Goal: Task Accomplishment & Management: Manage account settings

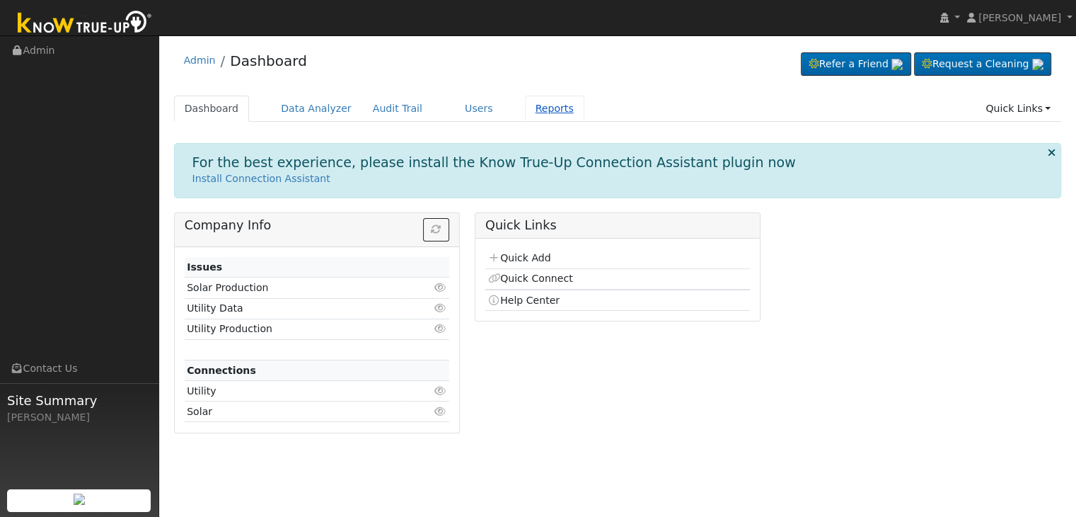
click at [525, 115] on link "Reports" at bounding box center [554, 109] width 59 height 26
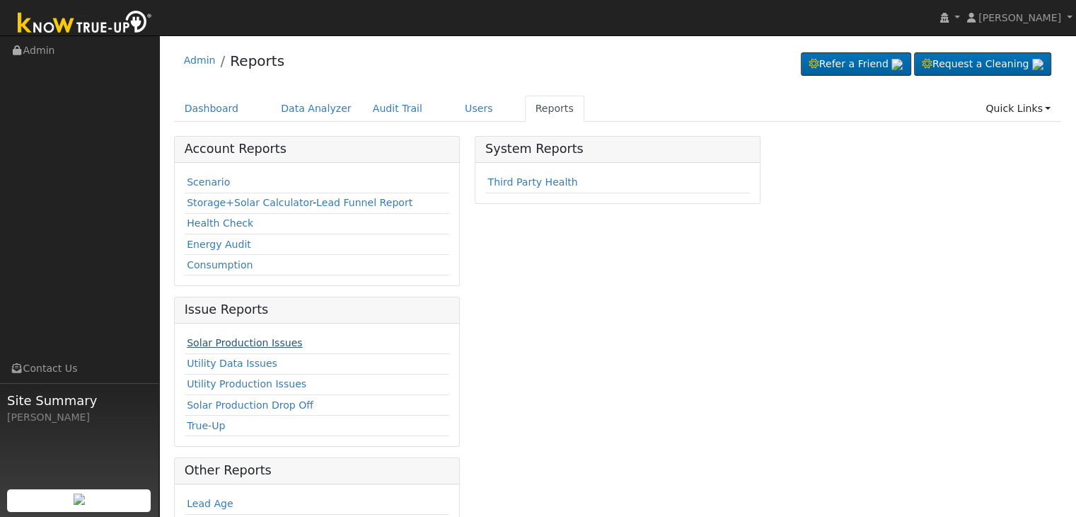
click at [242, 343] on link "Solar Production Issues" at bounding box center [244, 342] width 115 height 11
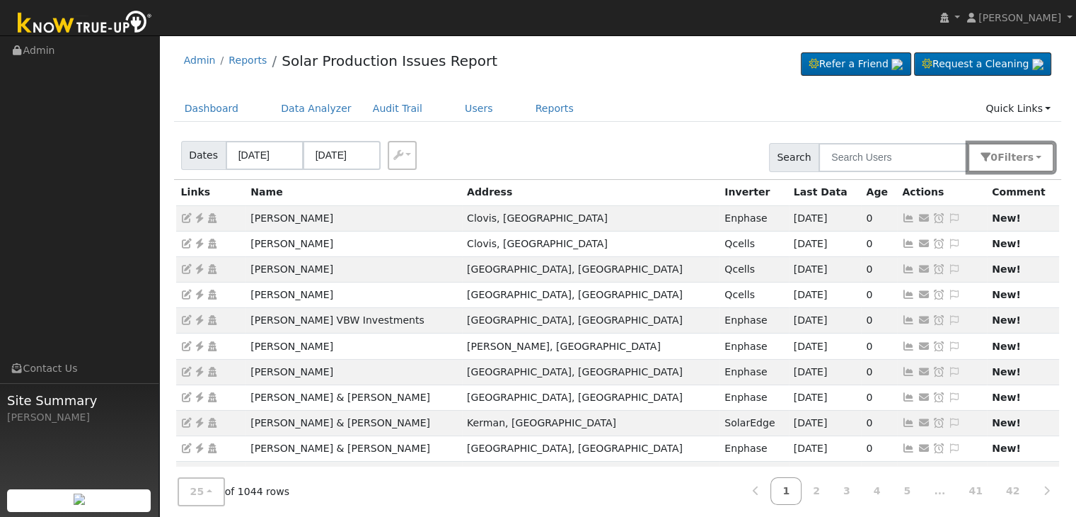
click at [1047, 161] on button "0 Filter s" at bounding box center [1011, 157] width 86 height 29
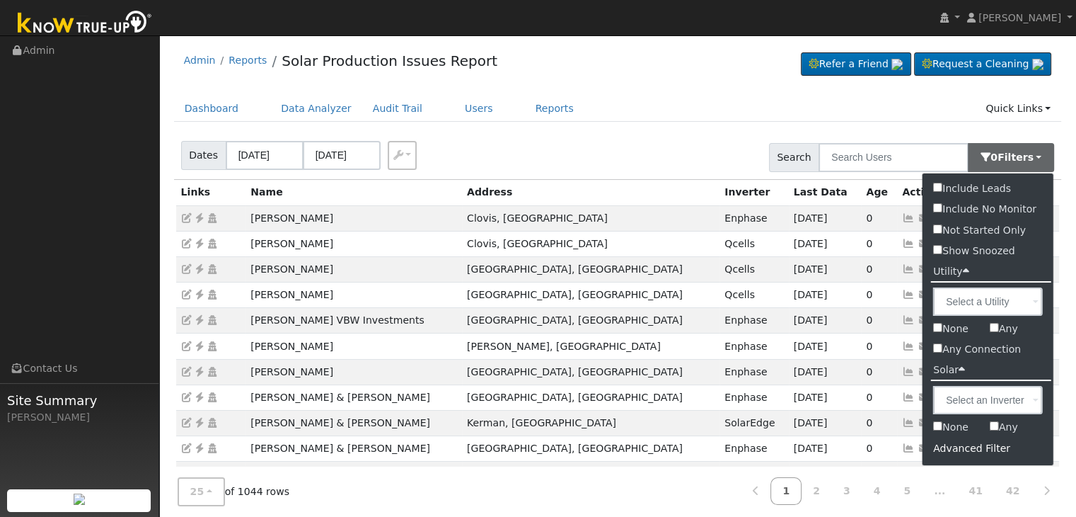
click at [974, 444] on div "Advanced Filter" at bounding box center [988, 448] width 131 height 22
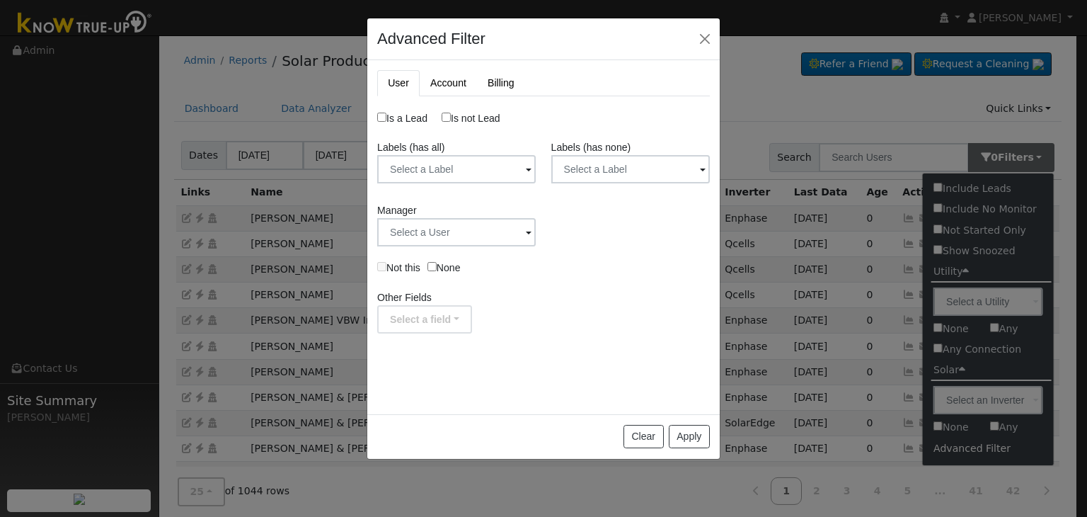
click at [701, 166] on span at bounding box center [703, 170] width 6 height 16
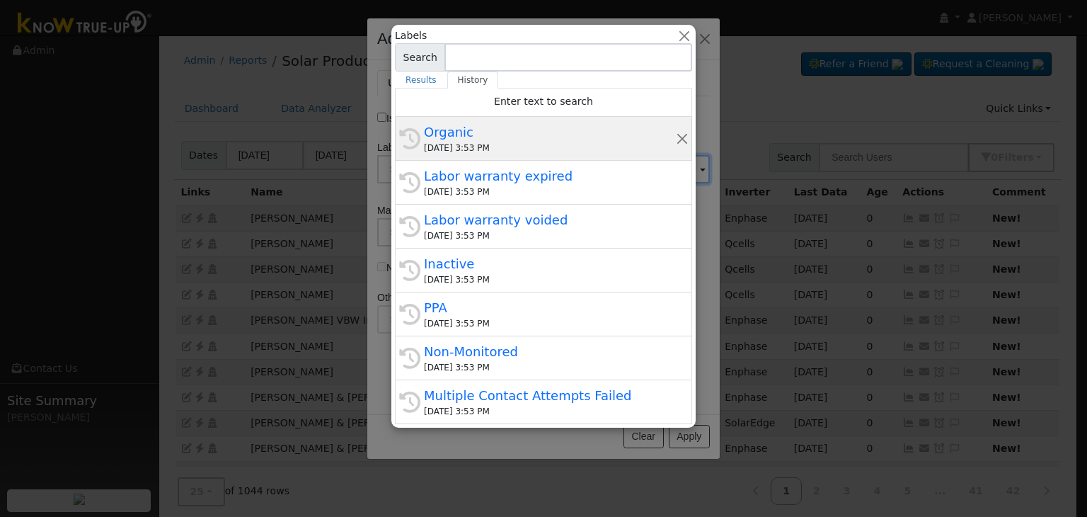
click at [541, 131] on div "Organic" at bounding box center [550, 131] width 252 height 19
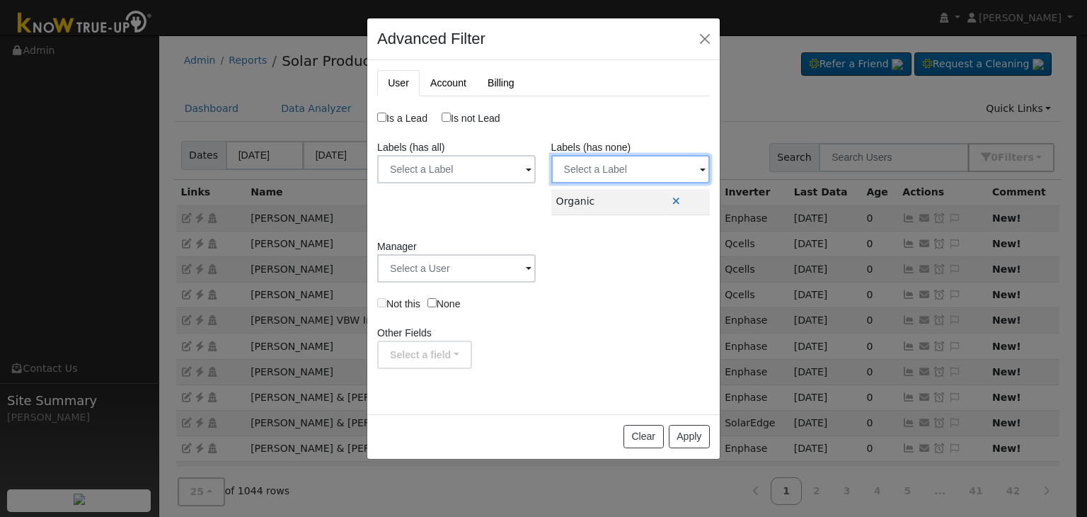
click at [635, 163] on input "text" at bounding box center [630, 169] width 159 height 28
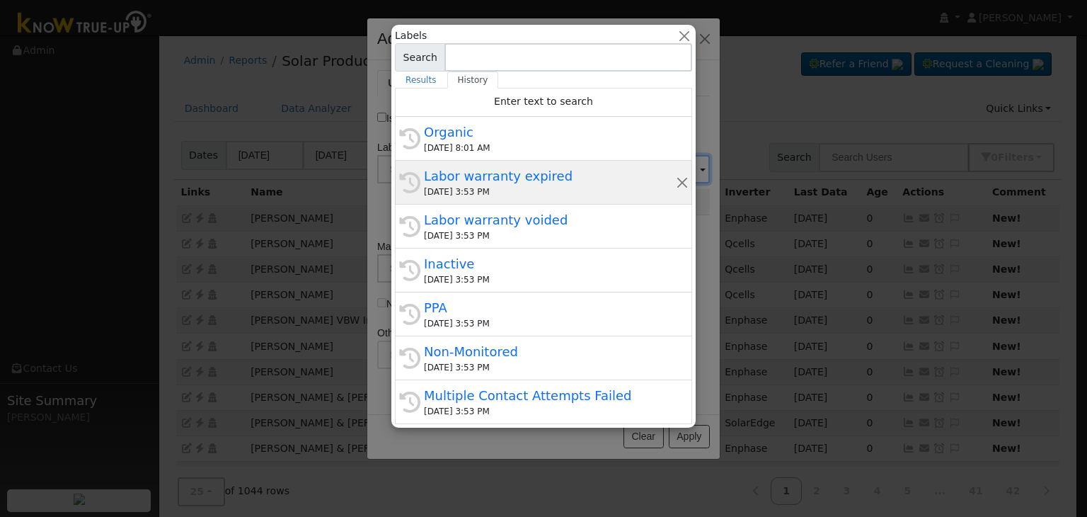
click at [473, 190] on div "09/12/2025 3:53 PM" at bounding box center [550, 191] width 252 height 13
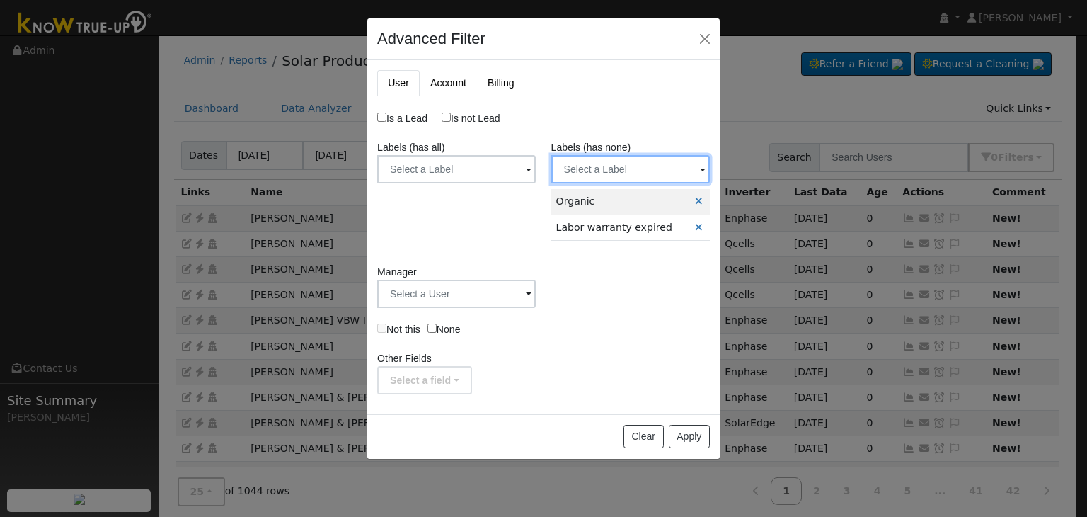
click at [620, 171] on input "text" at bounding box center [630, 169] width 159 height 28
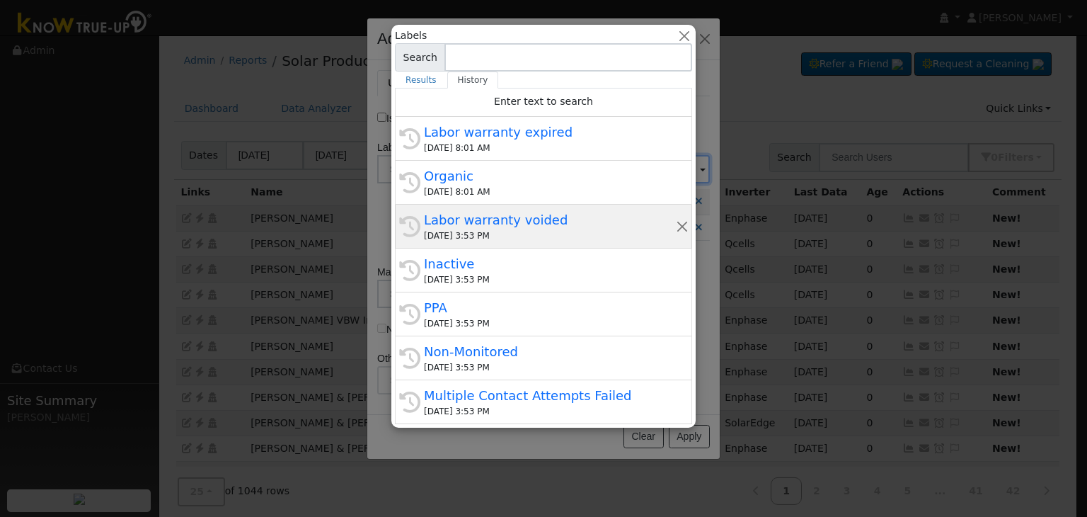
click at [492, 236] on div "09/12/2025 3:53 PM" at bounding box center [550, 235] width 252 height 13
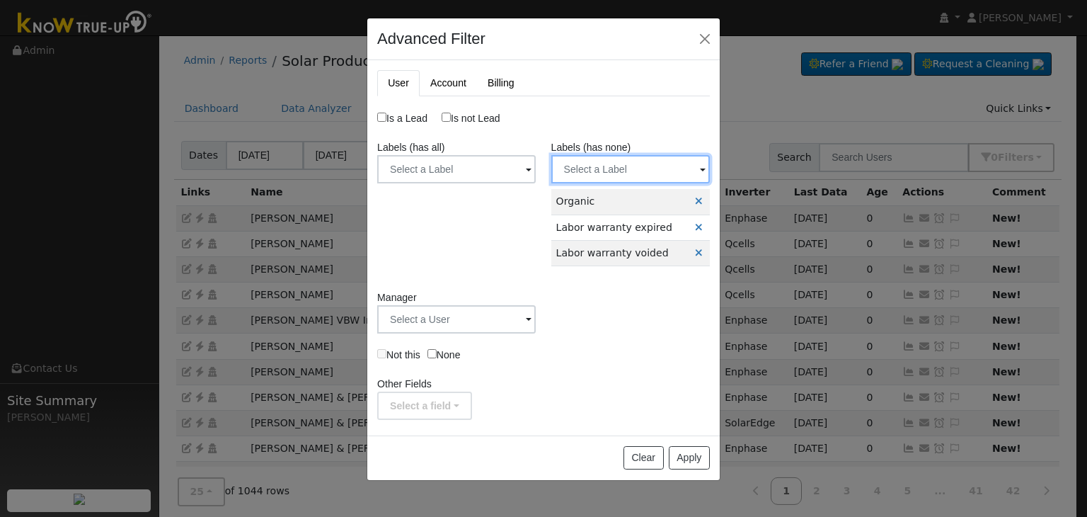
click at [650, 172] on input "text" at bounding box center [630, 169] width 159 height 28
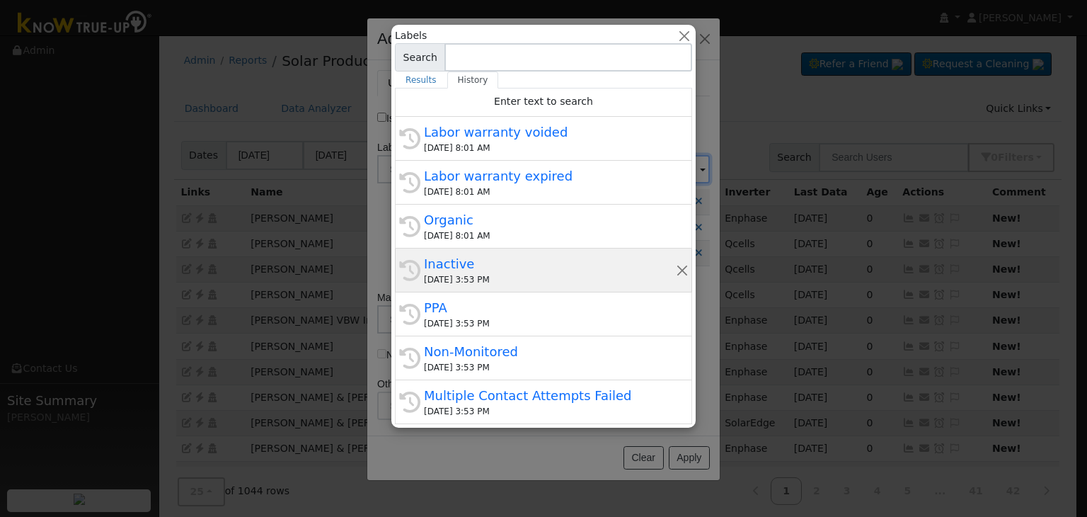
click at [483, 271] on div "Inactive" at bounding box center [550, 263] width 252 height 19
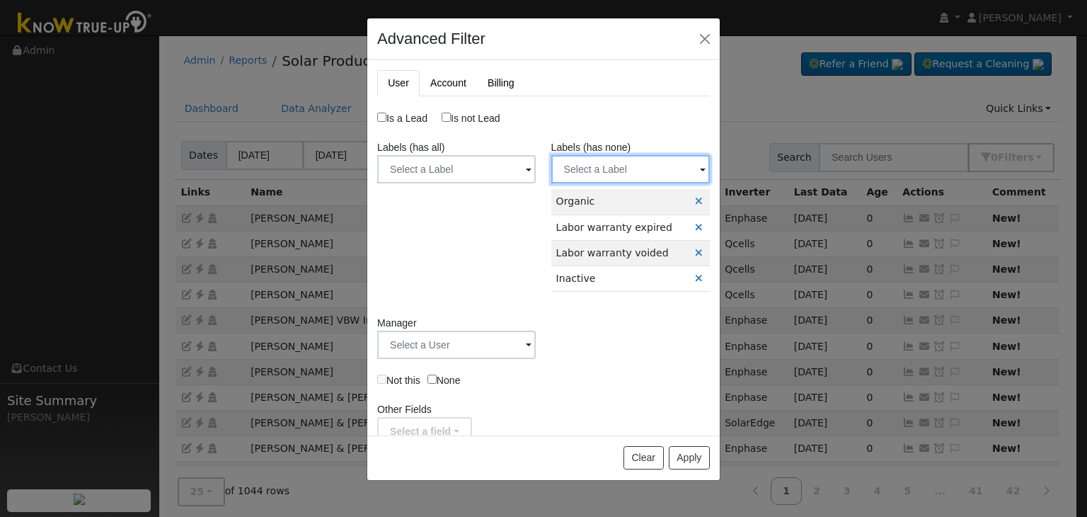
click at [637, 168] on input "text" at bounding box center [630, 169] width 159 height 28
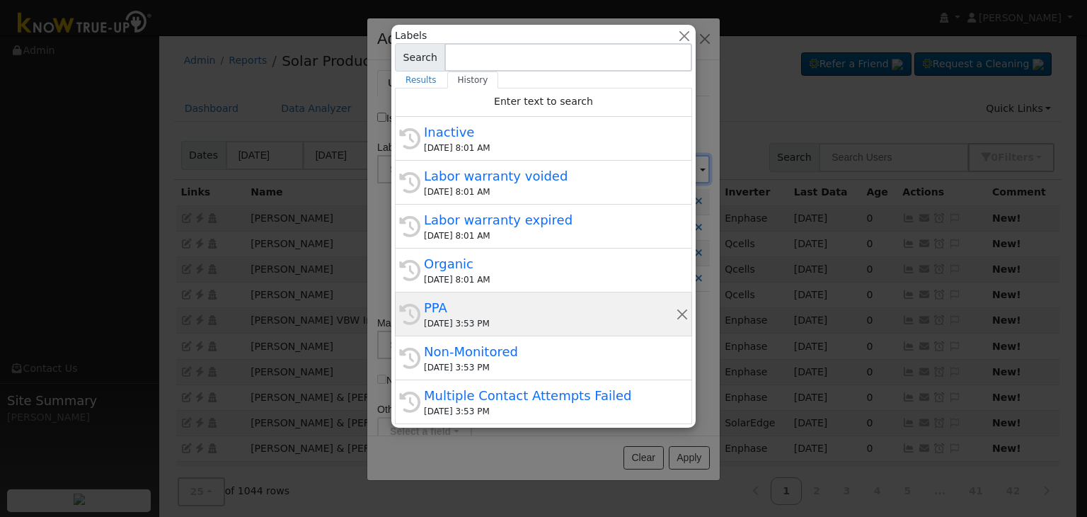
click at [468, 315] on div "PPA" at bounding box center [550, 307] width 252 height 19
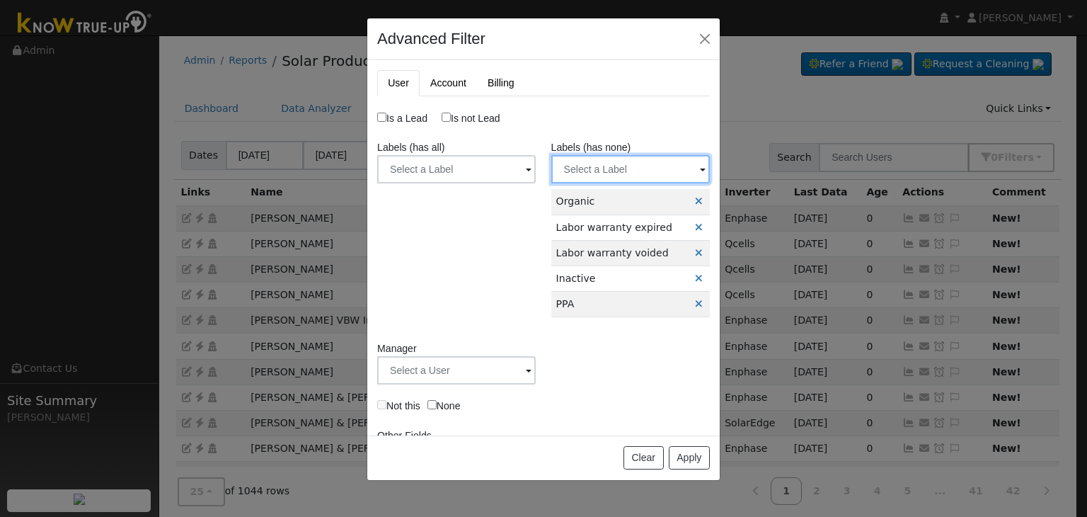
click at [618, 173] on input "text" at bounding box center [630, 169] width 159 height 28
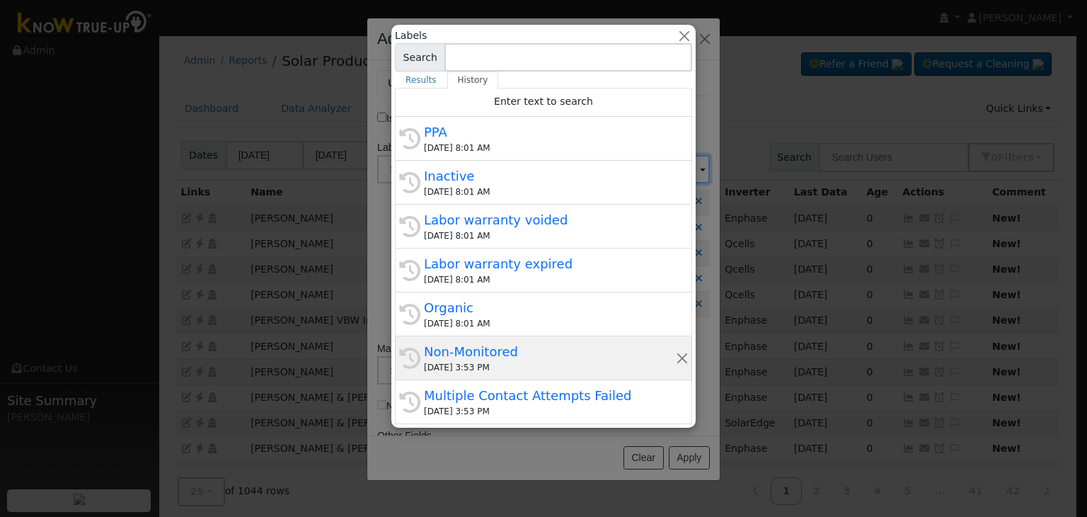
click at [493, 348] on div "Non-Monitored" at bounding box center [550, 351] width 252 height 19
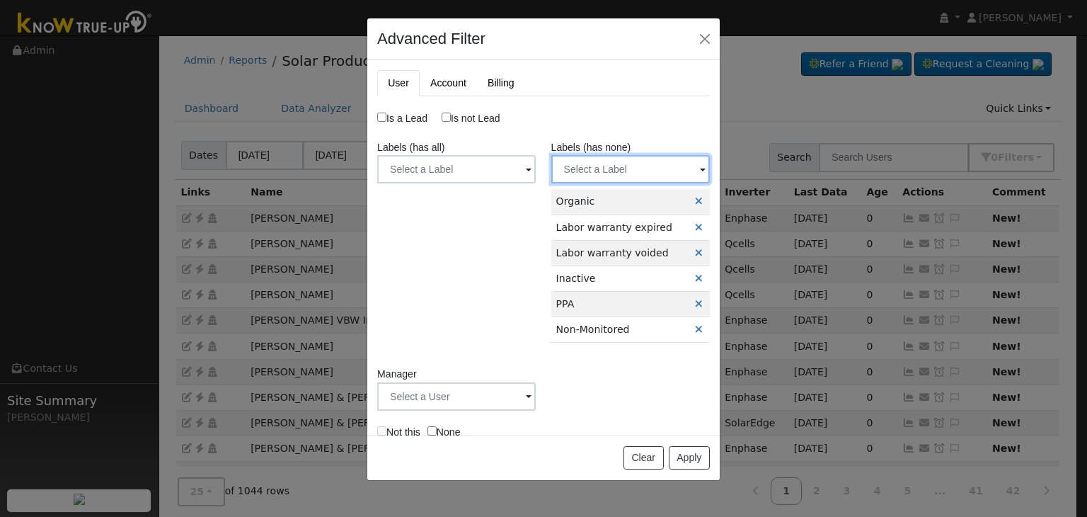
click at [631, 155] on input "text" at bounding box center [630, 169] width 159 height 28
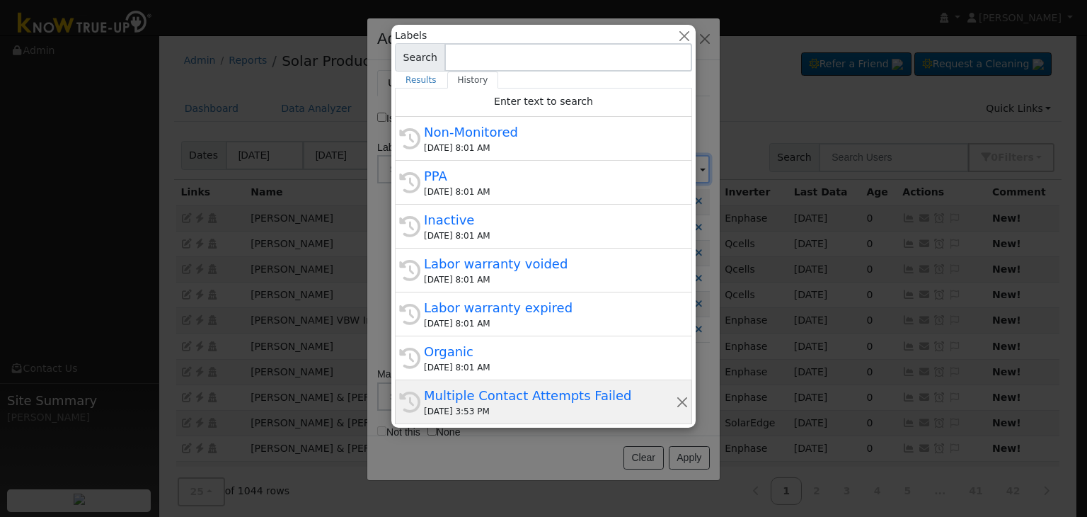
click at [509, 380] on div "History Multiple Contact Attempts Failed 09/12/2025 3:53 PM" at bounding box center [543, 402] width 297 height 44
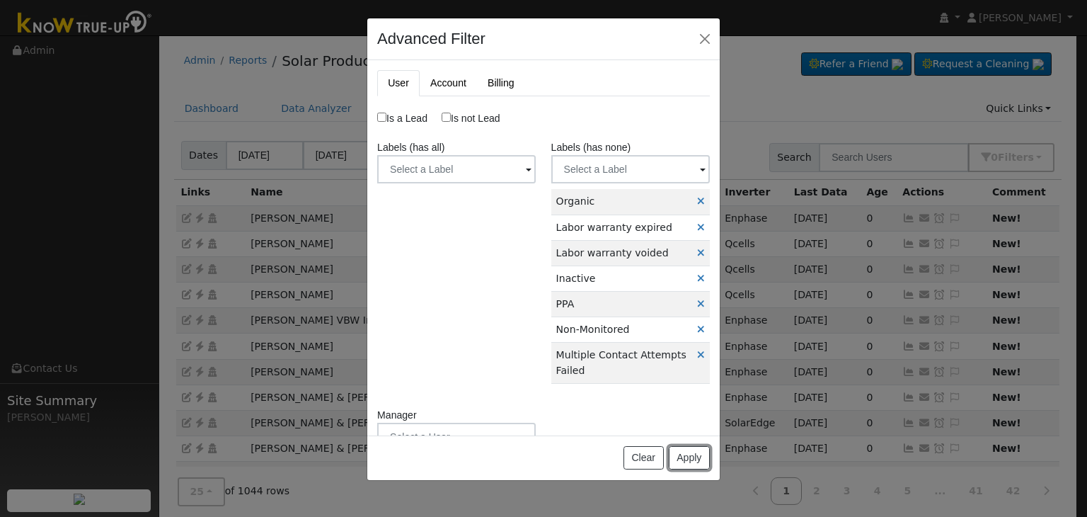
click at [687, 464] on button "Apply" at bounding box center [689, 458] width 41 height 24
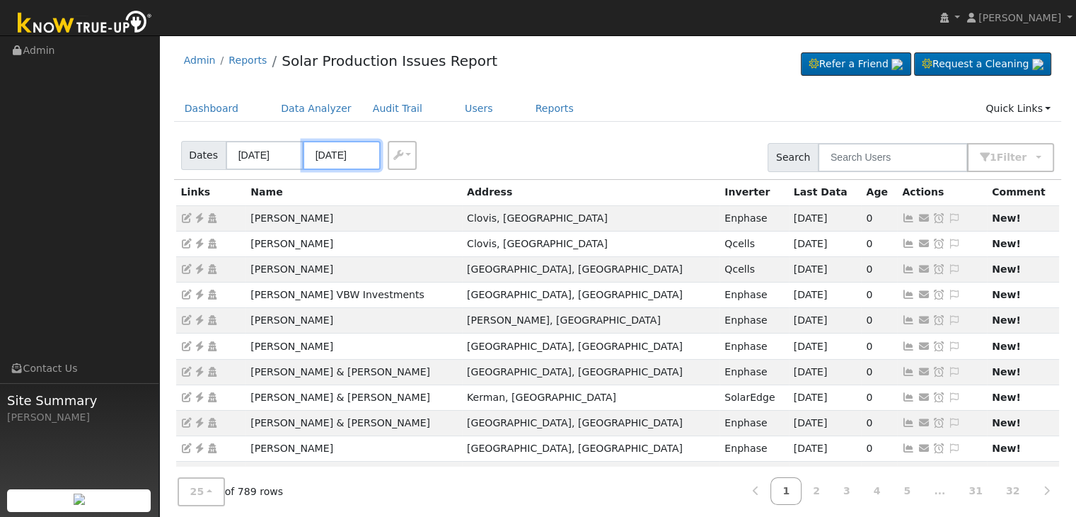
click at [330, 156] on input "09/14/2025" at bounding box center [342, 155] width 78 height 29
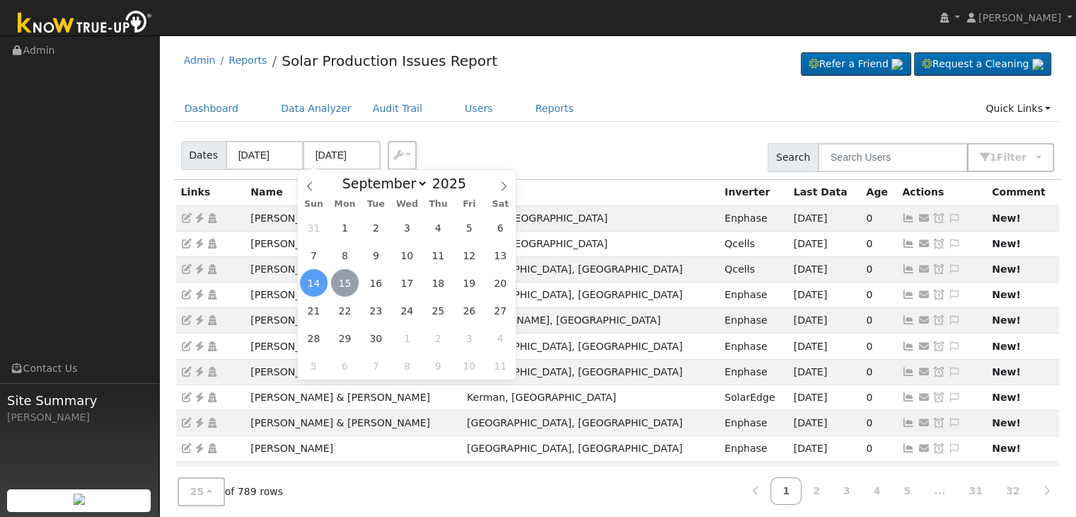
click at [347, 286] on span "15" at bounding box center [345, 283] width 28 height 28
type input "[DATE]"
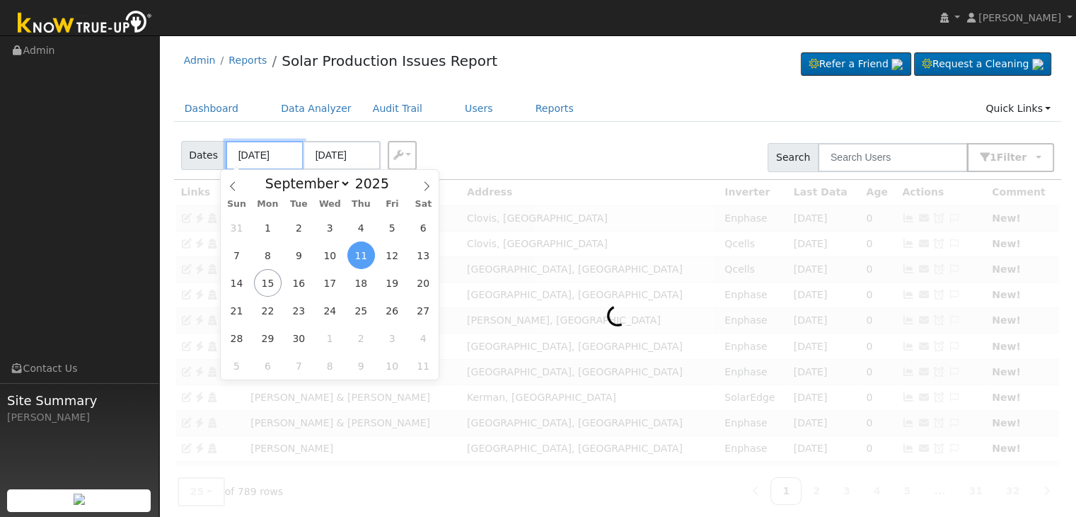
click at [262, 157] on input "[DATE]" at bounding box center [265, 155] width 78 height 29
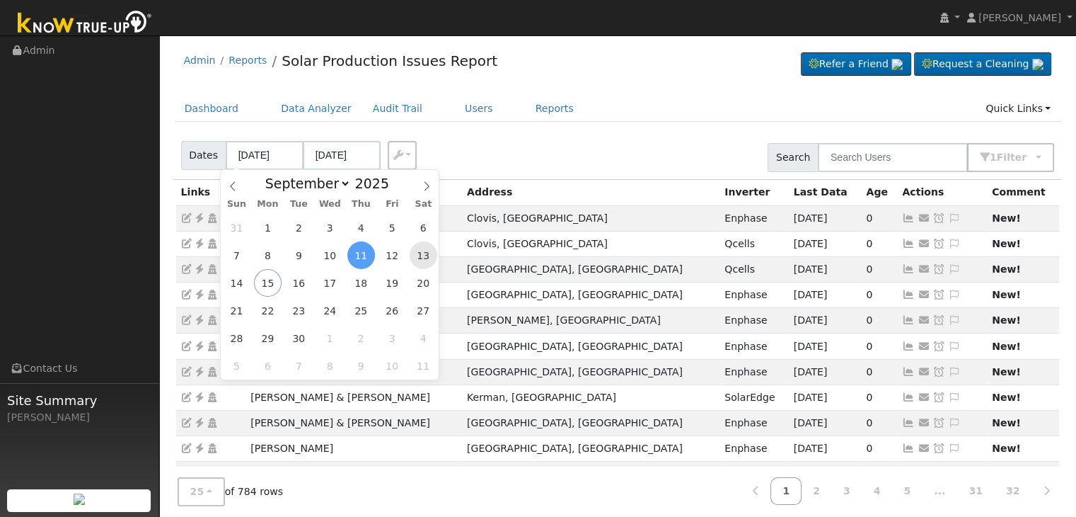
click at [419, 258] on span "13" at bounding box center [424, 255] width 28 height 28
type input "09/13/2025"
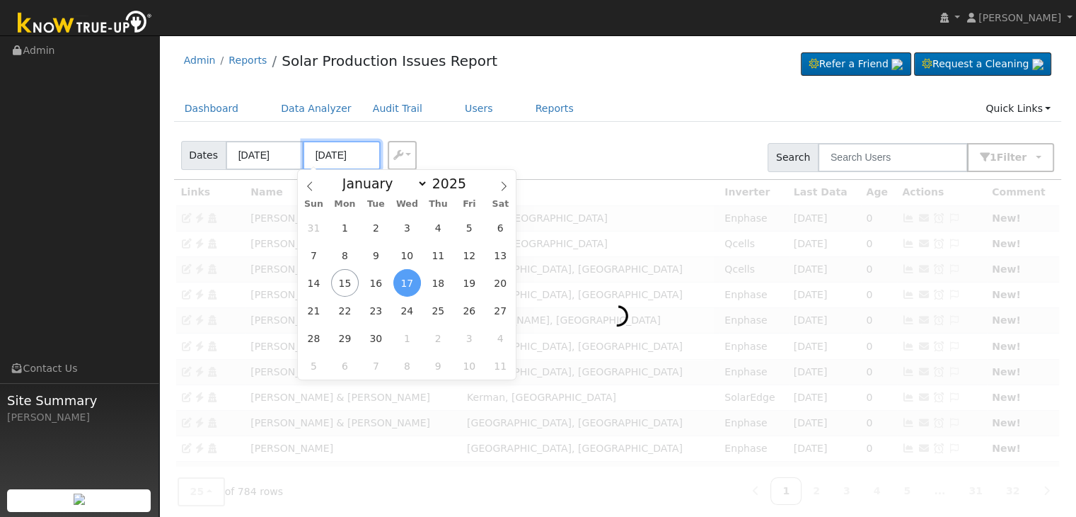
click at [336, 159] on input "09/17/2025" at bounding box center [342, 155] width 78 height 29
click at [344, 281] on span "15" at bounding box center [345, 283] width 28 height 28
type input "[DATE]"
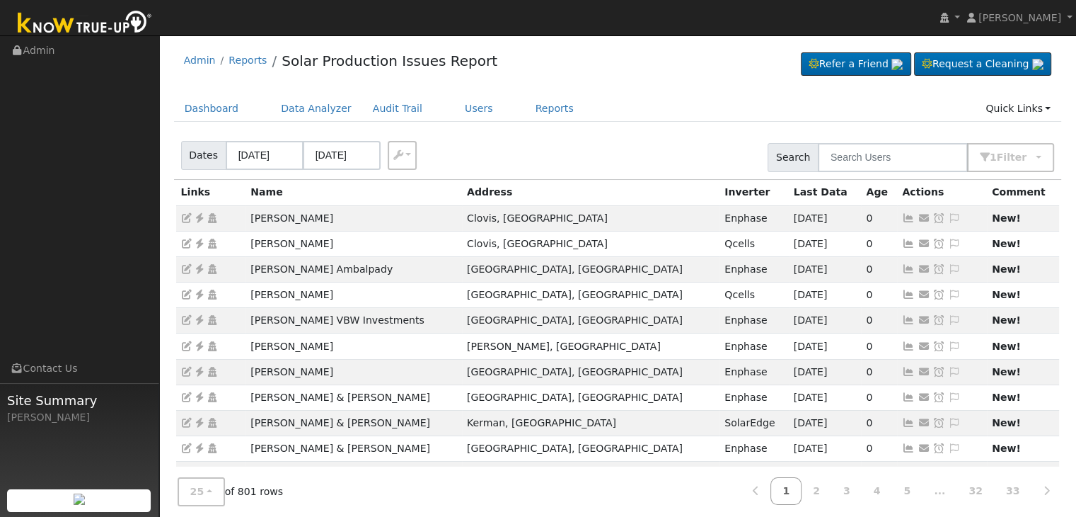
click at [620, 137] on div "Dates 09/13/2025 09/15/2025 Export CSV Search 1 Filter Include Leads Include No…" at bounding box center [617, 155] width 893 height 48
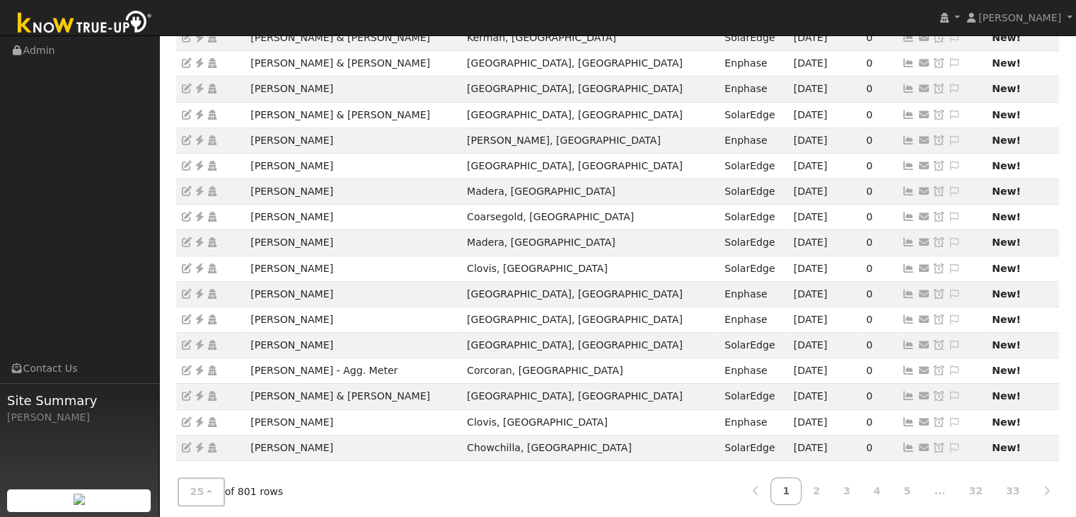
scroll to position [393, 0]
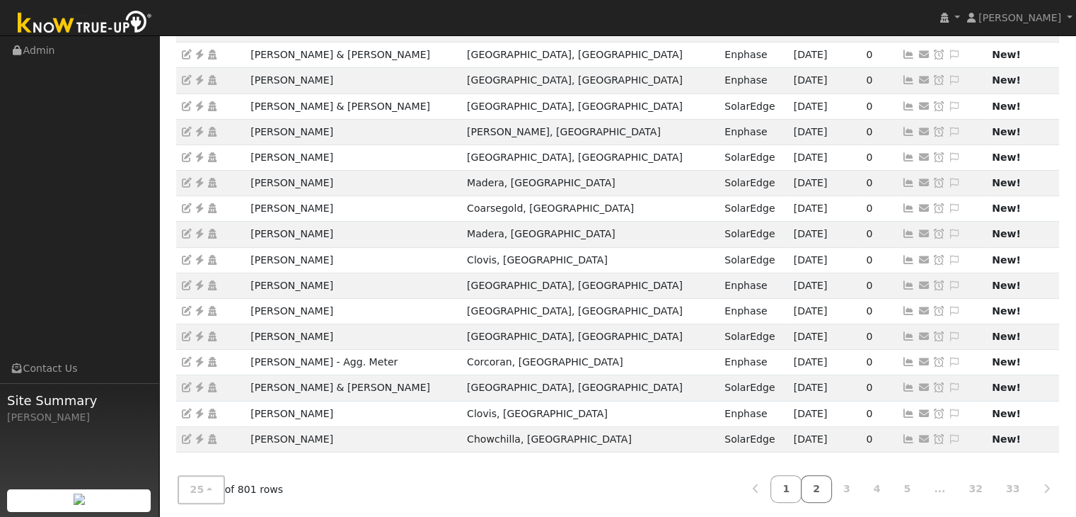
click at [831, 485] on link "2" at bounding box center [816, 489] width 31 height 28
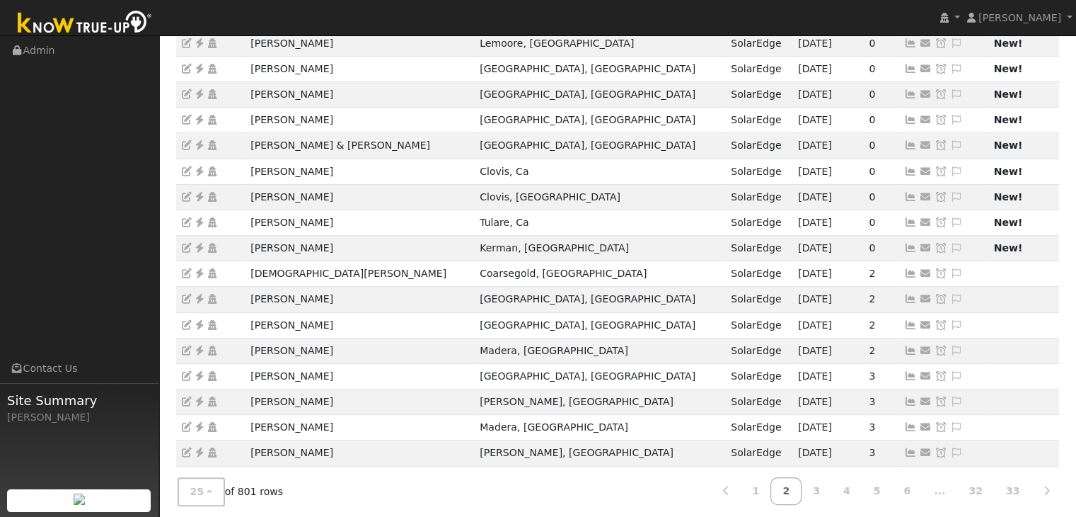
scroll to position [323, 0]
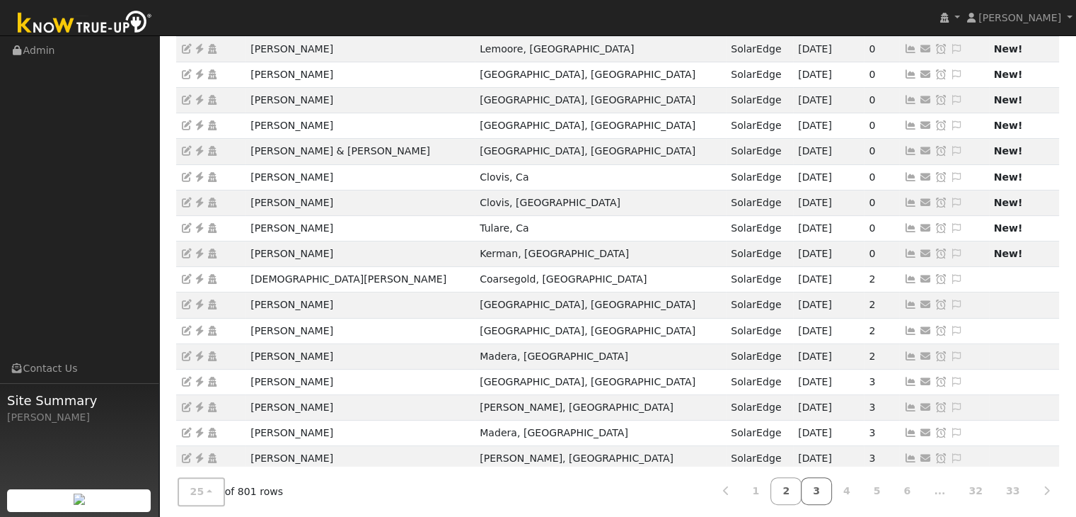
click at [832, 490] on link "3" at bounding box center [816, 491] width 31 height 28
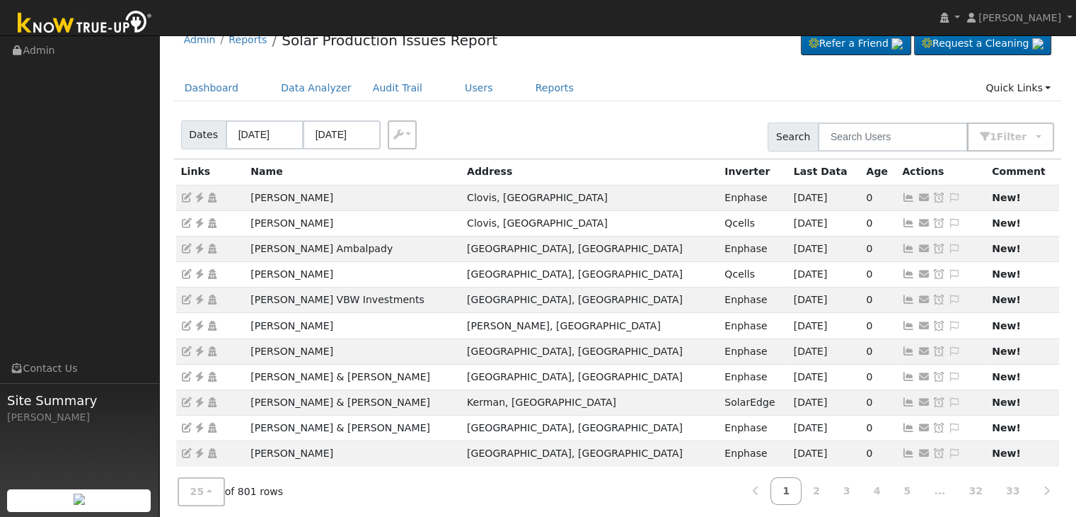
scroll to position [0, 0]
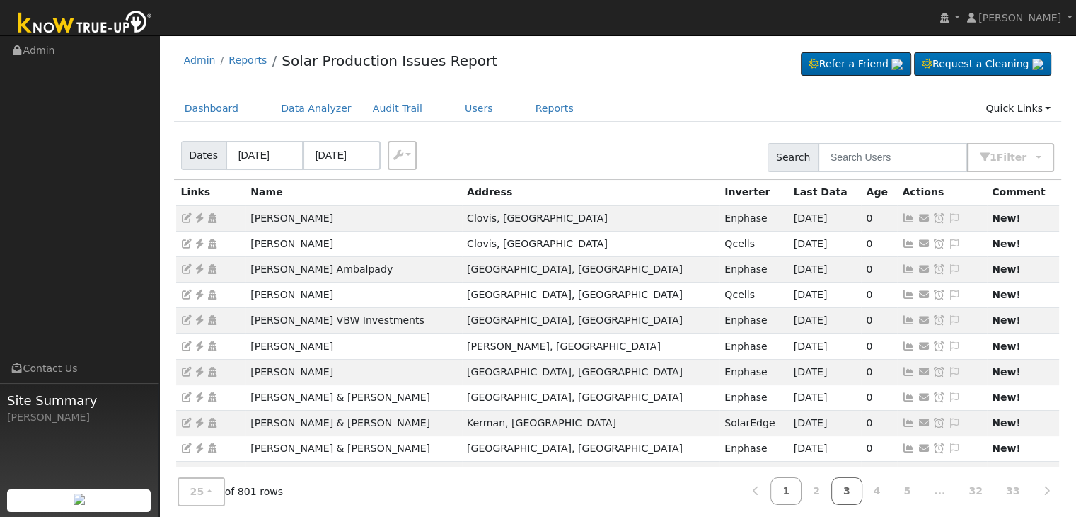
click at [863, 488] on link "3" at bounding box center [846, 491] width 31 height 28
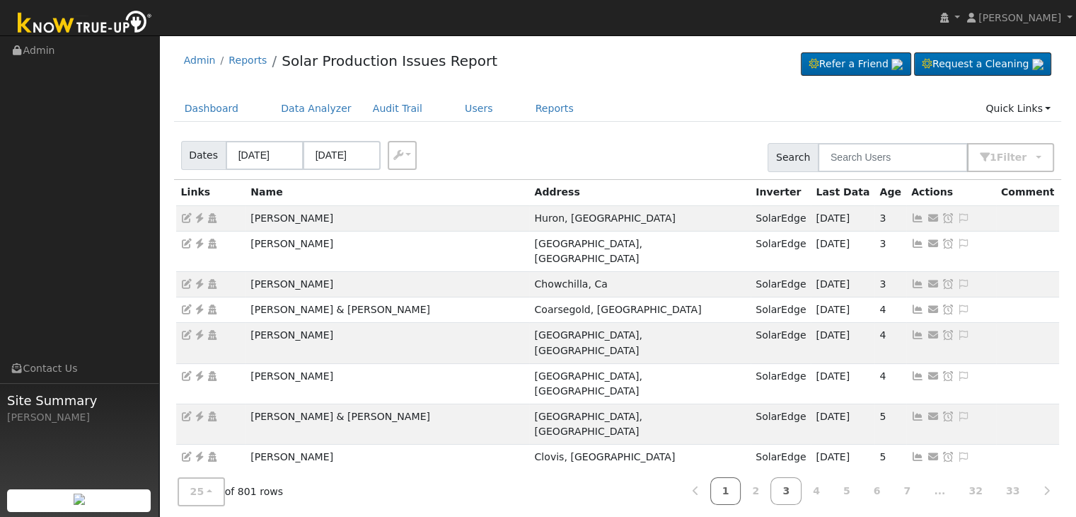
click at [742, 490] on link "1" at bounding box center [725, 491] width 31 height 28
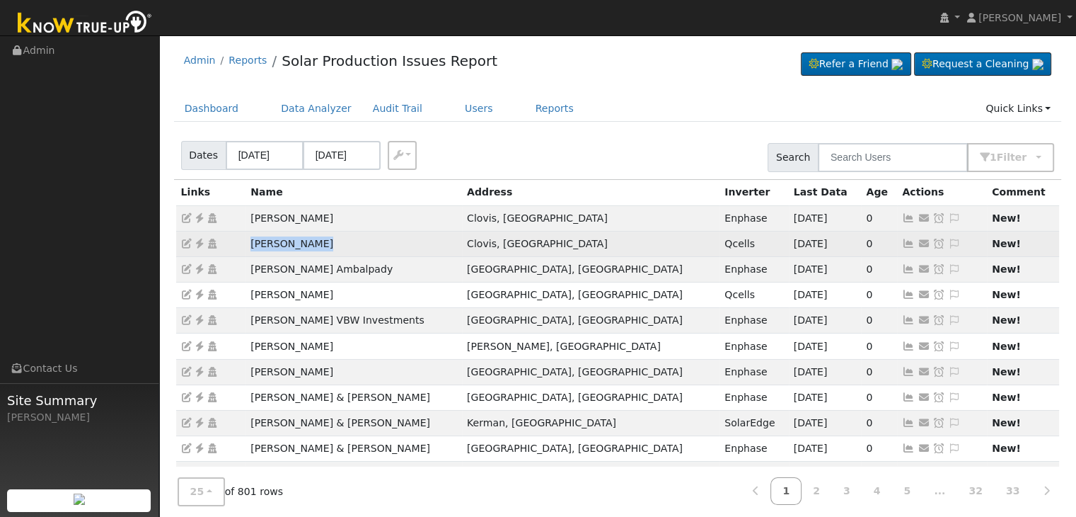
drag, startPoint x: 297, startPoint y: 253, endPoint x: 337, endPoint y: 253, distance: 39.6
click at [337, 253] on tr "Herb Campbell Clovis, CA Qcells 09/14/25 0 Send Email... Copy a Link Reset Pass…" at bounding box center [618, 243] width 884 height 25
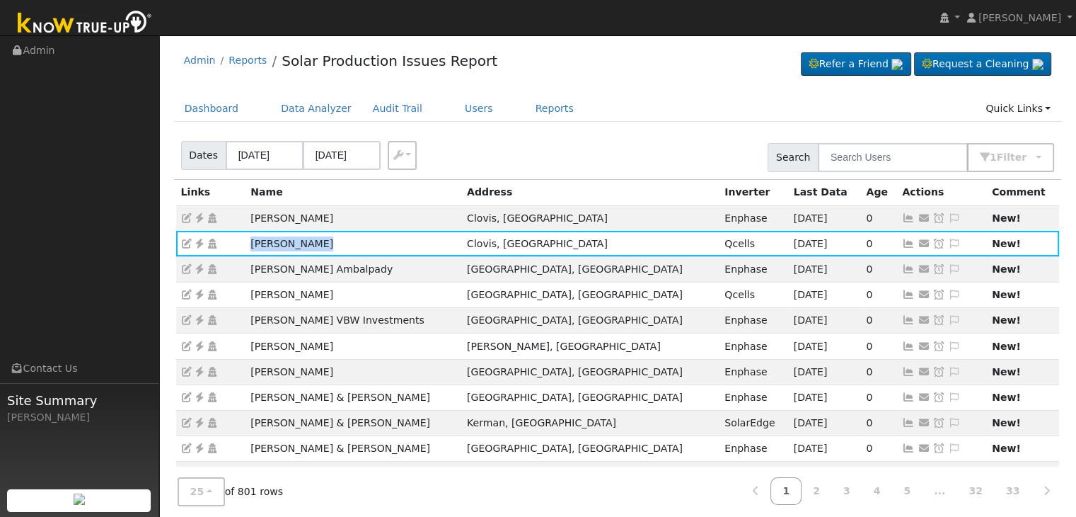
copy tr "Herb Campbell"
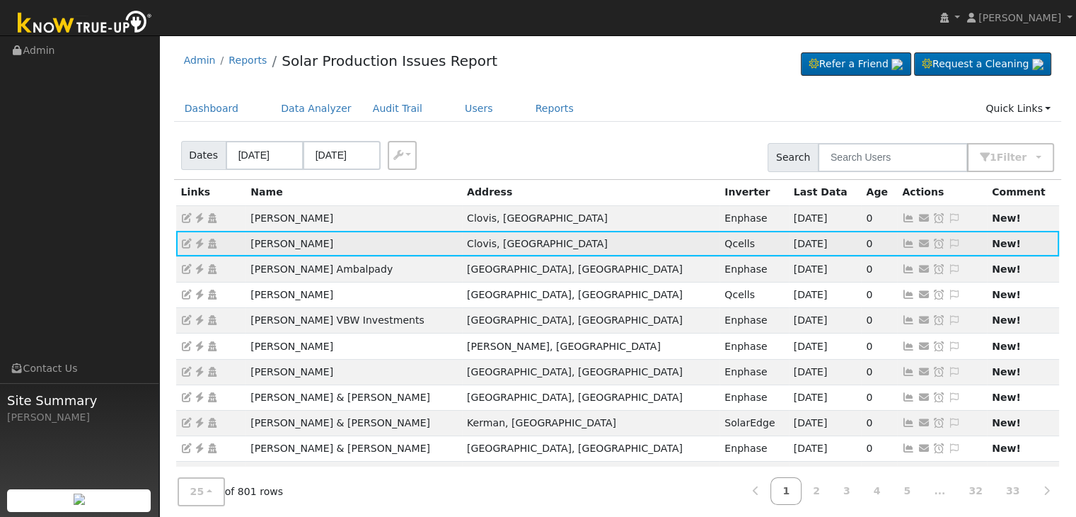
click at [200, 250] on td at bounding box center [211, 243] width 70 height 25
click at [196, 238] on icon at bounding box center [199, 243] width 13 height 10
click at [196, 241] on icon at bounding box center [199, 243] width 13 height 10
click at [948, 245] on icon at bounding box center [954, 243] width 13 height 10
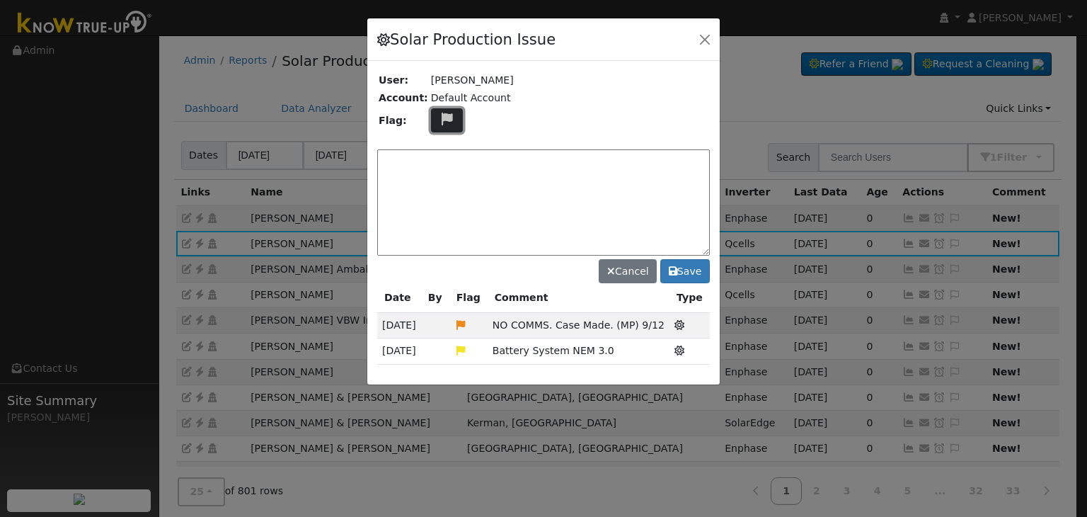
click at [439, 119] on icon at bounding box center [447, 119] width 16 height 13
click at [438, 153] on icon at bounding box center [446, 155] width 16 height 13
click at [432, 159] on textarea at bounding box center [543, 202] width 333 height 106
type textarea "NO ISSUES (MP) 9/15"
click at [685, 270] on button "Save" at bounding box center [685, 271] width 50 height 24
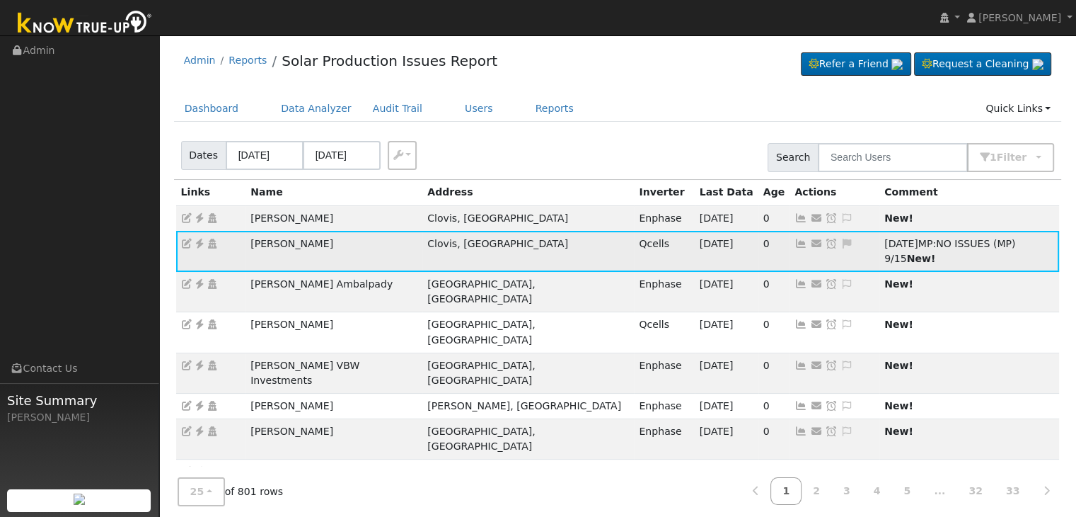
click at [825, 244] on icon at bounding box center [831, 243] width 13 height 10
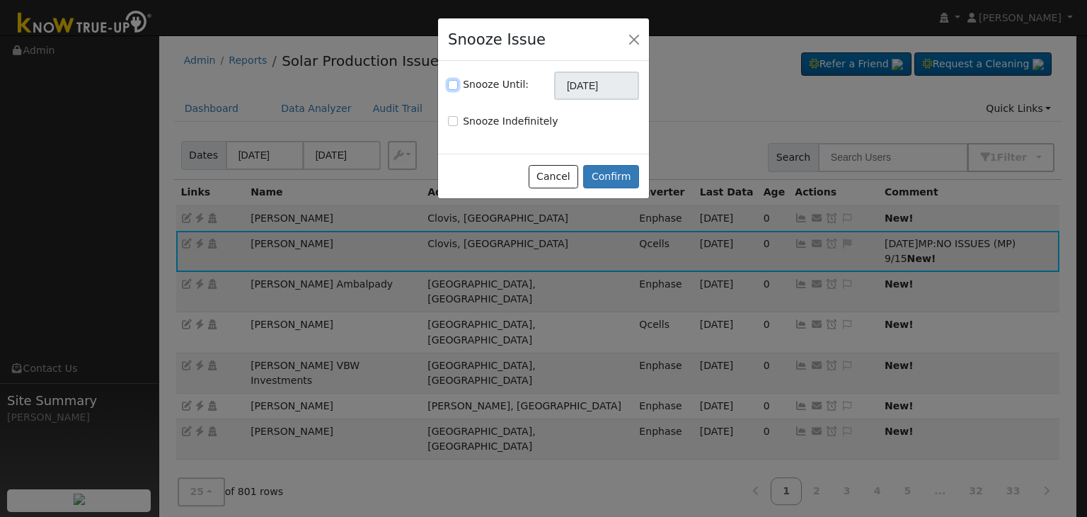
click at [453, 86] on input "Snooze Until:" at bounding box center [453, 85] width 10 height 10
checkbox input "true"
click at [580, 77] on input "10/15/2025" at bounding box center [596, 85] width 85 height 28
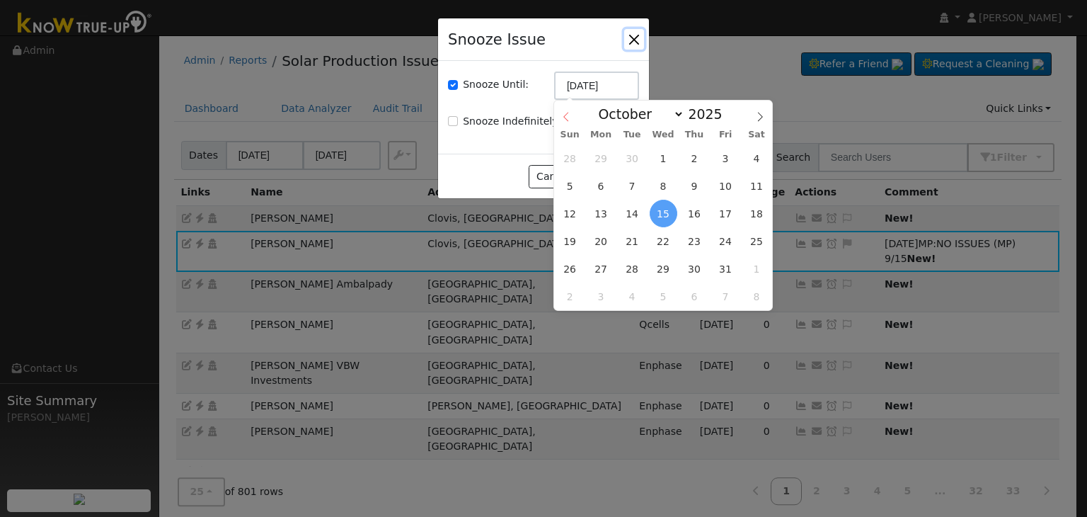
click at [563, 111] on span at bounding box center [566, 112] width 24 height 24
select select "8"
click at [604, 239] on span "22" at bounding box center [601, 241] width 28 height 28
type input "09/22/2025"
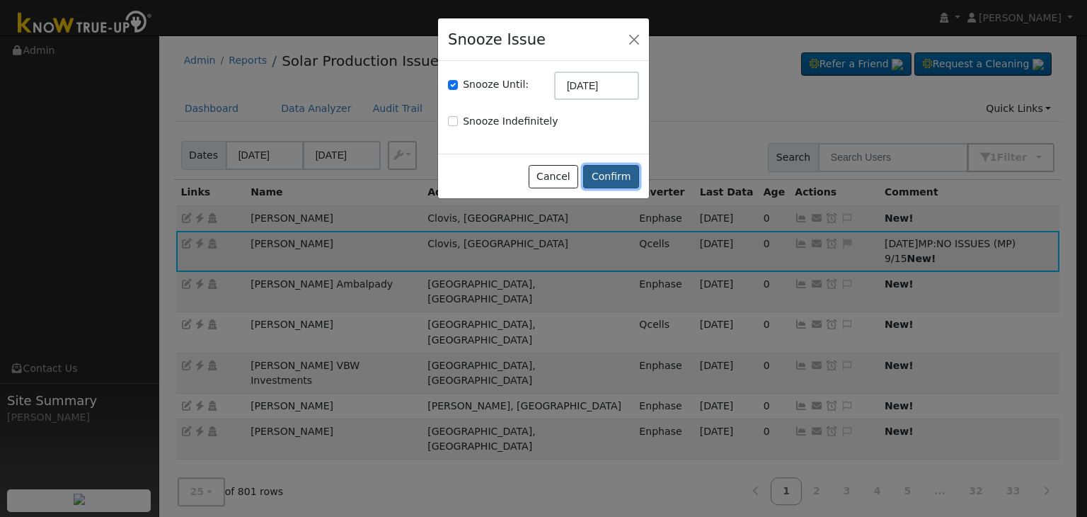
click at [608, 183] on button "Confirm" at bounding box center [611, 177] width 56 height 24
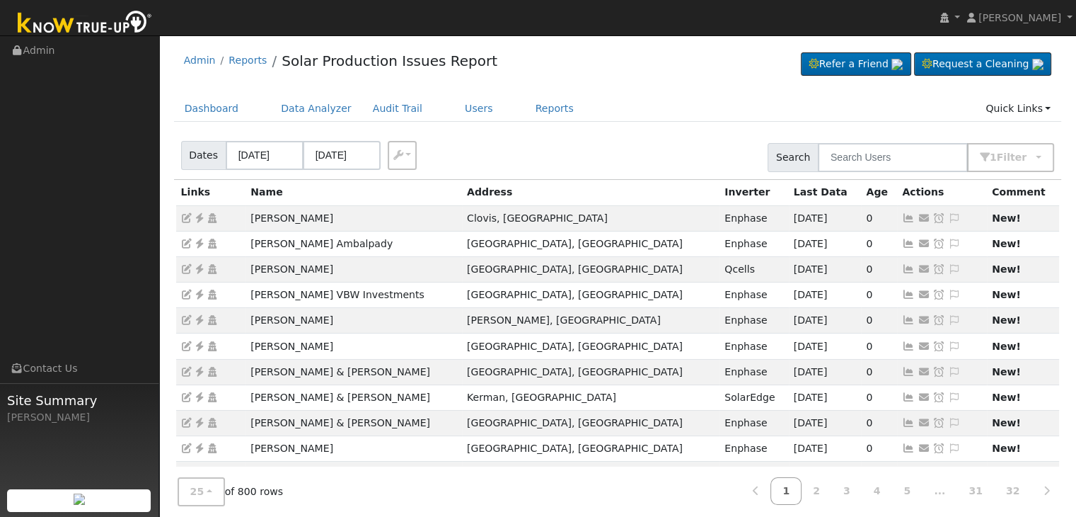
click at [615, 120] on ul "Dashboard Data Analyzer Audit Trail Users Reports Quick Links Quick Add Quick C…" at bounding box center [618, 109] width 888 height 26
drag, startPoint x: 246, startPoint y: 269, endPoint x: 359, endPoint y: 266, distance: 113.3
click at [359, 266] on td "Paul Carpenter" at bounding box center [354, 268] width 217 height 25
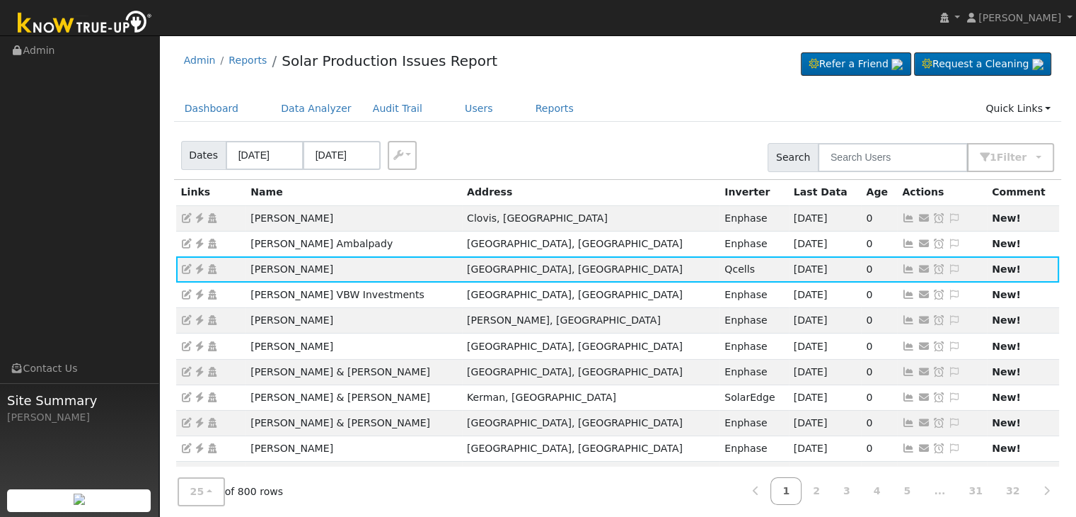
copy td "Paul Carpenter"
click at [200, 270] on icon at bounding box center [199, 269] width 13 height 10
click at [948, 269] on icon at bounding box center [954, 269] width 13 height 10
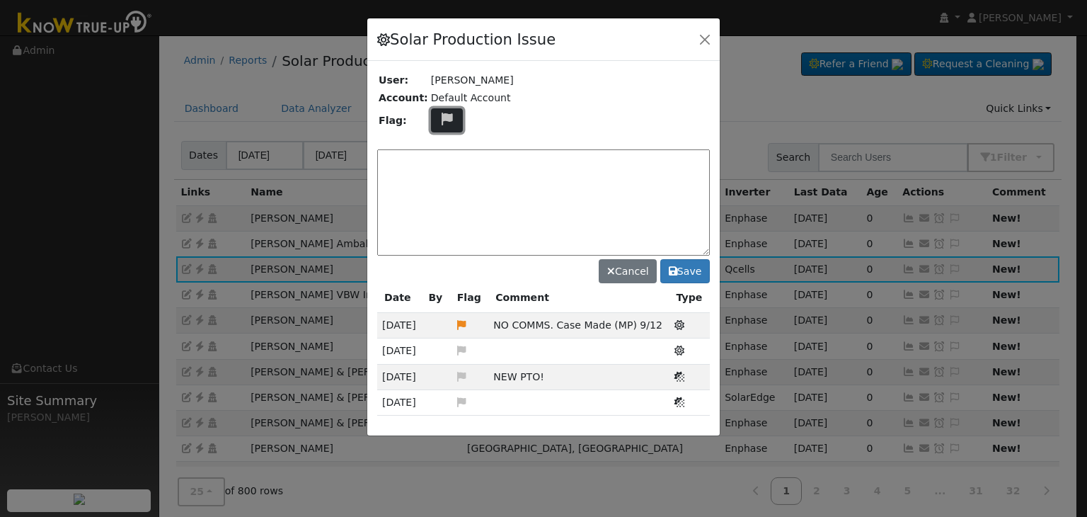
click at [449, 119] on button at bounding box center [447, 120] width 33 height 25
click at [438, 182] on icon at bounding box center [446, 186] width 16 height 13
drag, startPoint x: 497, startPoint y: 321, endPoint x: 658, endPoint y: 325, distance: 160.7
click at [658, 325] on td "NO COMMS. Case Made (MP) 9/12" at bounding box center [578, 325] width 180 height 25
copy span "NO COMMS. Case Made (MP) 9/12"
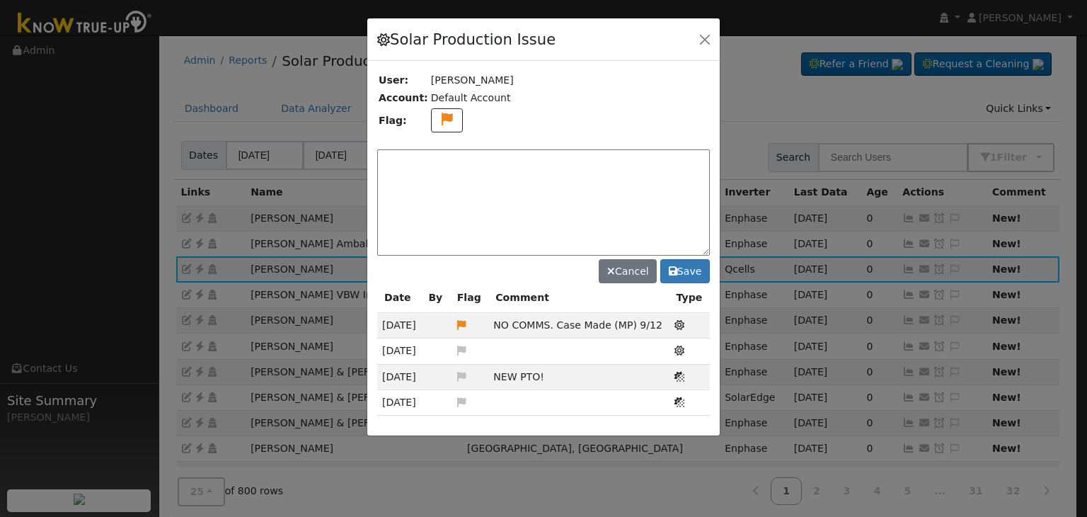
click at [439, 156] on textarea at bounding box center [543, 202] width 333 height 106
paste textarea "NO COMMS. Case Made (MP) 9/12"
type textarea "NO COMMS. Case Made (MP) 9/15"
click at [694, 274] on button "Save" at bounding box center [685, 271] width 50 height 24
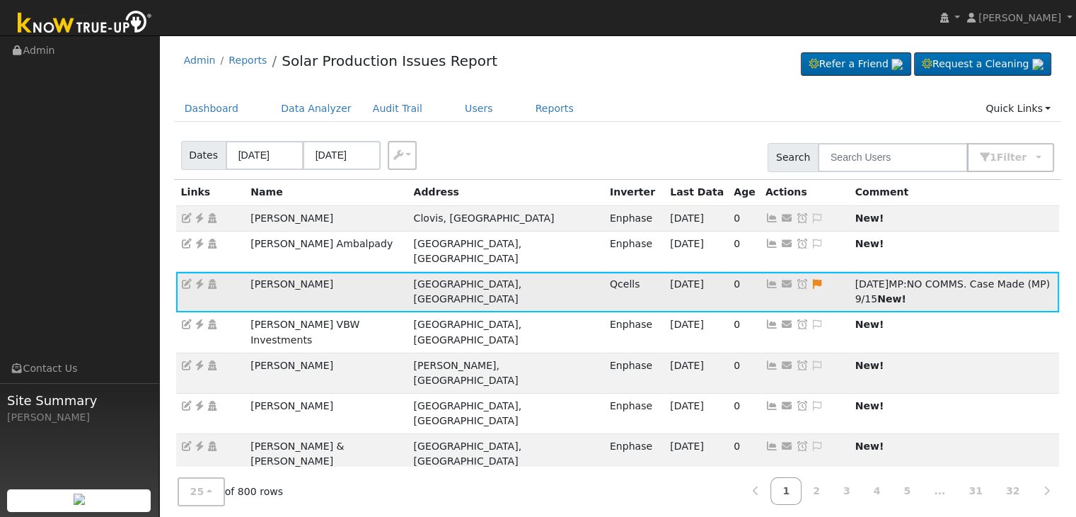
click at [796, 279] on icon at bounding box center [802, 284] width 13 height 10
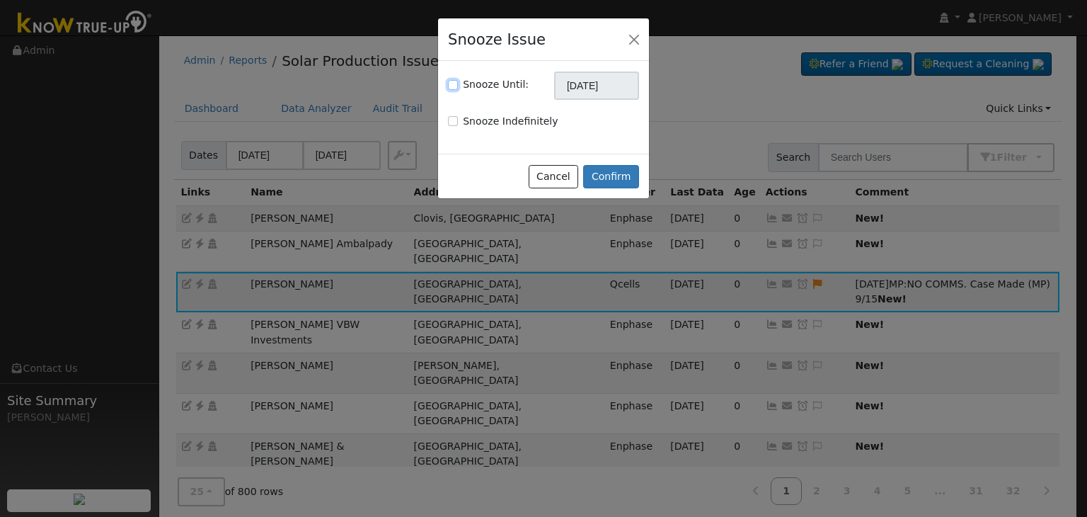
click at [450, 80] on input "Snooze Until:" at bounding box center [453, 85] width 10 height 10
checkbox input "true"
click at [601, 88] on input "10/15/2025" at bounding box center [596, 85] width 85 height 28
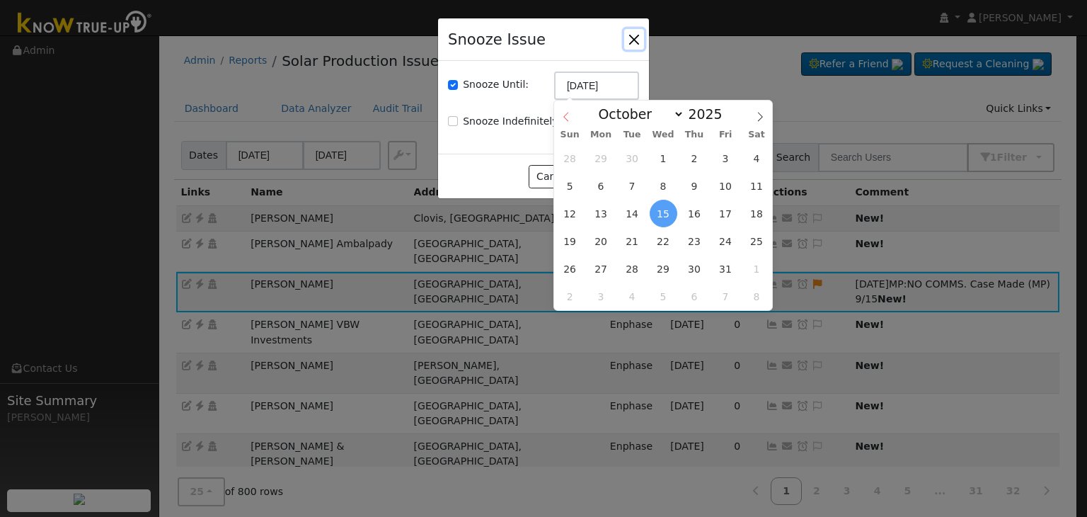
click at [568, 108] on span at bounding box center [566, 112] width 24 height 24
select select "8"
click at [600, 233] on span "22" at bounding box center [601, 241] width 28 height 28
type input "09/22/2025"
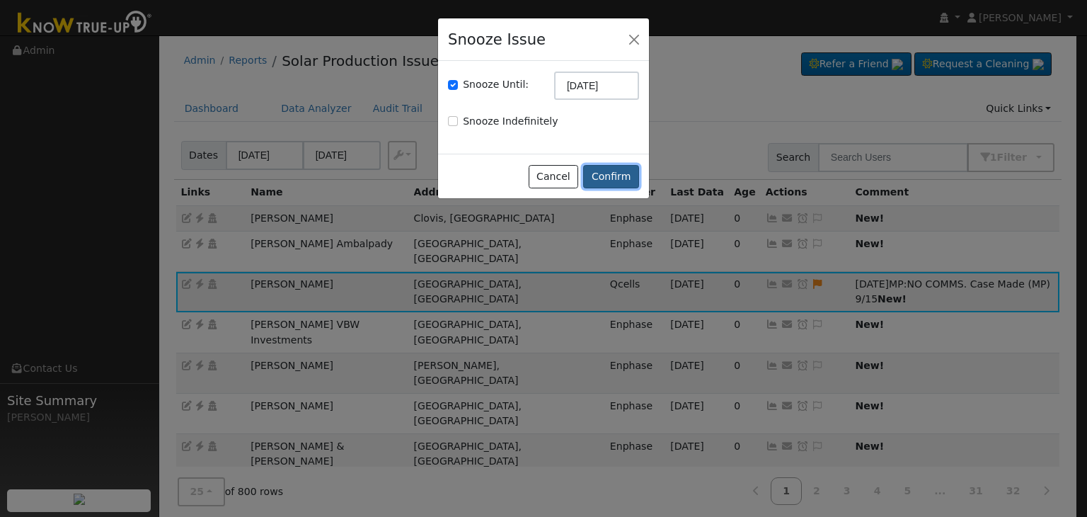
click at [618, 179] on button "Confirm" at bounding box center [611, 177] width 56 height 24
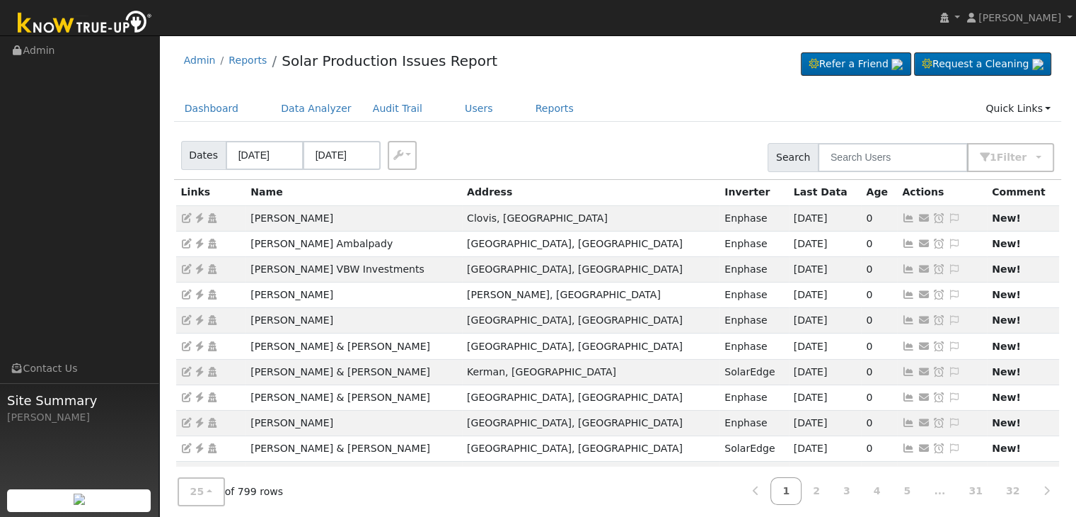
click at [649, 134] on div "Dates 09/13/2025 09/15/2025 Export CSV Search 1 Filter Include Leads Include No…" at bounding box center [617, 155] width 893 height 48
drag, startPoint x: 248, startPoint y: 217, endPoint x: 318, endPoint y: 219, distance: 69.4
click at [315, 219] on td "Fahmy Attia" at bounding box center [354, 217] width 217 height 25
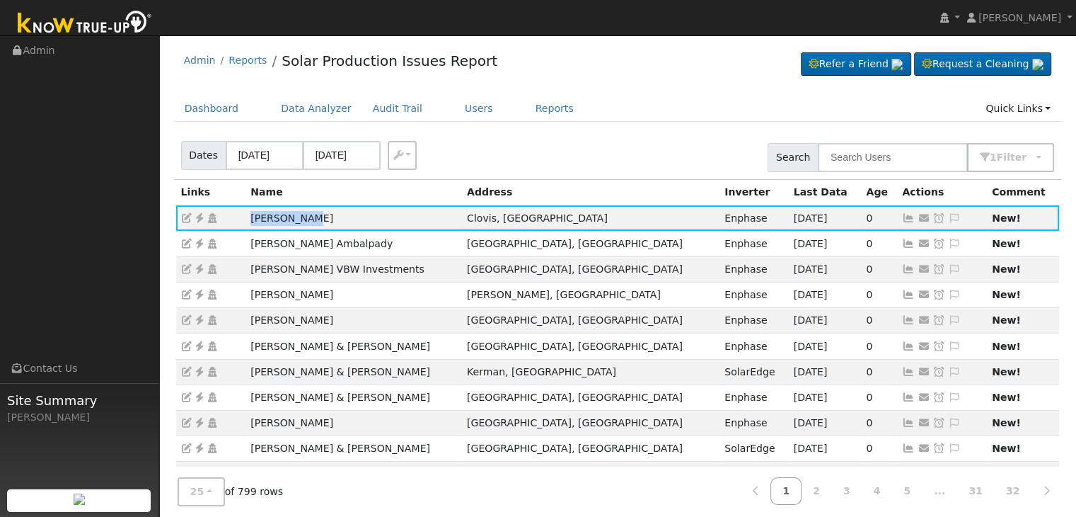
copy td "Fahmy Attia"
click at [197, 214] on icon at bounding box center [199, 218] width 13 height 10
click at [948, 218] on icon at bounding box center [954, 218] width 13 height 10
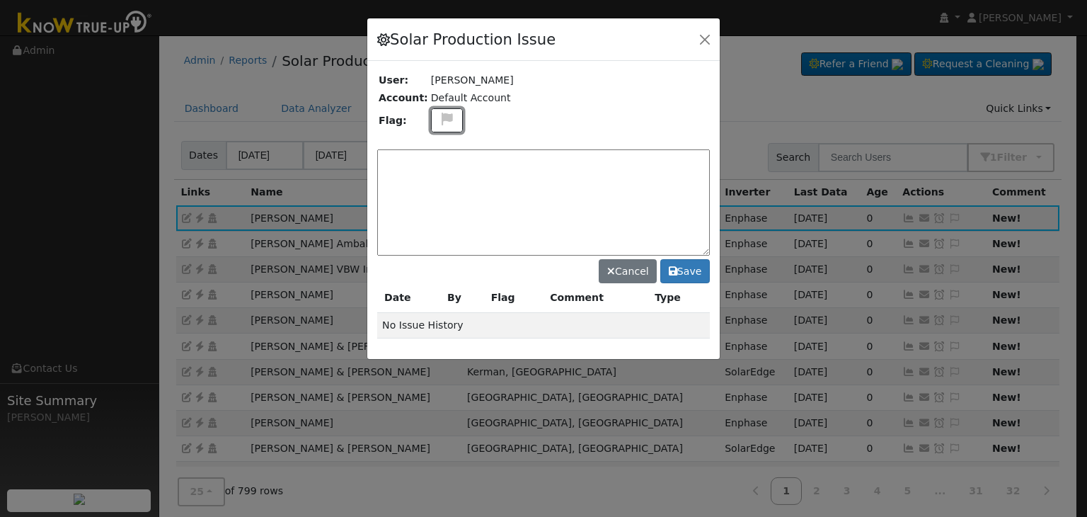
click at [441, 118] on icon at bounding box center [447, 119] width 16 height 13
click at [438, 183] on icon at bounding box center [446, 186] width 16 height 13
click at [430, 160] on textarea at bounding box center [543, 202] width 333 height 106
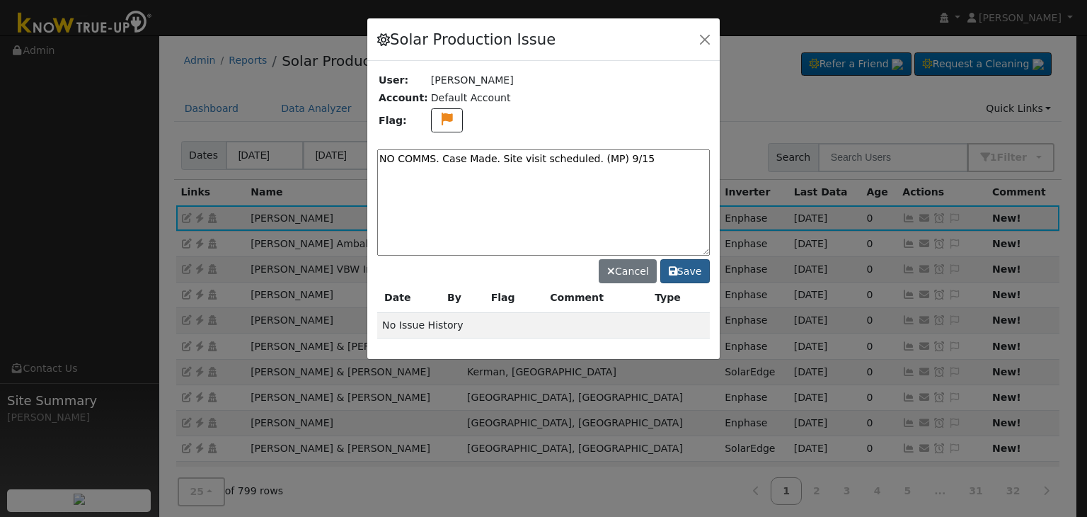
type textarea "NO COMMS. Case Made. Site visit scheduled. (MP) 9/15"
click at [684, 264] on button "Save" at bounding box center [685, 271] width 50 height 24
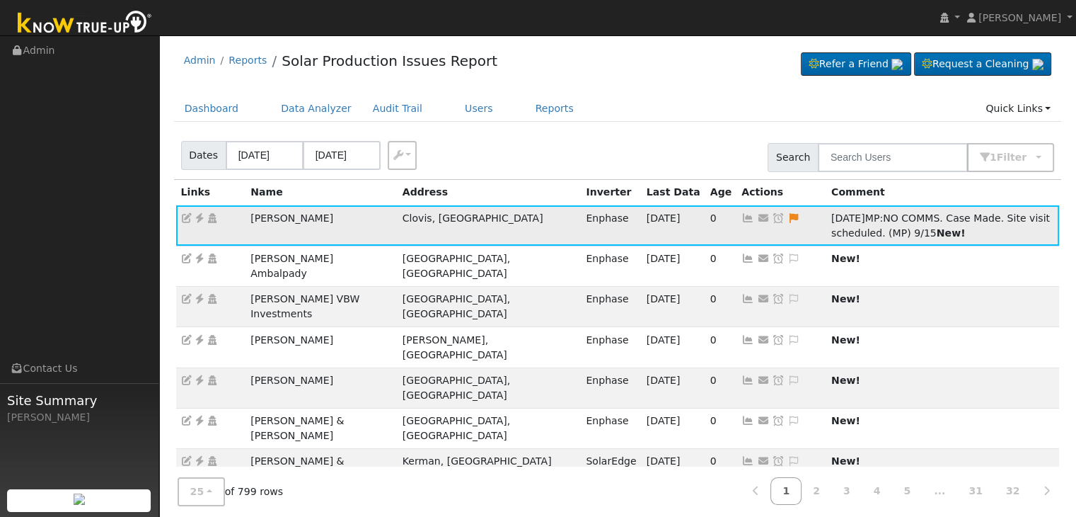
click at [772, 221] on icon at bounding box center [778, 218] width 13 height 10
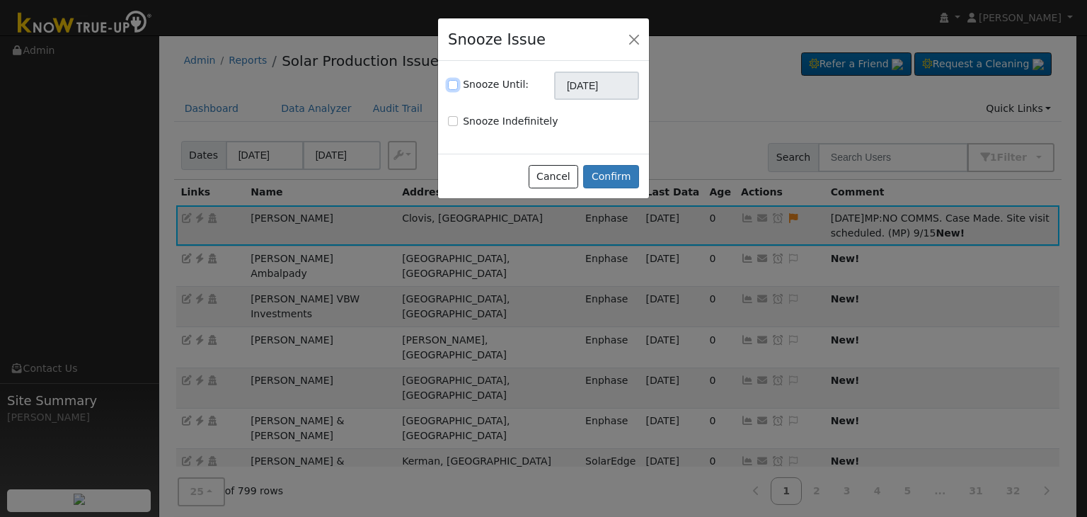
click at [449, 88] on input "Snooze Until:" at bounding box center [453, 85] width 10 height 10
checkbox input "true"
click at [591, 83] on input "10/15/2025" at bounding box center [596, 85] width 85 height 28
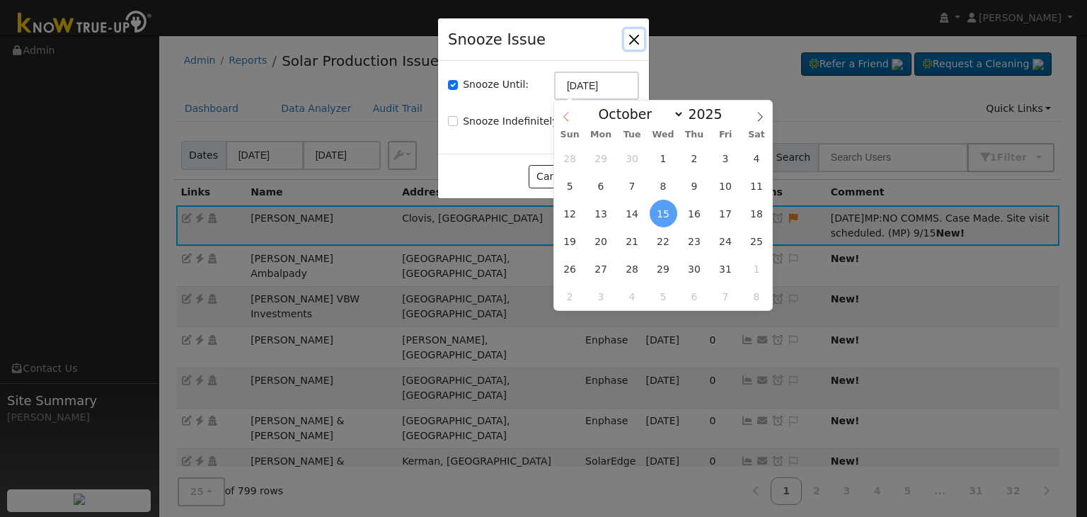
click at [563, 119] on icon at bounding box center [566, 117] width 10 height 10
select select "8"
click at [604, 231] on span "22" at bounding box center [601, 241] width 28 height 28
type input "09/22/2025"
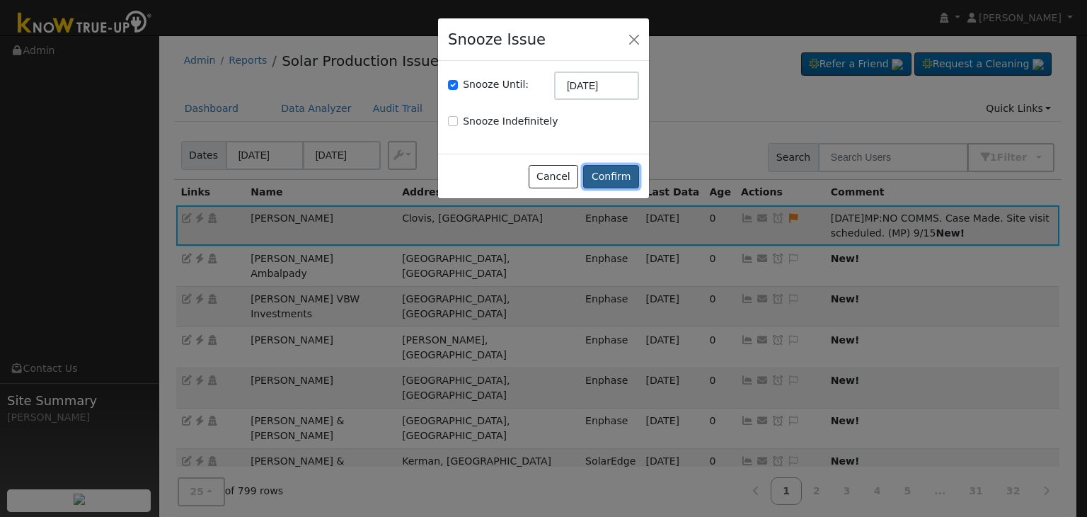
click at [621, 179] on button "Confirm" at bounding box center [611, 177] width 56 height 24
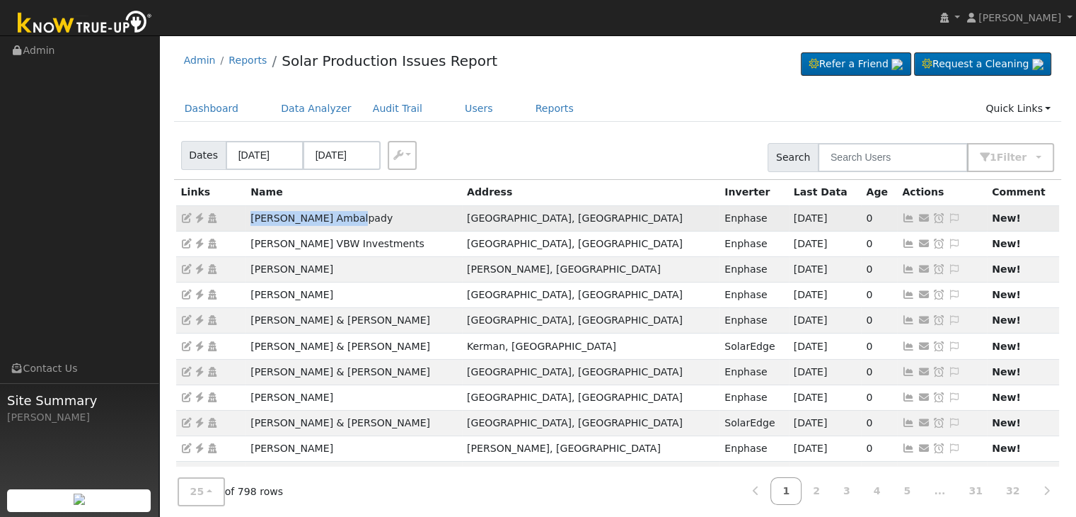
drag, startPoint x: 241, startPoint y: 217, endPoint x: 368, endPoint y: 214, distance: 127.4
click at [368, 214] on tr "Rajnikant Ambalpady Fremont, CA Enphase 09/11/25 0 Send Email... Copy a Link Re…" at bounding box center [618, 217] width 884 height 25
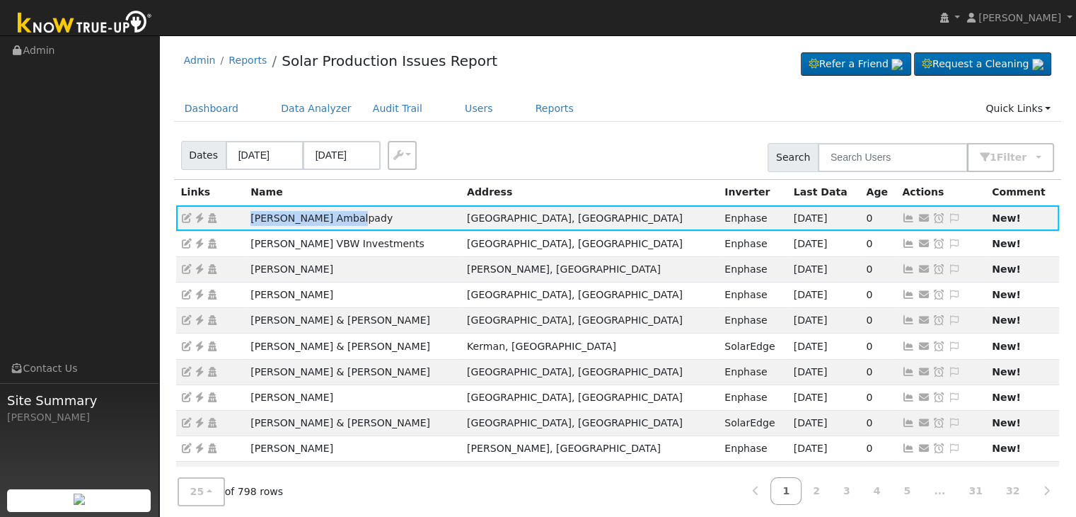
copy tr "Rajnikant Ambalpady"
click at [199, 217] on icon at bounding box center [199, 218] width 13 height 10
click at [626, 103] on ul "Dashboard Data Analyzer Audit Trail Users Reports Quick Links Quick Add Quick C…" at bounding box center [618, 109] width 888 height 26
drag, startPoint x: 249, startPoint y: 272, endPoint x: 309, endPoint y: 270, distance: 59.5
click at [309, 270] on td "Steve Wood" at bounding box center [354, 268] width 217 height 25
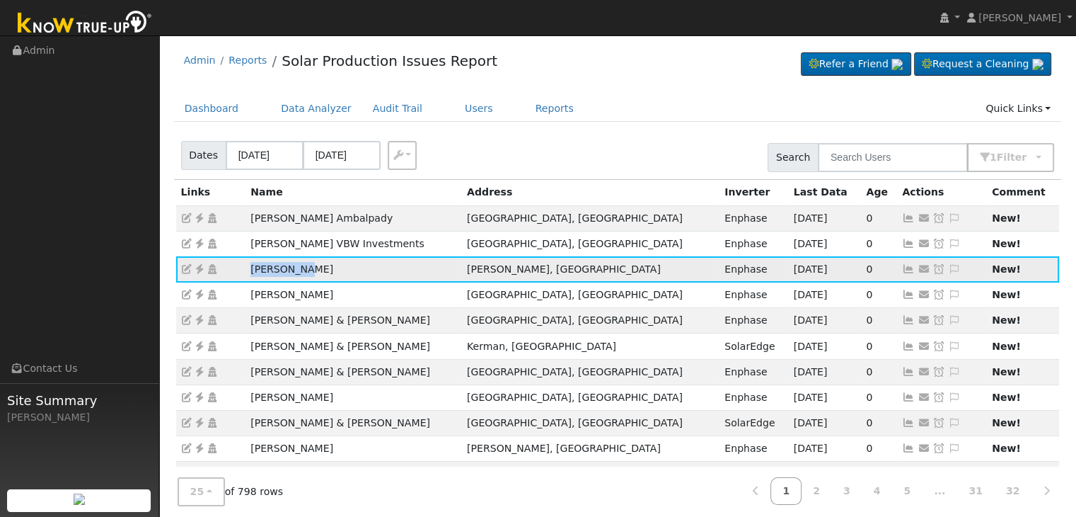
copy td "Steve Wood"
drag, startPoint x: 865, startPoint y: 26, endPoint x: 804, endPoint y: 33, distance: 61.9
click at [865, 26] on nav "Mara Panganiban Mara Panganiban Profile My Company Help Center Terms Of Service…" at bounding box center [538, 18] width 1076 height 36
drag, startPoint x: 248, startPoint y: 266, endPoint x: 333, endPoint y: 265, distance: 84.9
click at [333, 265] on td "Steve Wood" at bounding box center [354, 268] width 217 height 25
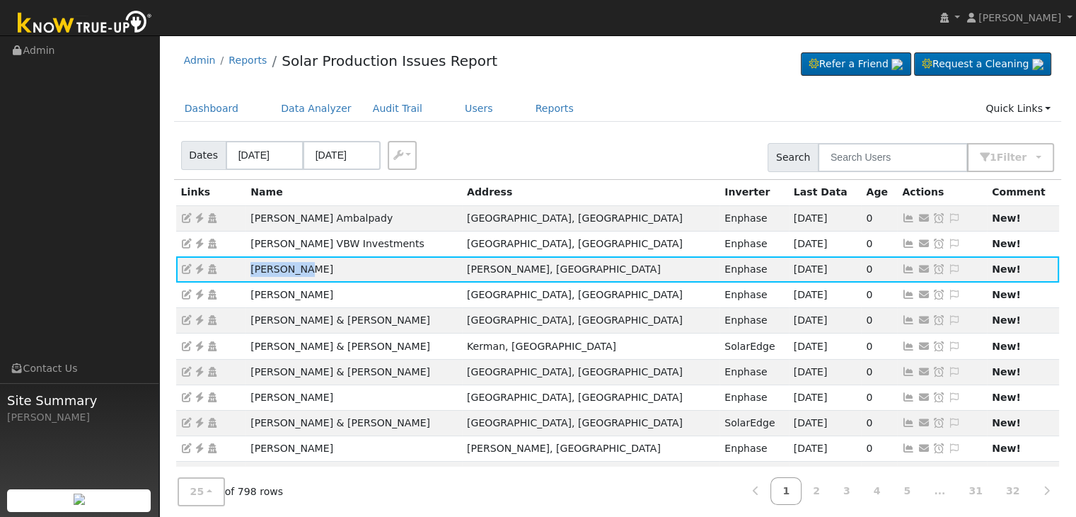
copy td "Steve Wood"
click at [199, 263] on link at bounding box center [199, 268] width 13 height 11
click at [948, 266] on icon at bounding box center [954, 269] width 13 height 10
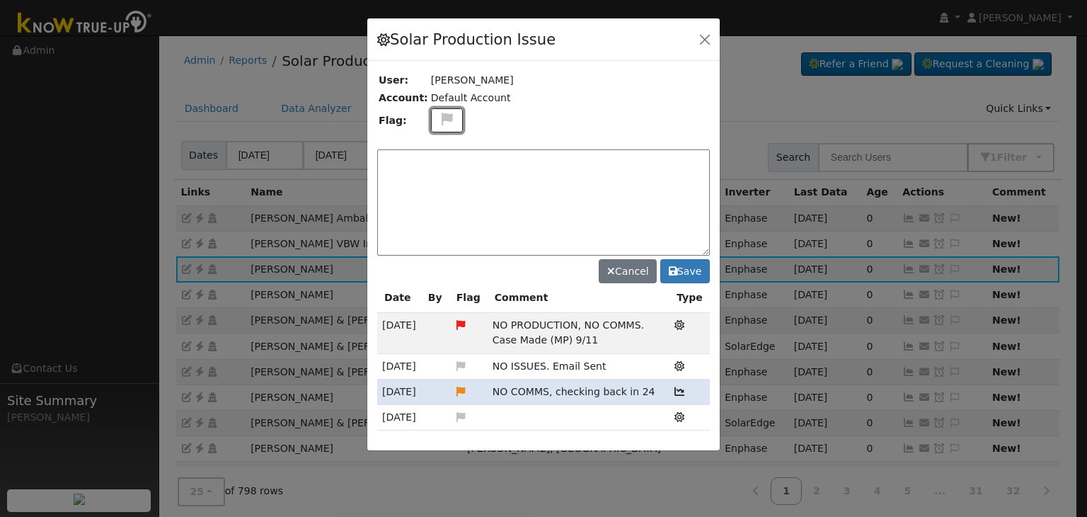
click at [439, 122] on icon at bounding box center [447, 119] width 16 height 13
click at [438, 183] on icon at bounding box center [446, 186] width 16 height 13
click at [471, 197] on textarea at bounding box center [543, 202] width 333 height 106
type textarea "O"
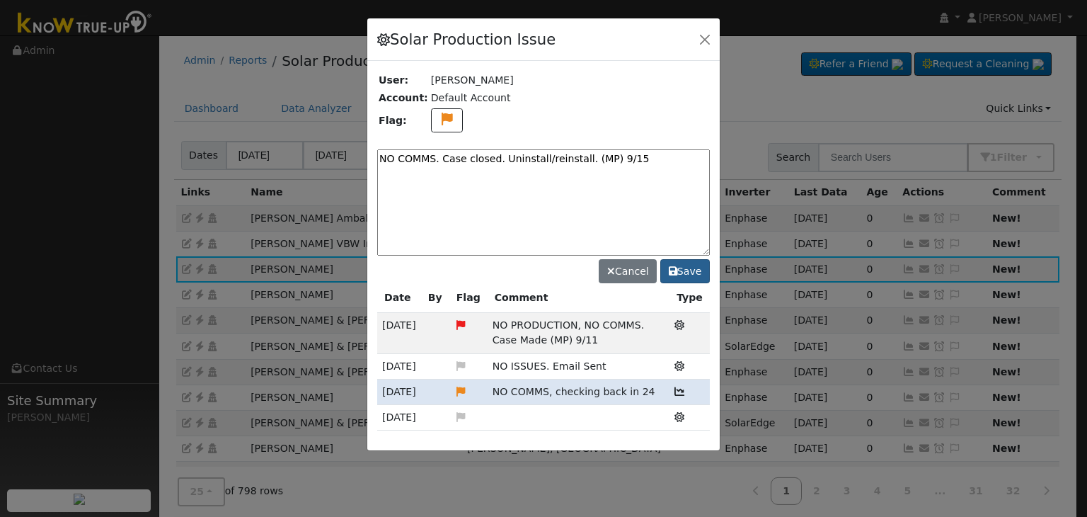
type textarea "NO COMMS. Case closed. Uninstall/reinstall. (MP) 9/15"
click at [686, 268] on button "Save" at bounding box center [685, 271] width 50 height 24
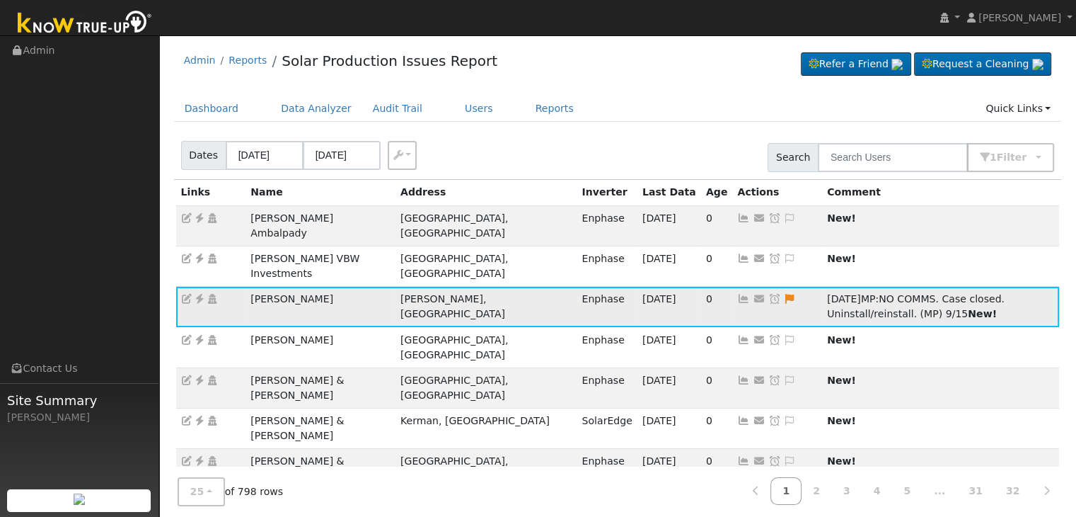
click at [768, 294] on icon at bounding box center [774, 299] width 13 height 10
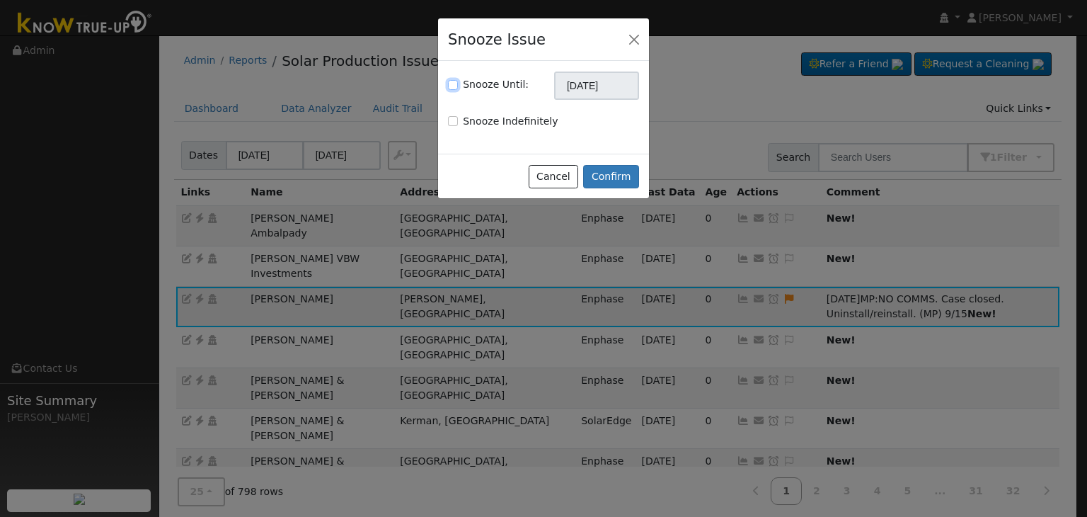
click at [456, 84] on input "Snooze Until:" at bounding box center [453, 85] width 10 height 10
checkbox input "true"
click at [580, 80] on input "10/15/2025" at bounding box center [596, 85] width 85 height 28
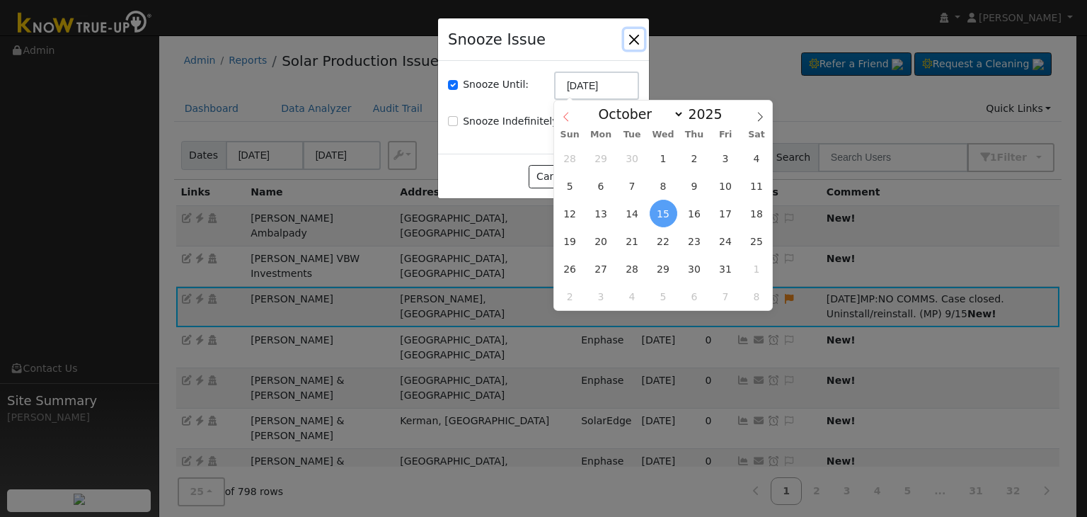
click at [567, 118] on icon at bounding box center [566, 117] width 10 height 10
select select "8"
click at [594, 272] on span "29" at bounding box center [601, 269] width 28 height 28
type input "09/29/2025"
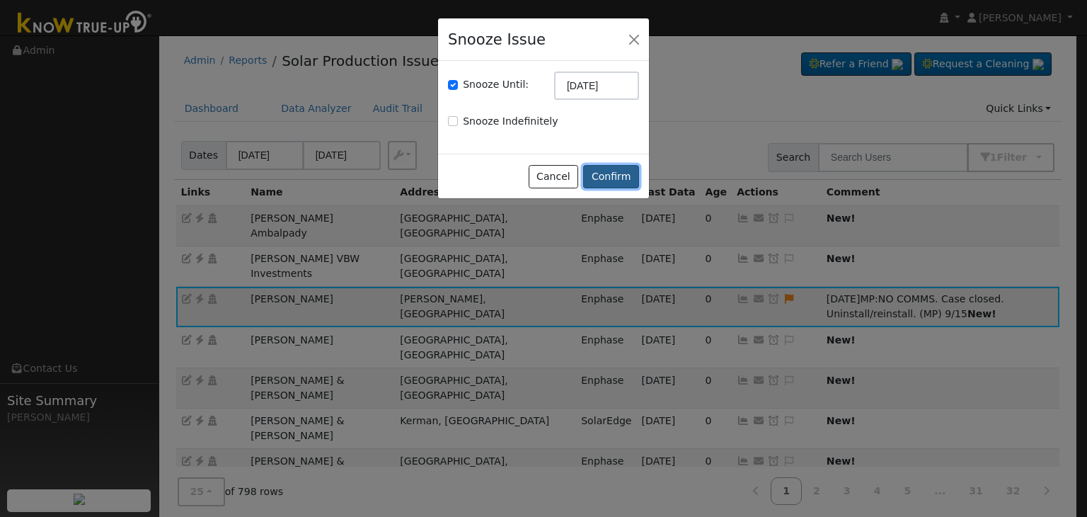
click at [615, 177] on button "Confirm" at bounding box center [611, 177] width 56 height 24
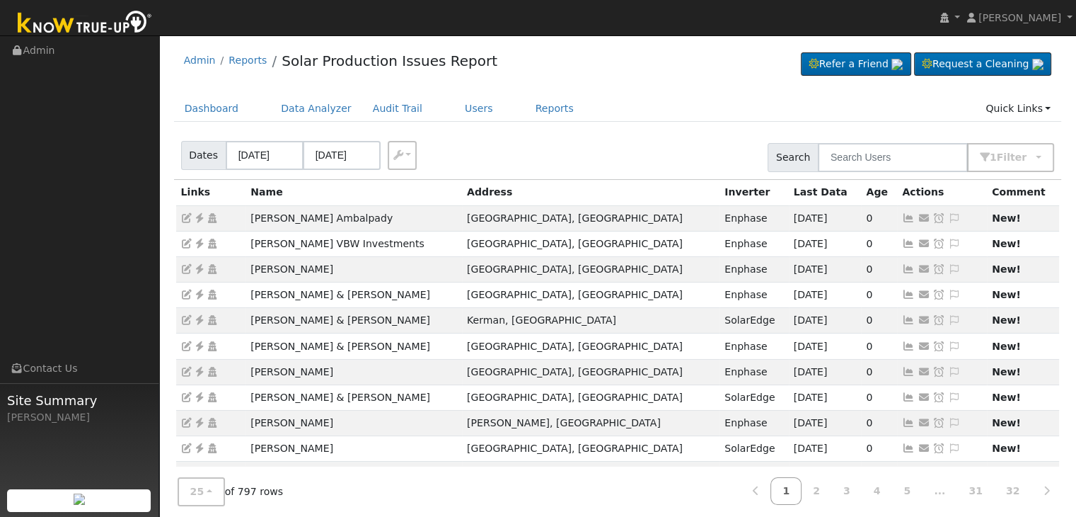
drag, startPoint x: 928, startPoint y: 220, endPoint x: 818, endPoint y: 246, distance: 112.6
click at [948, 220] on icon at bounding box center [954, 218] width 13 height 10
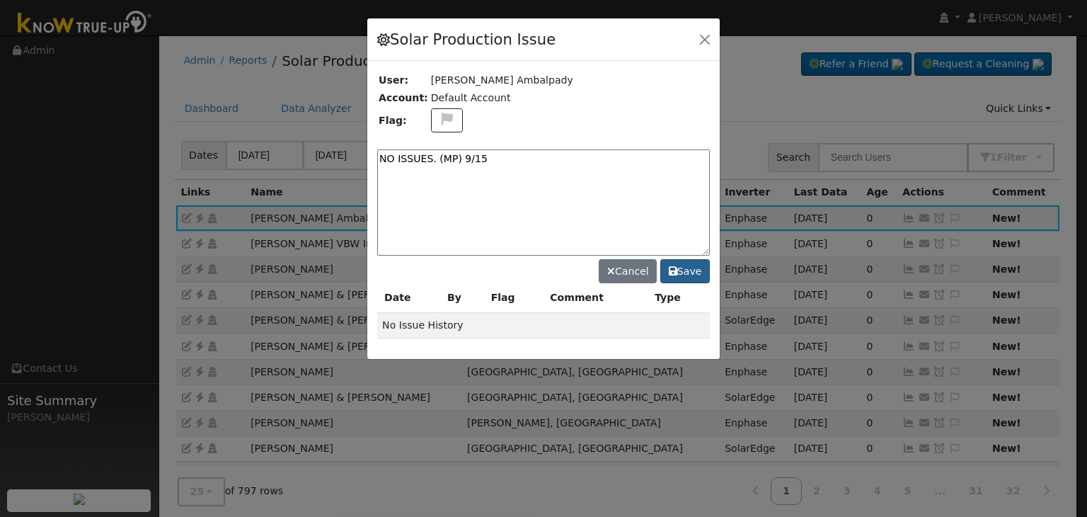
type textarea "NO ISSUES. (MP) 9/15"
click at [679, 270] on button "Save" at bounding box center [685, 271] width 50 height 24
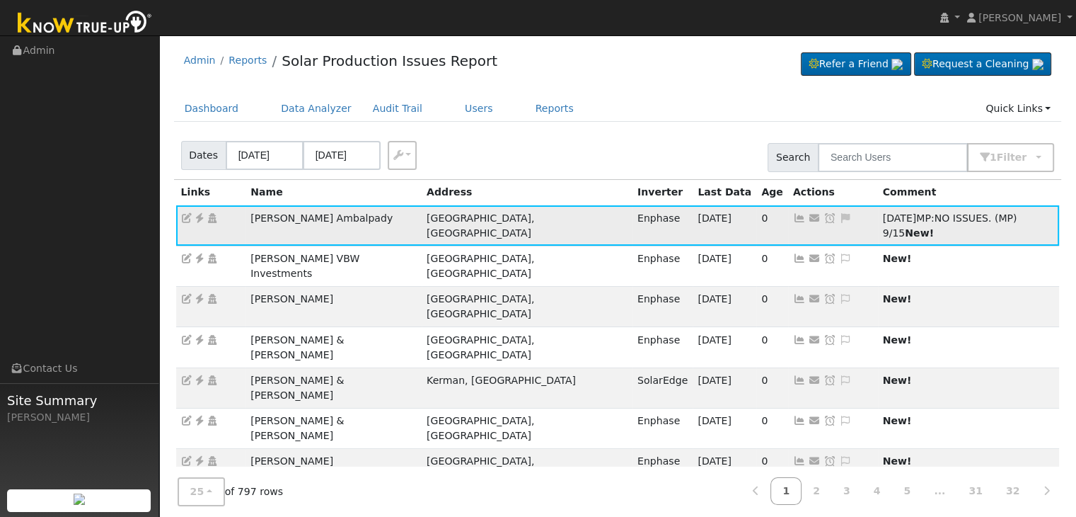
click at [824, 214] on icon at bounding box center [830, 218] width 13 height 10
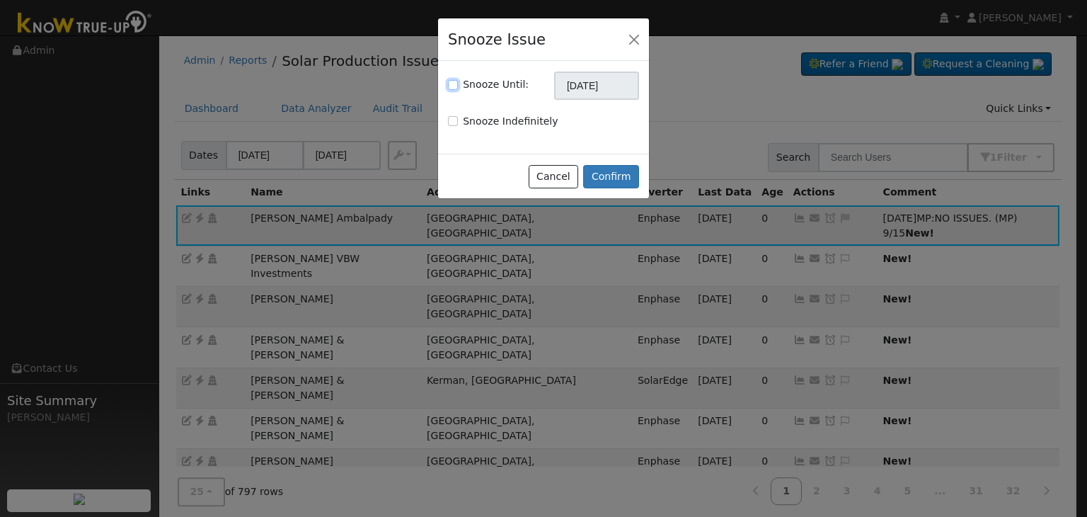
click at [456, 83] on input "Snooze Until:" at bounding box center [453, 85] width 10 height 10
checkbox input "true"
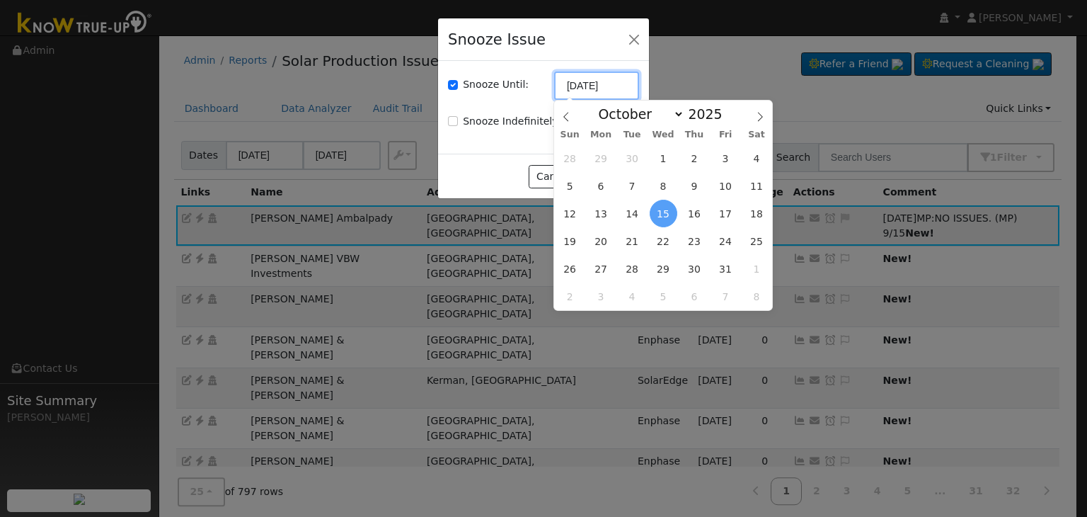
click at [563, 83] on input "10/15/2025" at bounding box center [596, 85] width 85 height 28
click at [565, 119] on icon at bounding box center [565, 117] width 5 height 9
select select "8"
click at [601, 238] on span "22" at bounding box center [601, 241] width 28 height 28
type input "09/22/2025"
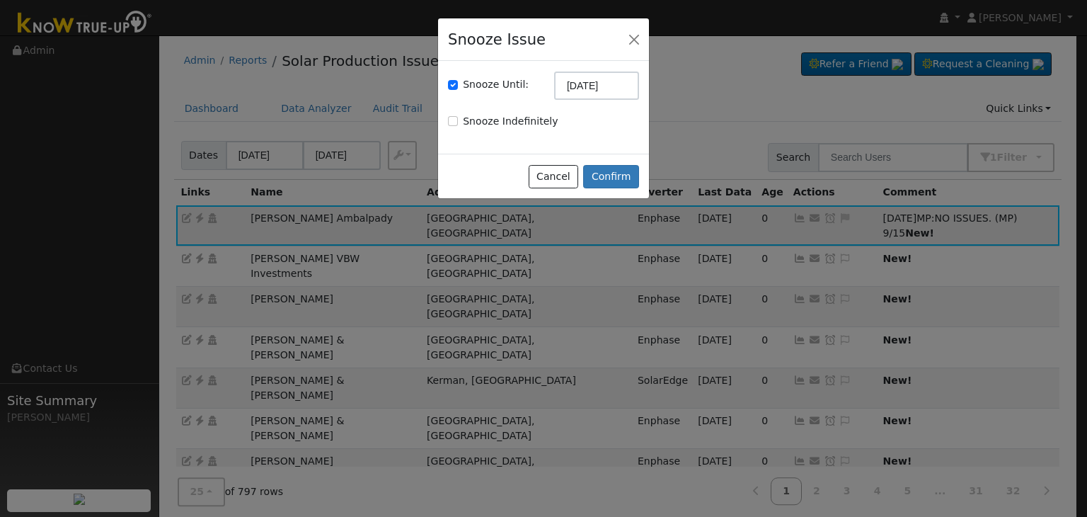
click at [620, 162] on div "Cancel Confirm" at bounding box center [543, 176] width 211 height 45
click at [615, 187] on button "Confirm" at bounding box center [611, 177] width 56 height 24
click at [608, 175] on div "Dates 09/13/2025 09/15/2025 Export CSV Search 1 Filter Include Leads Include No…" at bounding box center [617, 155] width 893 height 48
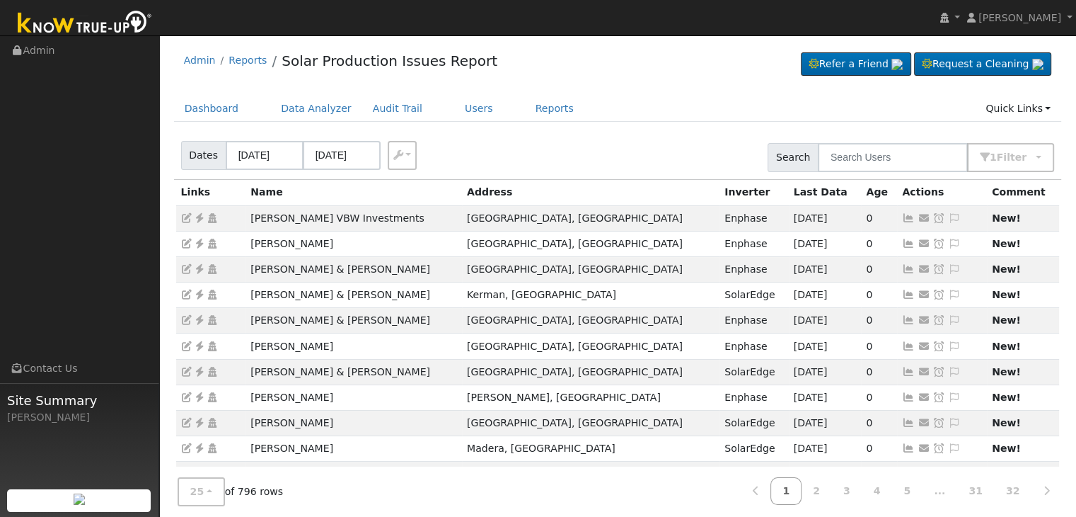
click at [662, 94] on div "Admin Reports Solar Production Issues Report Refer a Friend Request a Cleaning" at bounding box center [617, 474] width 903 height 865
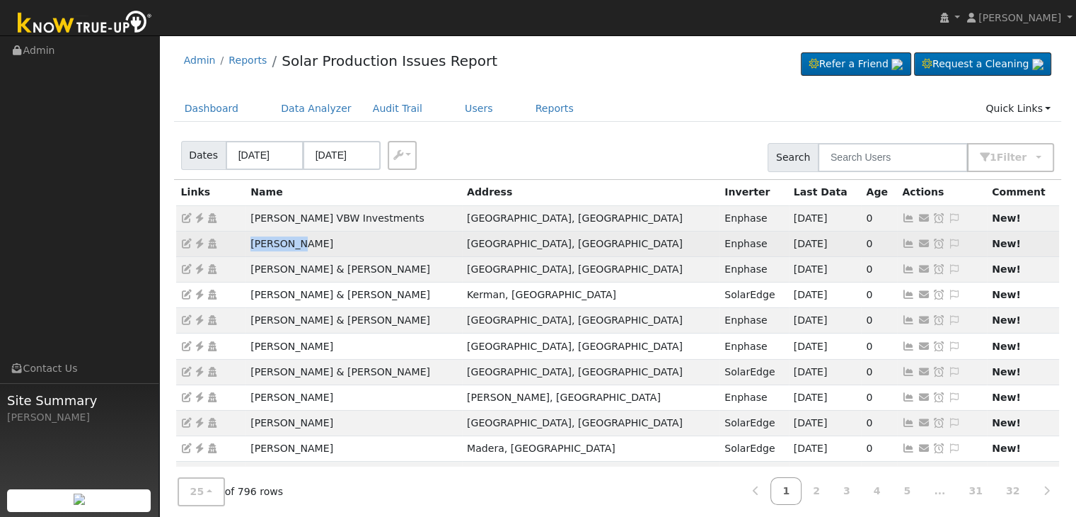
drag, startPoint x: 248, startPoint y: 242, endPoint x: 308, endPoint y: 244, distance: 60.2
click at [308, 244] on td "Art Davis" at bounding box center [354, 243] width 217 height 25
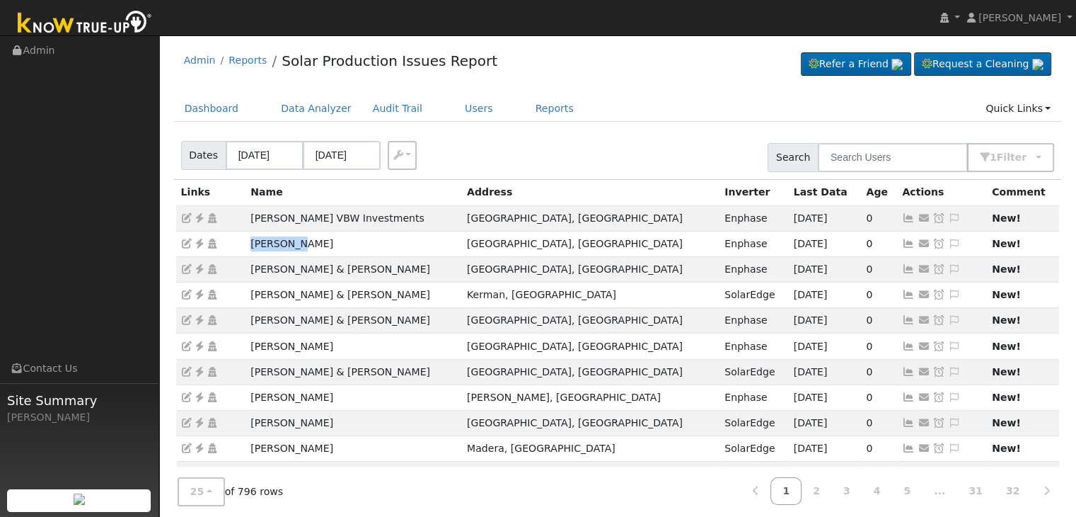
copy td "Art Davis"
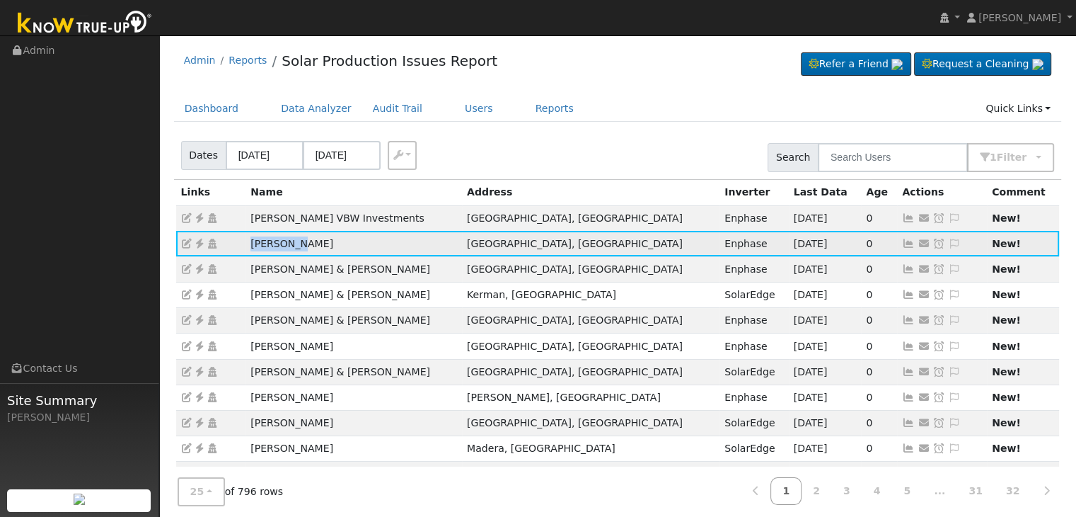
click at [200, 238] on icon at bounding box center [199, 243] width 13 height 10
click at [948, 242] on icon at bounding box center [954, 243] width 13 height 10
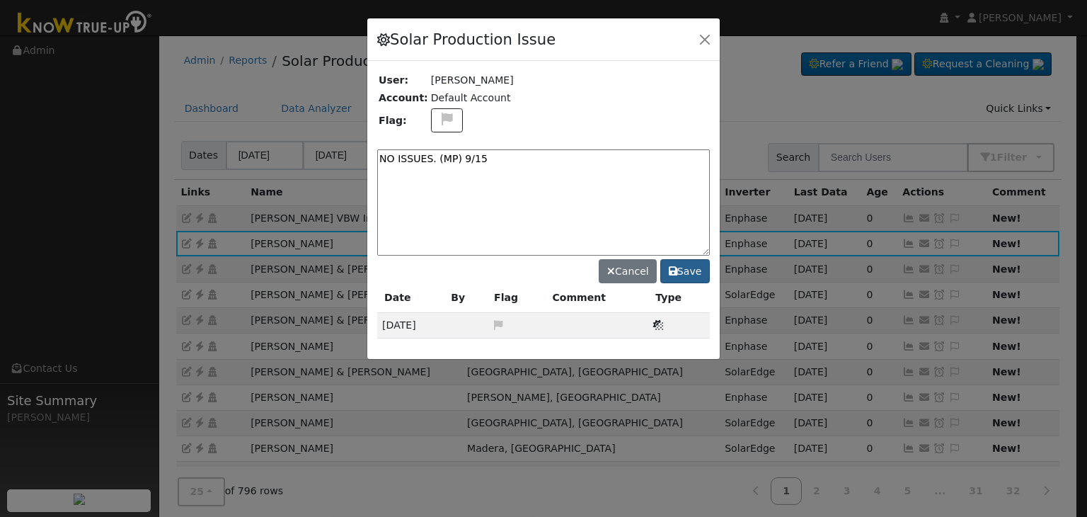
type textarea "NO ISSUES. (MP) 9/15"
click at [679, 277] on button "Save" at bounding box center [685, 271] width 50 height 24
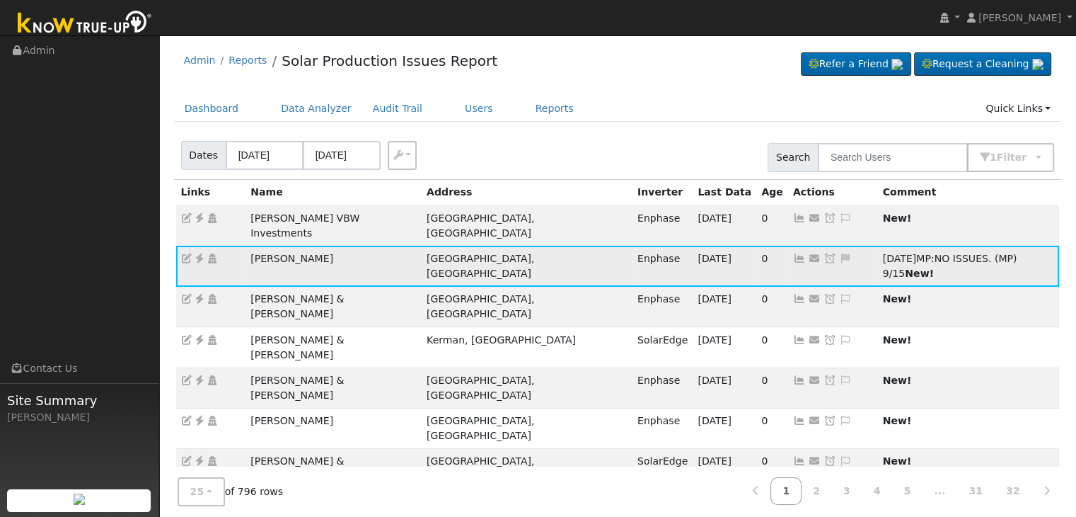
click at [824, 253] on icon at bounding box center [830, 258] width 13 height 10
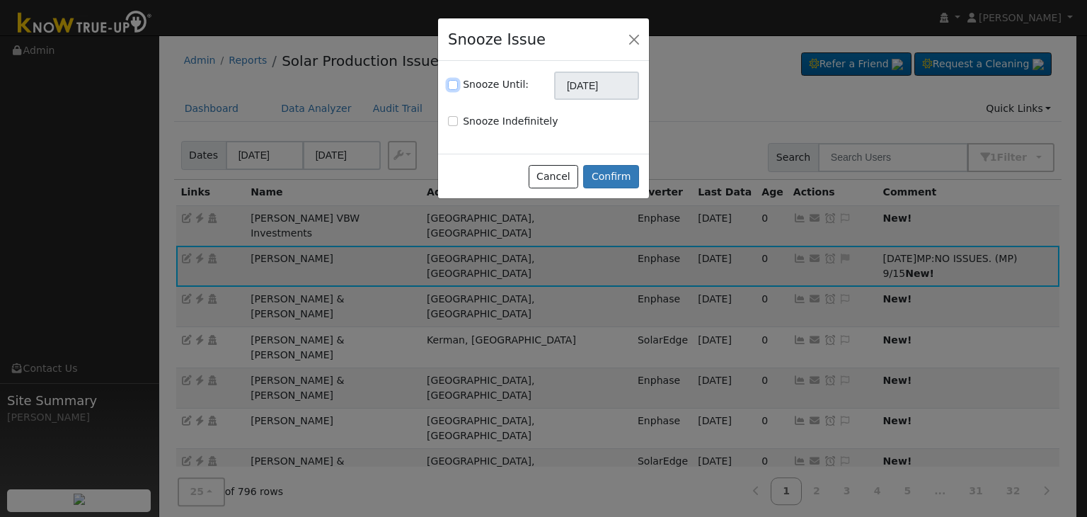
click at [456, 84] on input "Snooze Until:" at bounding box center [453, 85] width 10 height 10
checkbox input "true"
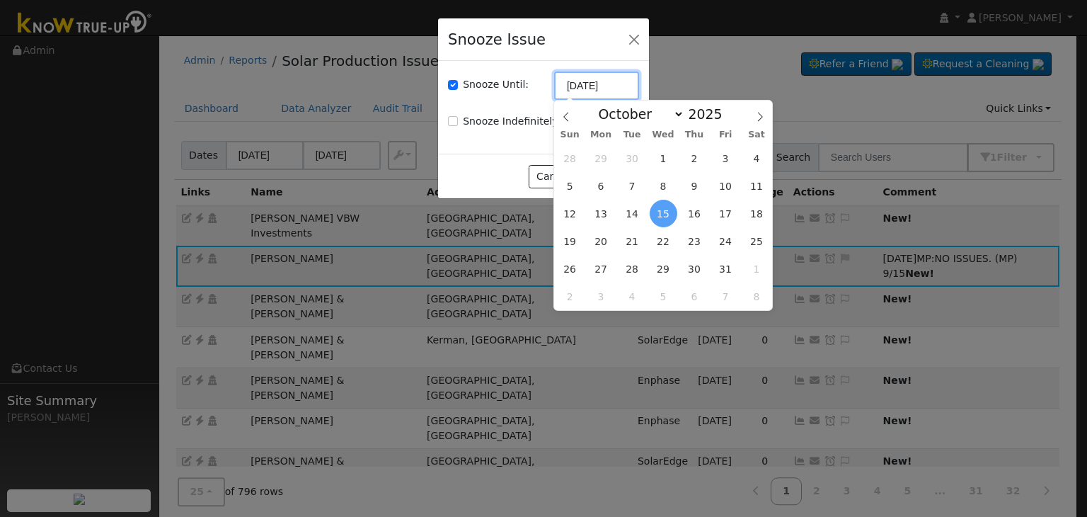
click at [580, 93] on input "10/15/2025" at bounding box center [596, 85] width 85 height 28
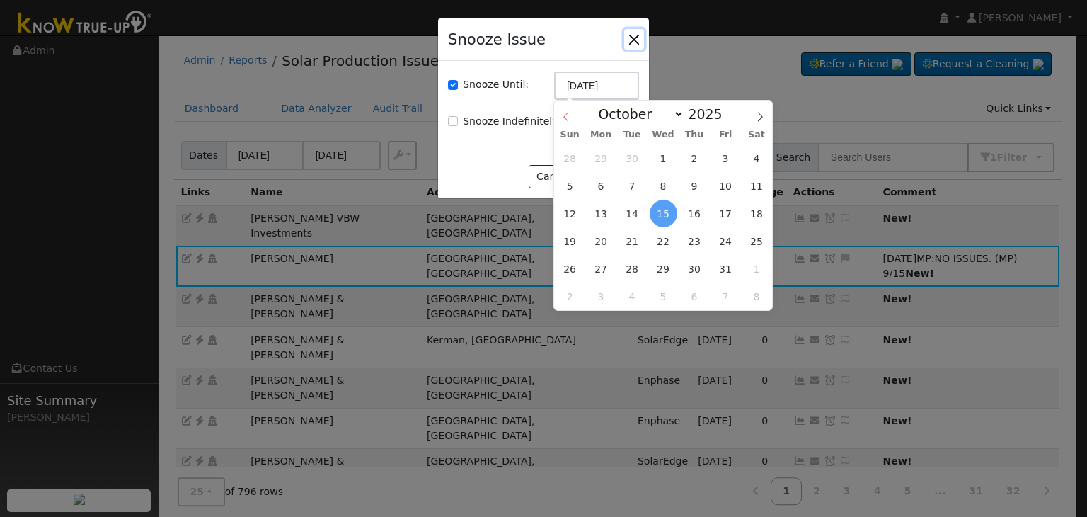
click at [564, 119] on icon at bounding box center [566, 117] width 10 height 10
select select "8"
click at [608, 238] on span "22" at bounding box center [601, 241] width 28 height 28
type input "09/22/2025"
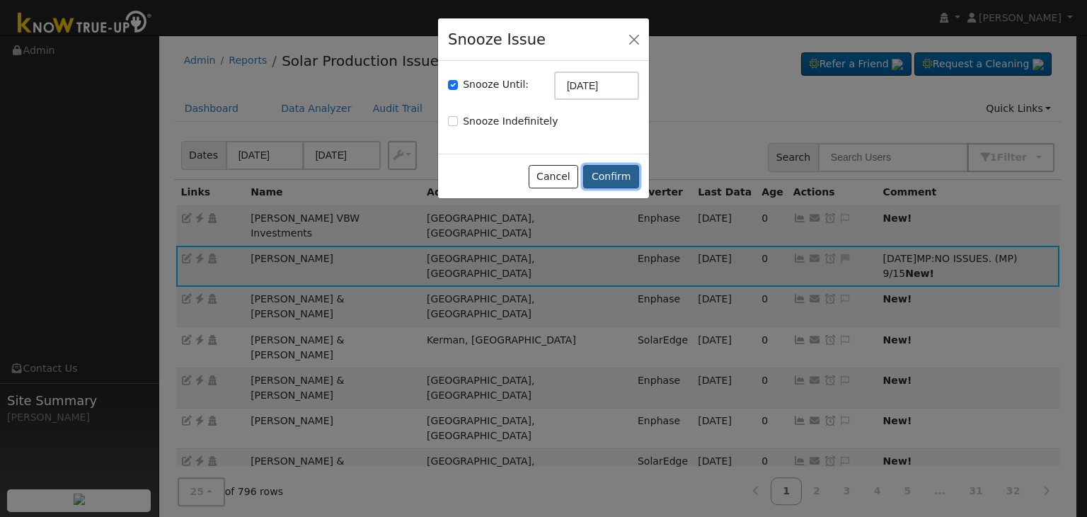
click at [610, 178] on button "Confirm" at bounding box center [611, 177] width 56 height 24
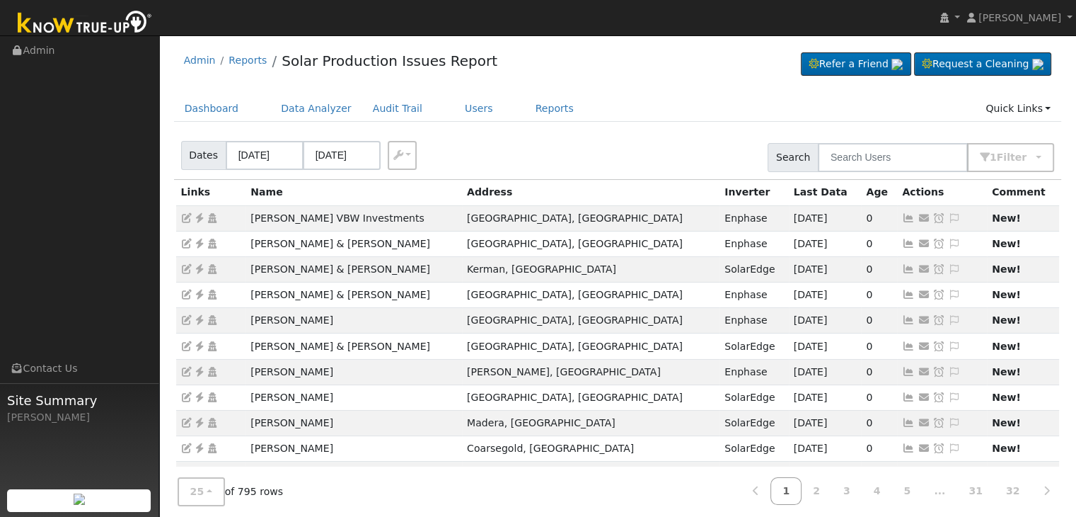
click at [650, 62] on div "Admin Reports Solar Production Issues Report Refer a Friend Request a Cleaning" at bounding box center [618, 63] width 888 height 43
drag, startPoint x: 242, startPoint y: 325, endPoint x: 387, endPoint y: 306, distance: 146.3
click at [363, 325] on tr "Christine Nishimoto Fresno, CA Enphase 09/10/25 0 Send Email... Copy a Link Res…" at bounding box center [618, 320] width 884 height 25
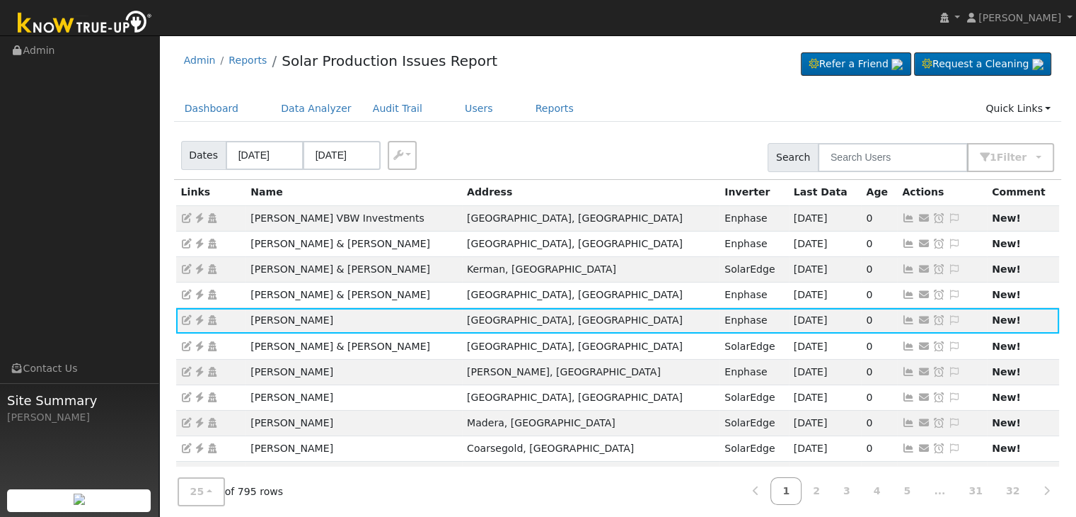
copy tr "Christine Nishimoto"
click at [657, 94] on div "Admin Reports Solar Production Issues Report Refer a Friend Request a Cleaning" at bounding box center [617, 474] width 903 height 865
click at [948, 315] on icon at bounding box center [954, 320] width 13 height 10
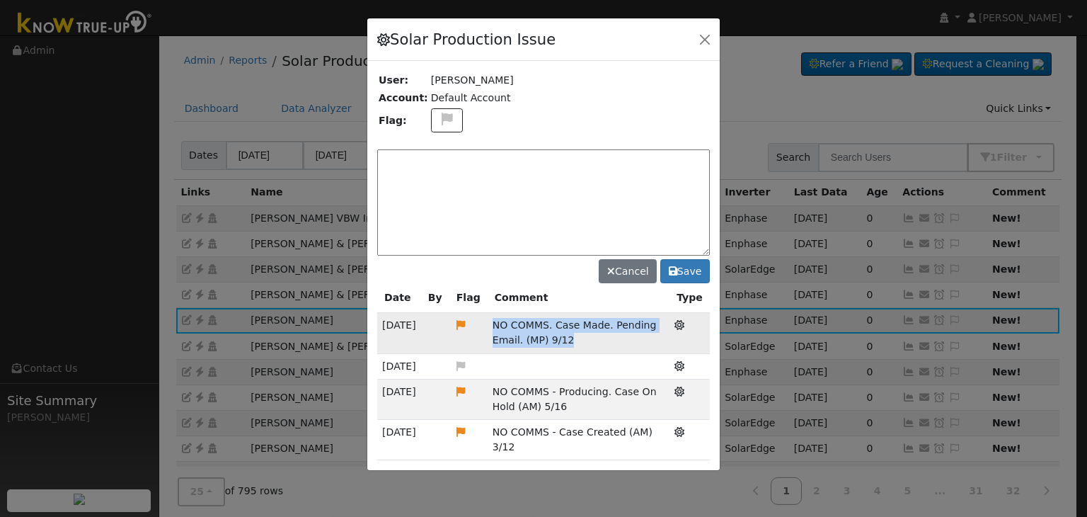
drag, startPoint x: 484, startPoint y: 326, endPoint x: 576, endPoint y: 339, distance: 92.9
click at [576, 339] on tr "09/12/25 NO COMMS. Case Made. Pending Email. (MP) 9/12 Solar Production Issue" at bounding box center [543, 333] width 333 height 40
copy tr "NO COMMS. Case Made. Pending Email. (MP) 9/12"
click at [442, 146] on div "Cancel Save" at bounding box center [543, 213] width 333 height 139
click at [442, 154] on textarea at bounding box center [543, 202] width 333 height 106
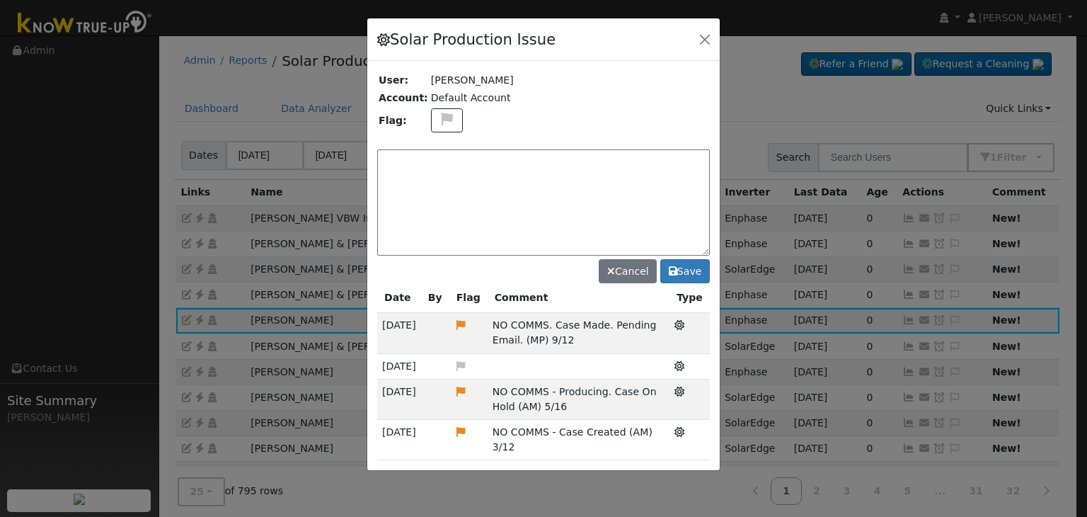
paste textarea "NO COMMS. Case Made. Pending Email. (MP) 9/12"
click at [401, 159] on textarea "NO COMMS. Case Made. Pending Email. (MP) 9/12" at bounding box center [543, 202] width 333 height 106
click at [615, 159] on textarea "NO COMMS. Case Made. Pending Email. (MP) 9/12" at bounding box center [543, 202] width 333 height 106
type textarea "NO COMMS. Case Made. Pending Email. (MP) 9/15"
click at [692, 265] on button "Save" at bounding box center [685, 271] width 50 height 24
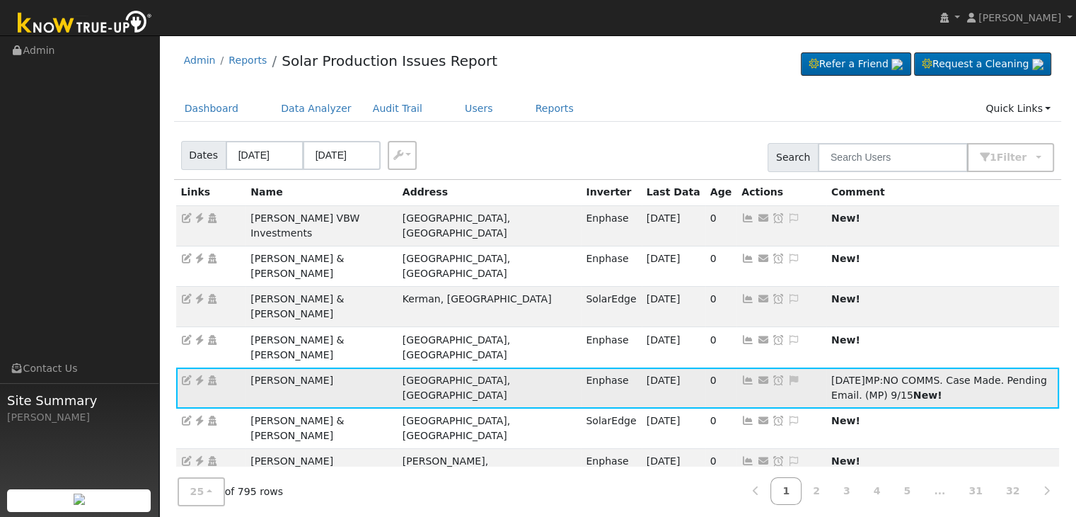
click at [788, 375] on icon at bounding box center [794, 380] width 13 height 10
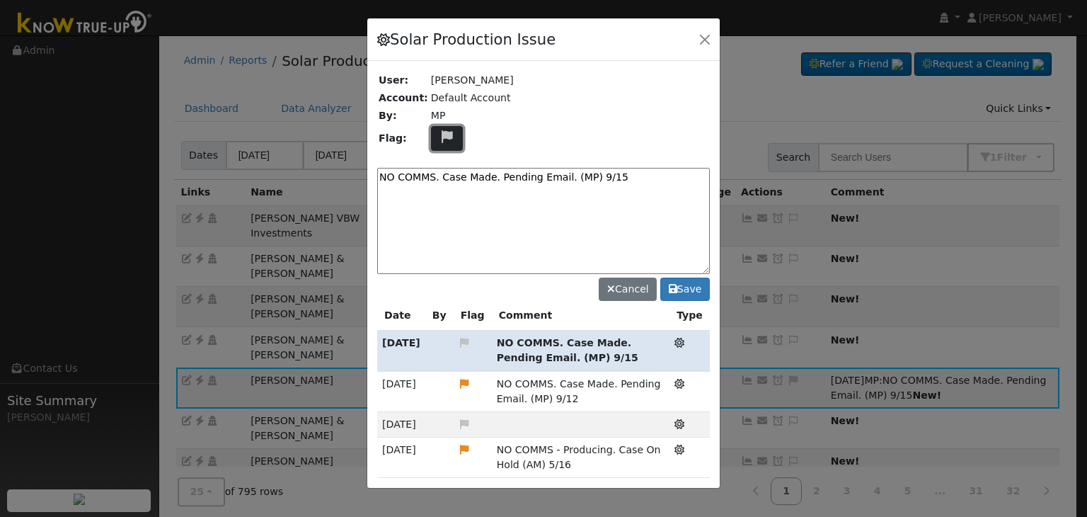
click at [439, 139] on icon at bounding box center [447, 136] width 16 height 13
click at [438, 199] on icon at bounding box center [446, 204] width 16 height 13
click at [674, 340] on icon at bounding box center [679, 343] width 10 height 10
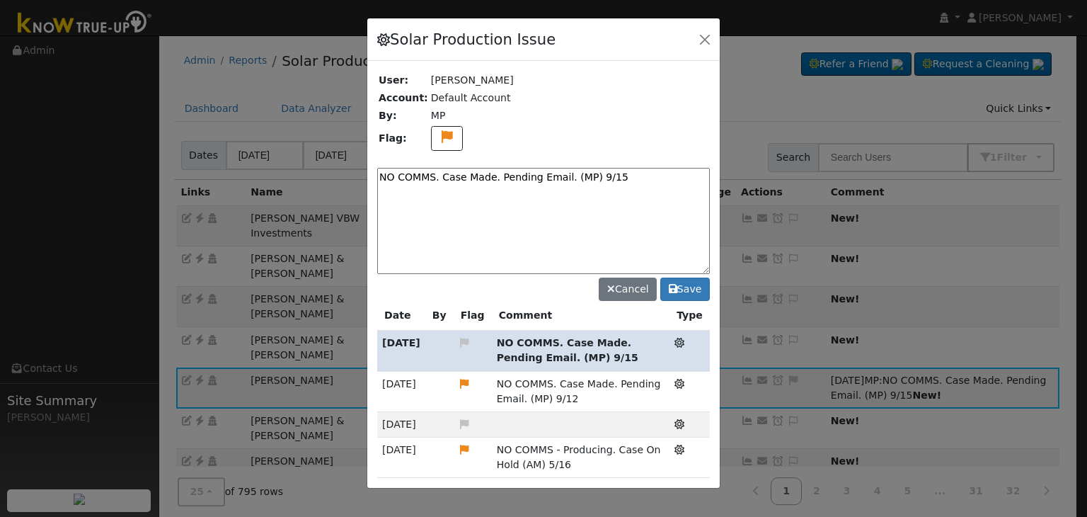
click at [674, 340] on icon at bounding box center [679, 343] width 10 height 10
click at [694, 284] on button "Save" at bounding box center [685, 289] width 50 height 24
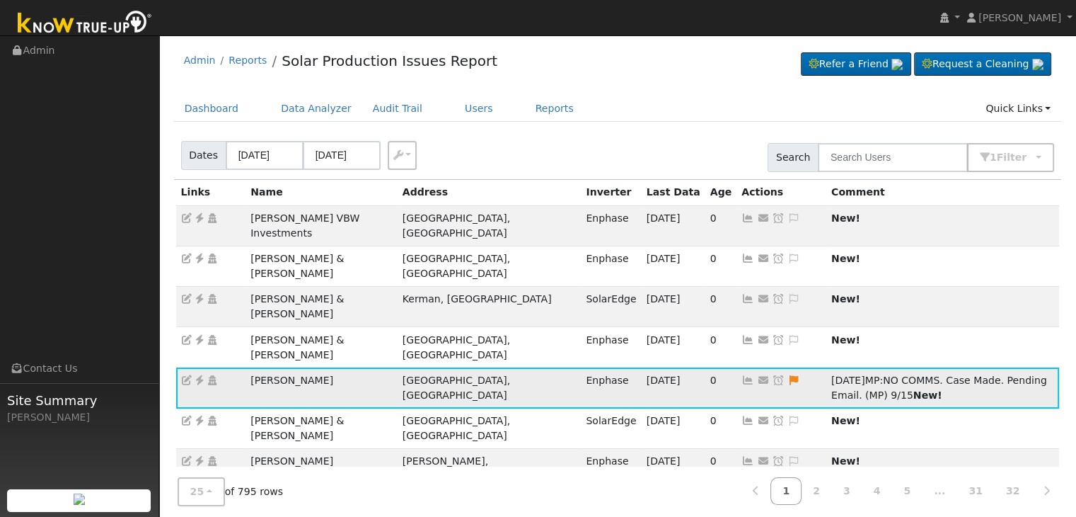
click at [831, 374] on span "09/15/25" at bounding box center [848, 379] width 34 height 11
click at [788, 375] on icon at bounding box center [794, 380] width 13 height 10
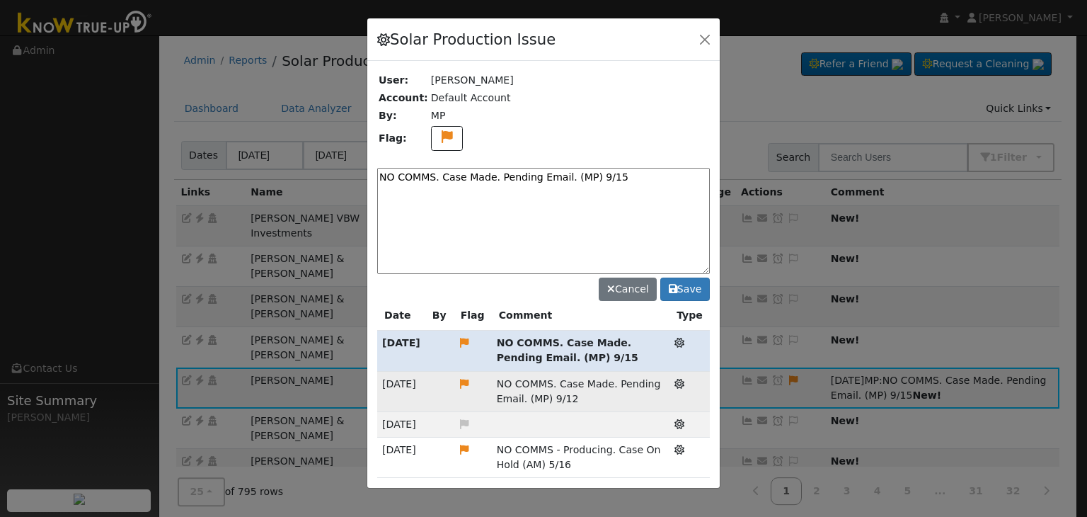
click at [561, 394] on span "NO COMMS. Case Made. Pending Email. (MP) 9/12" at bounding box center [579, 391] width 164 height 26
click at [587, 394] on td "NO COMMS. Case Made. Pending Email. (MP) 9/12" at bounding box center [581, 391] width 178 height 40
click at [674, 379] on icon at bounding box center [679, 384] width 10 height 10
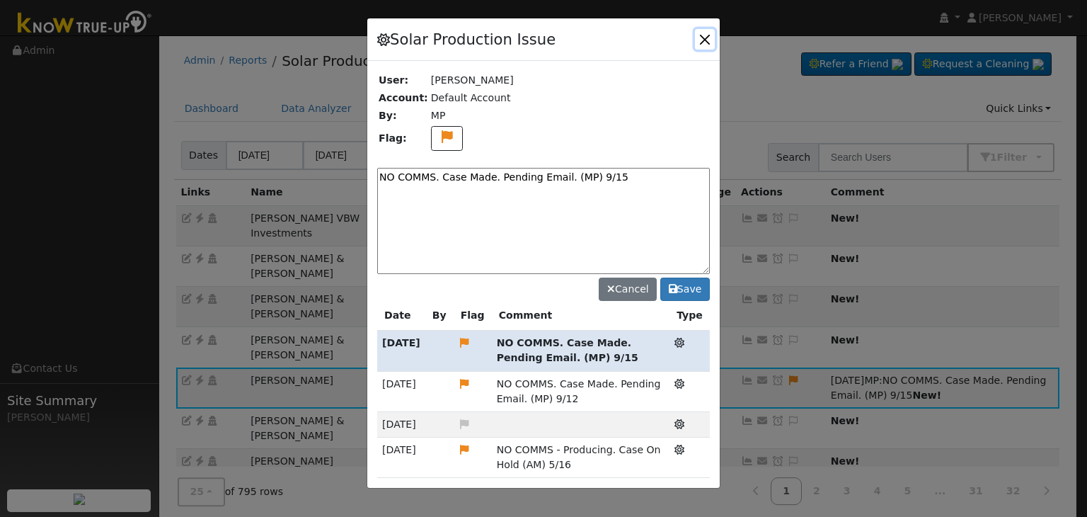
click at [703, 29] on button "button" at bounding box center [705, 39] width 20 height 20
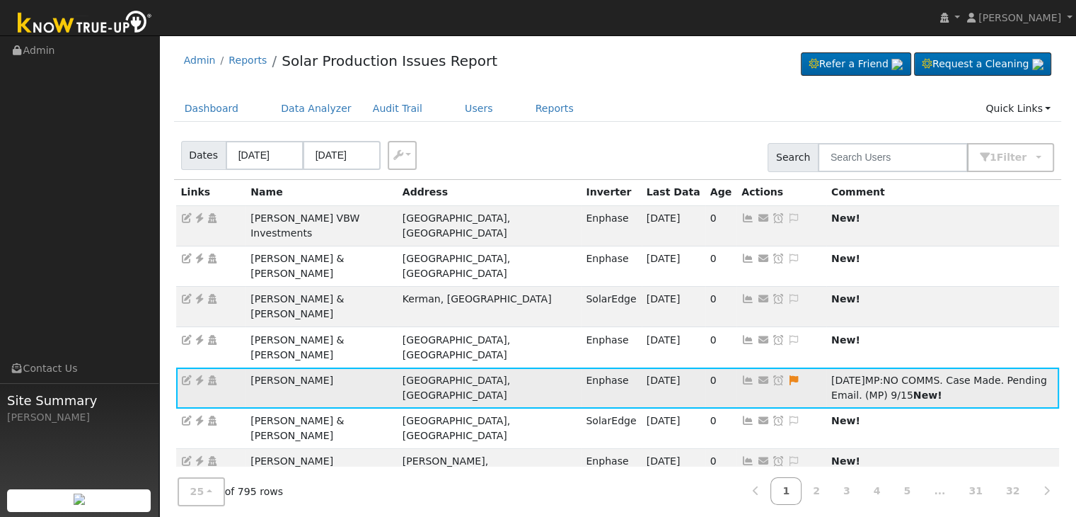
click at [772, 375] on icon at bounding box center [778, 380] width 13 height 10
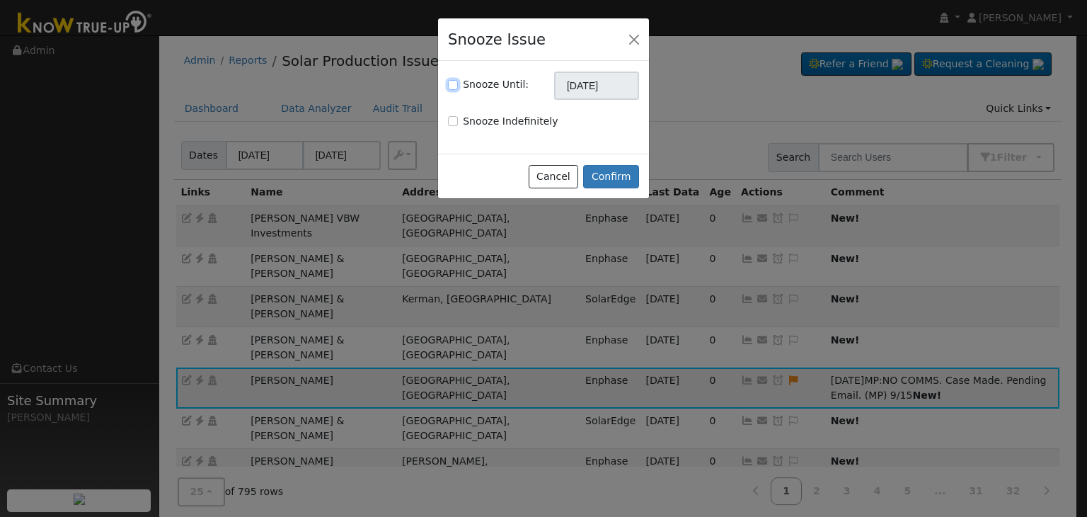
click at [449, 84] on input "Snooze Until:" at bounding box center [453, 85] width 10 height 10
checkbox input "true"
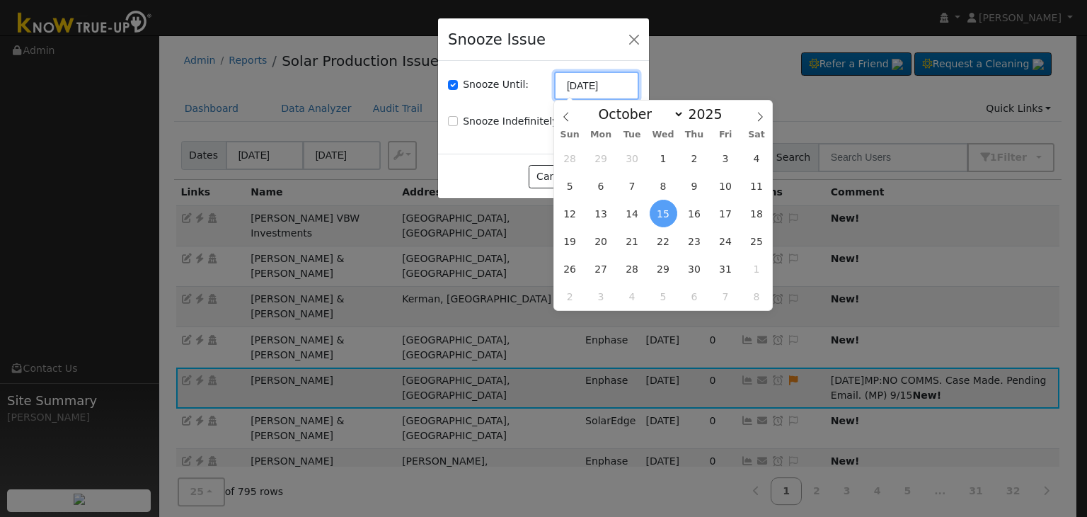
click at [586, 90] on input "10/15/2025" at bounding box center [596, 85] width 85 height 28
click at [565, 118] on icon at bounding box center [565, 117] width 5 height 9
select select "8"
click at [594, 236] on span "22" at bounding box center [601, 241] width 28 height 28
type input "09/22/2025"
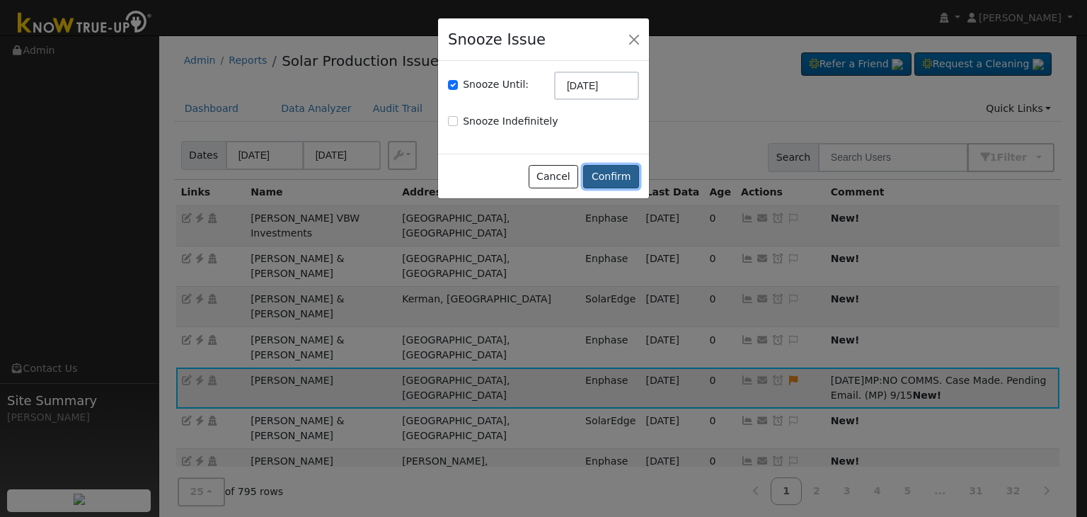
click at [600, 171] on button "Confirm" at bounding box center [611, 177] width 56 height 24
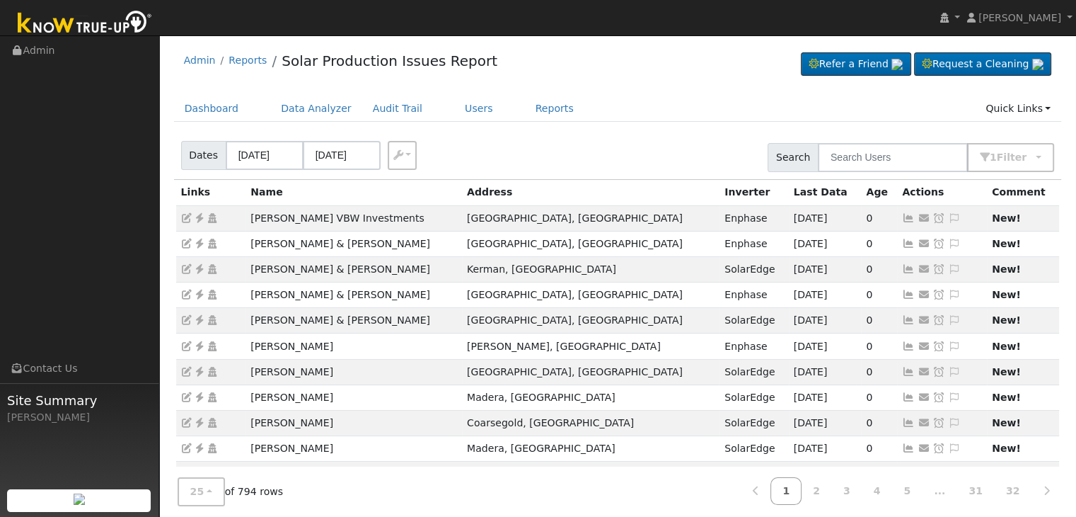
click at [632, 56] on div "Admin Reports Solar Production Issues Report Refer a Friend Request a Cleaning" at bounding box center [618, 63] width 888 height 43
click at [652, 72] on div "Admin Reports Solar Production Issues Report Refer a Friend Request a Cleaning" at bounding box center [618, 63] width 888 height 43
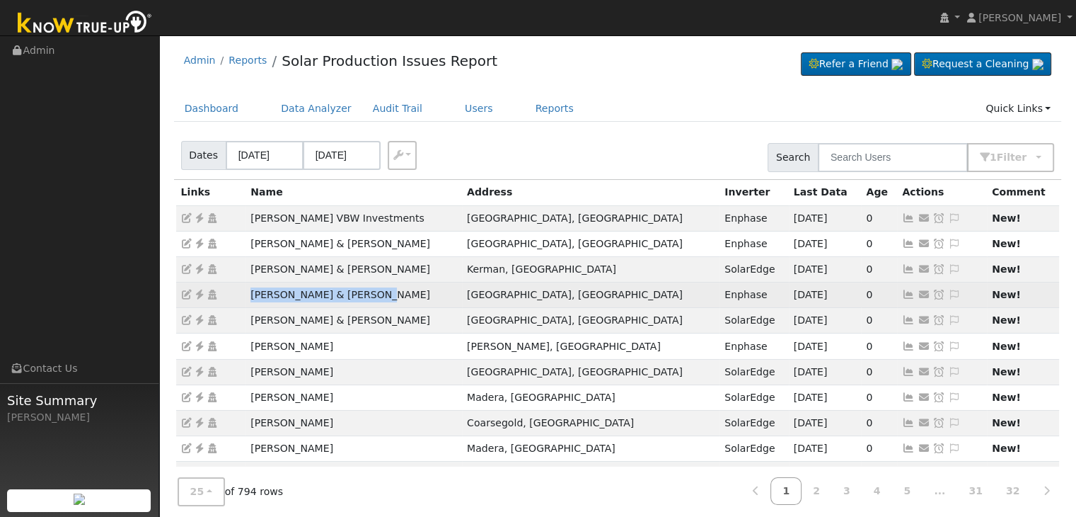
drag, startPoint x: 249, startPoint y: 293, endPoint x: 368, endPoint y: 289, distance: 119.0
click at [368, 289] on td "Judy Litten & Ann Walker" at bounding box center [354, 294] width 217 height 25
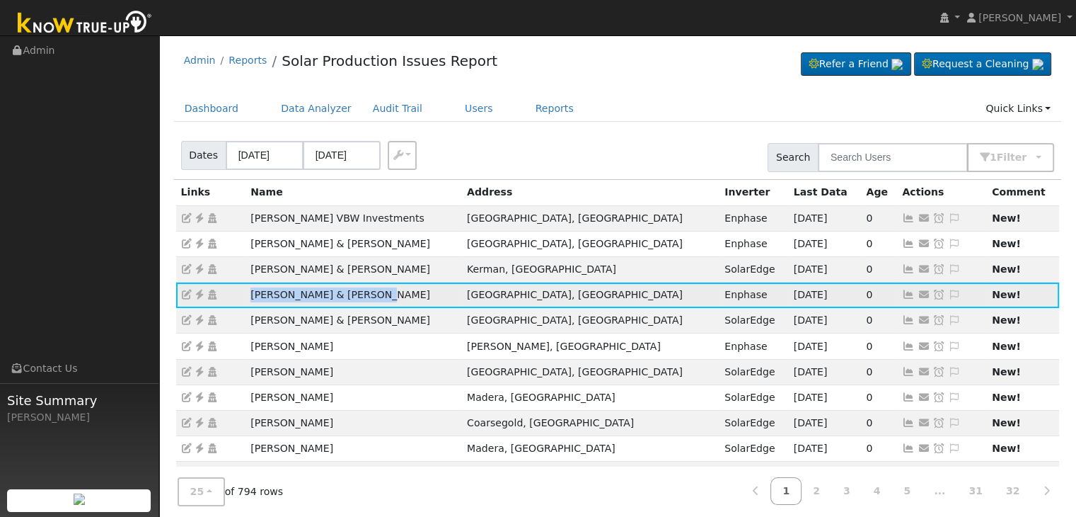
click at [197, 292] on icon at bounding box center [199, 294] width 13 height 10
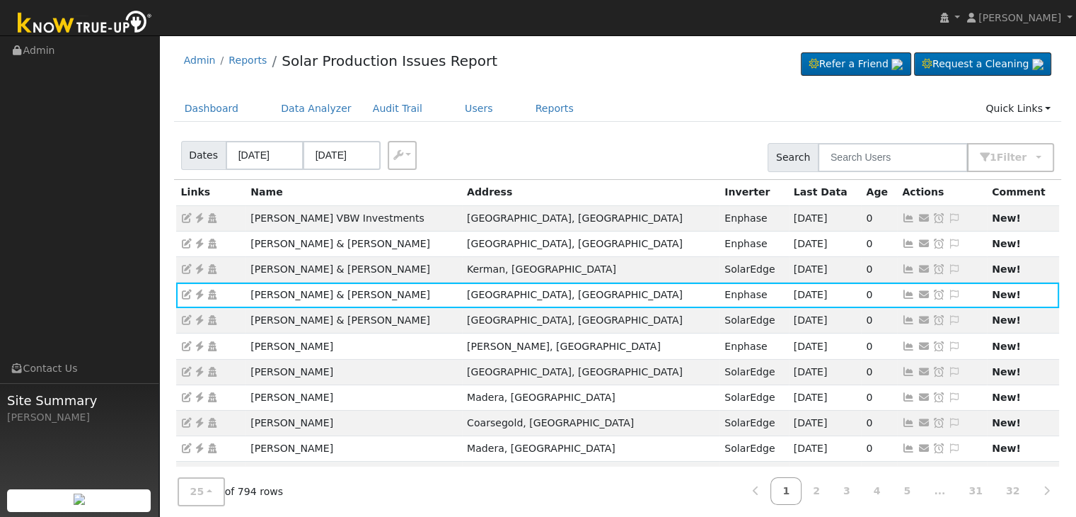
click at [602, 109] on ul "Dashboard Data Analyzer Audit Trail Users Reports Quick Links Quick Add Quick C…" at bounding box center [618, 109] width 888 height 26
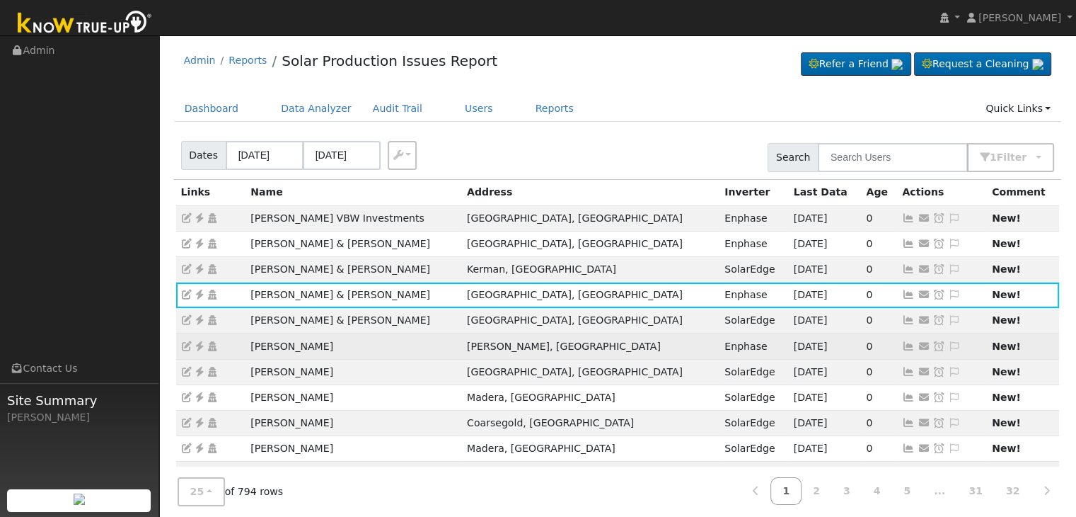
drag, startPoint x: 247, startPoint y: 348, endPoint x: 350, endPoint y: 338, distance: 103.9
click at [350, 338] on td "Phillip Manuel" at bounding box center [354, 345] width 217 height 25
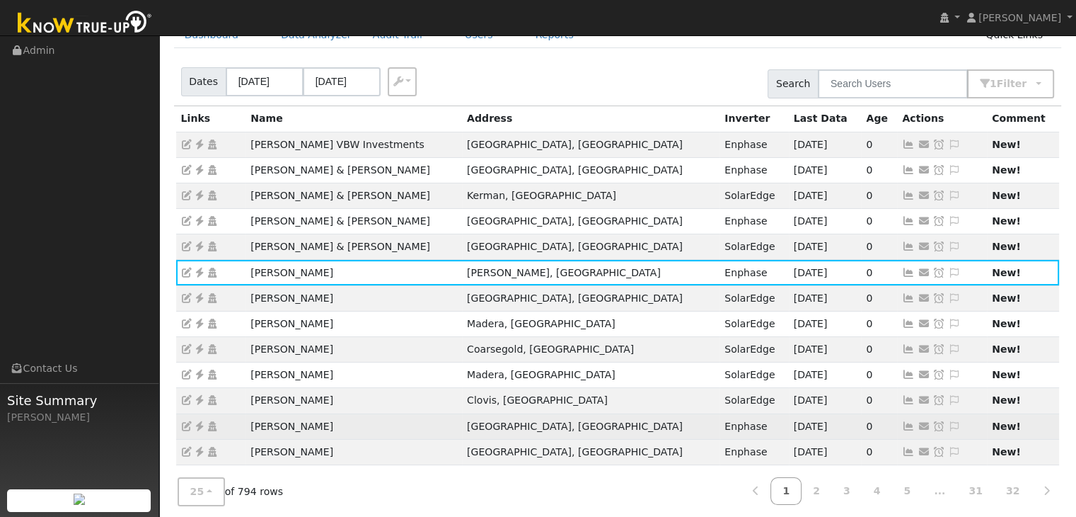
scroll to position [71, 0]
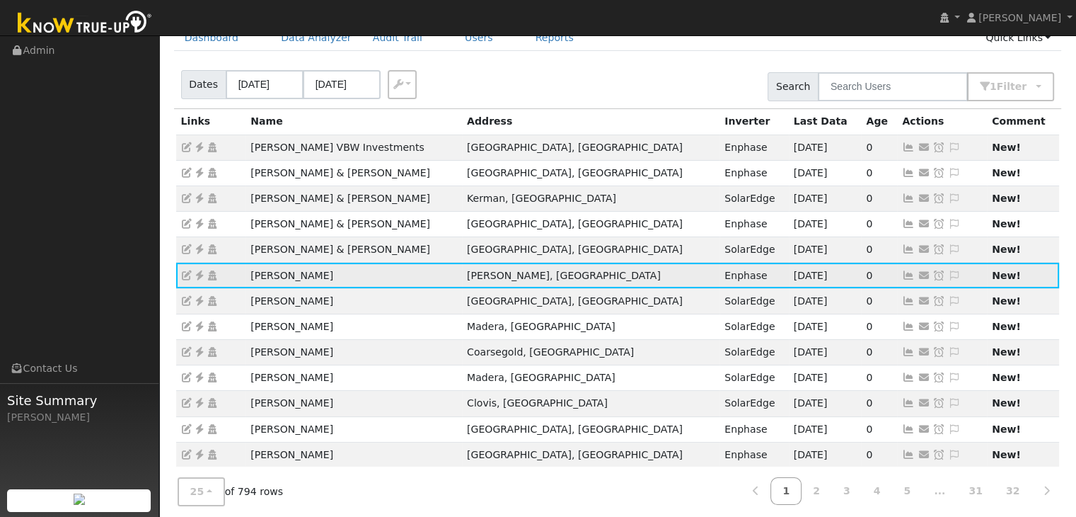
click at [201, 274] on icon at bounding box center [199, 275] width 13 height 10
click at [948, 275] on icon at bounding box center [954, 275] width 13 height 10
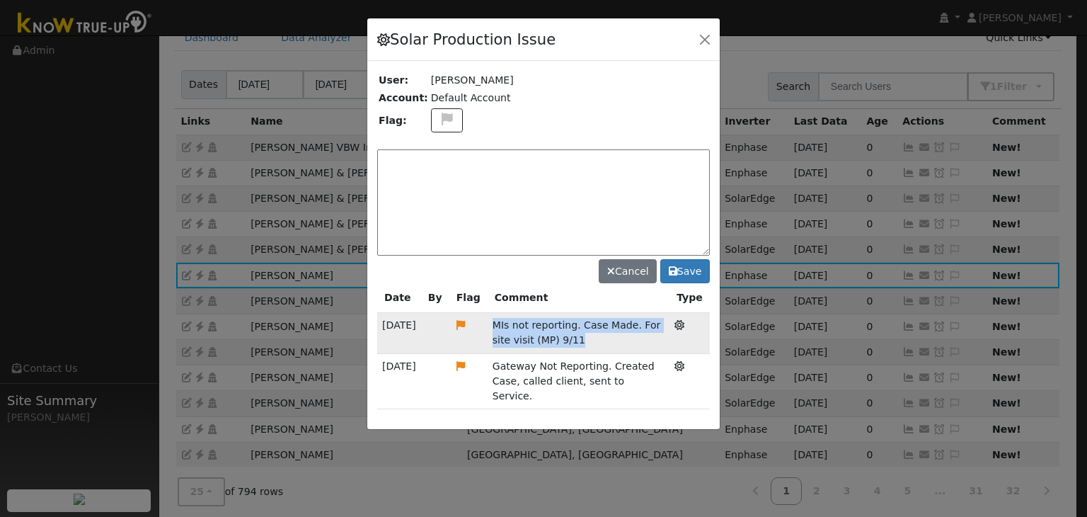
drag, startPoint x: 486, startPoint y: 323, endPoint x: 572, endPoint y: 337, distance: 87.5
click at [572, 337] on td "MIs not reporting. Case Made. For site visit (MP) 9/11" at bounding box center [579, 333] width 182 height 40
click at [457, 171] on textarea at bounding box center [543, 202] width 333 height 106
paste textarea "MIs not reporting. Case Made. For site visit (MP) 9/11"
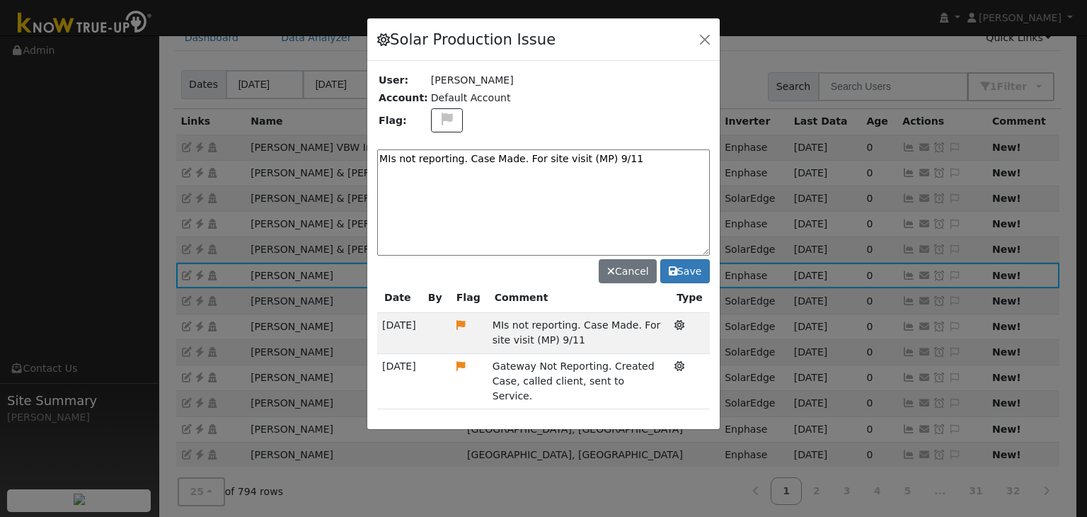
drag, startPoint x: 566, startPoint y: 159, endPoint x: 517, endPoint y: 159, distance: 49.5
click at [517, 159] on textarea "MIs not reporting. Case Made. For site visit (MP) 9/11" at bounding box center [543, 202] width 333 height 106
click at [643, 159] on textarea "MIs not reporting. Case Made. Pending service (MP) 9/11" at bounding box center [543, 202] width 333 height 106
type textarea "MIs not reporting. Case Made. Pending service (MP) 9/15"
click at [442, 113] on icon at bounding box center [447, 119] width 16 height 13
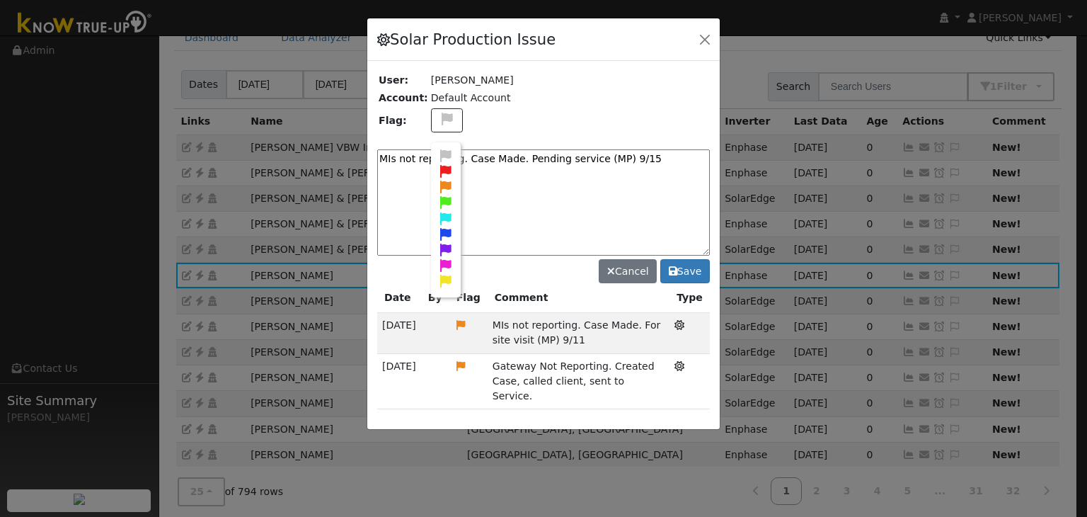
click at [444, 180] on icon at bounding box center [446, 186] width 16 height 13
click at [674, 267] on icon at bounding box center [673, 271] width 8 height 10
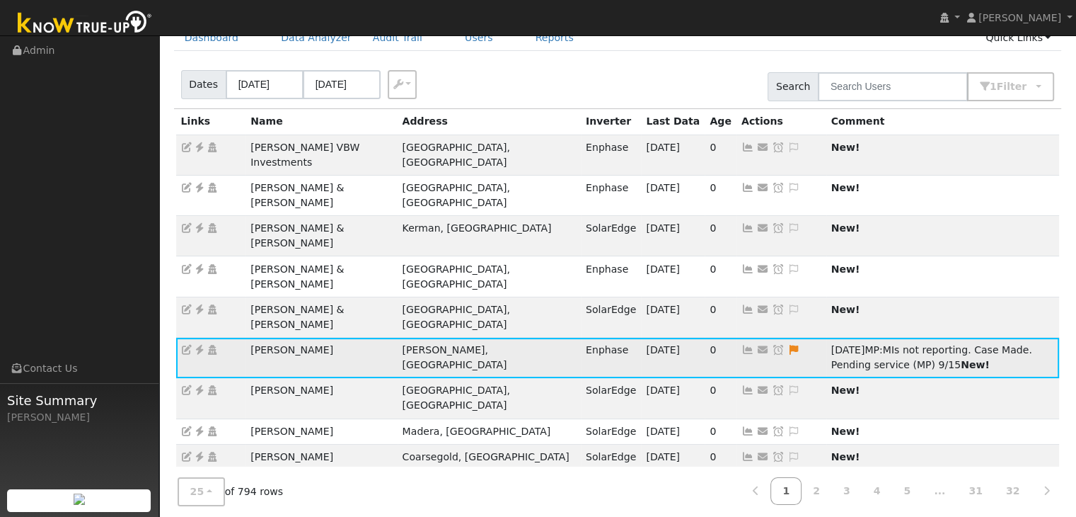
drag, startPoint x: 659, startPoint y: 270, endPoint x: 623, endPoint y: 258, distance: 38.0
click at [772, 345] on icon at bounding box center [778, 350] width 13 height 10
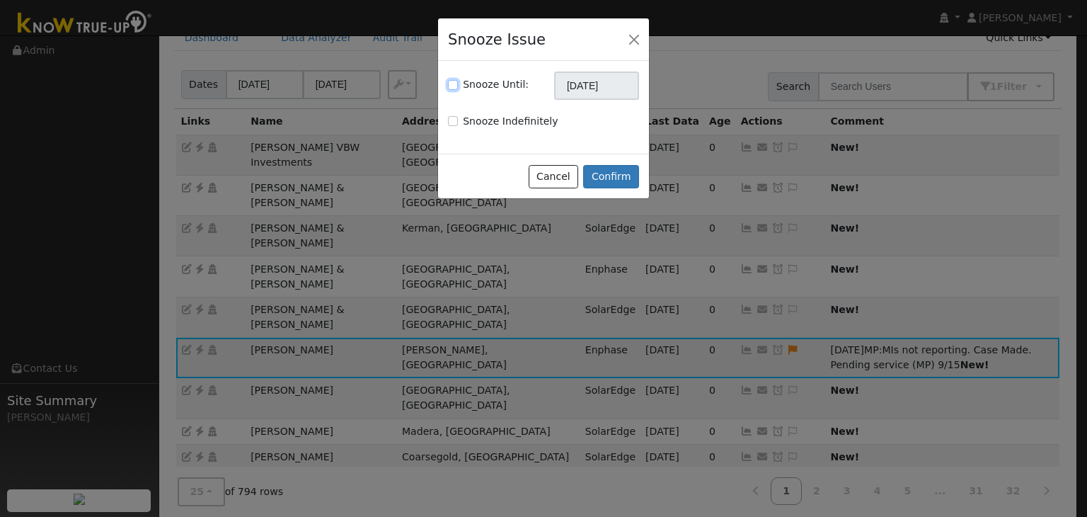
click at [454, 82] on input "Snooze Until:" at bounding box center [453, 85] width 10 height 10
checkbox input "true"
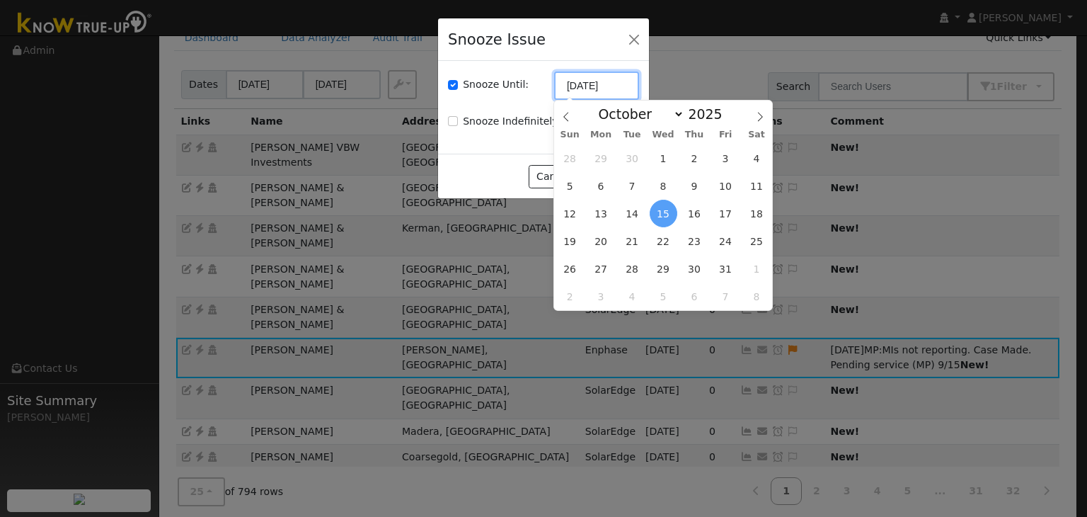
click at [572, 83] on input "10/15/2025" at bounding box center [596, 85] width 85 height 28
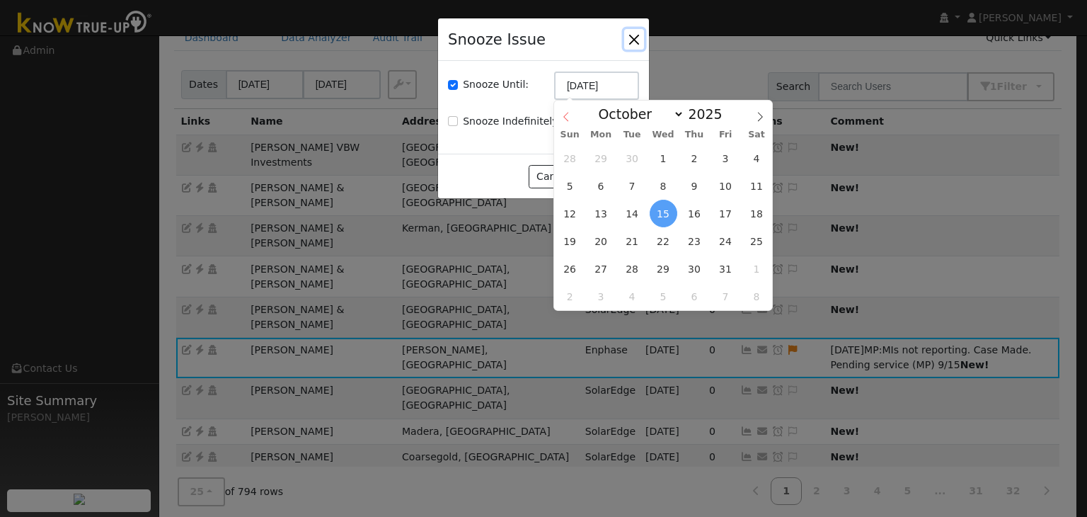
click at [565, 111] on span at bounding box center [566, 112] width 24 height 24
select select "8"
click at [603, 250] on span "22" at bounding box center [601, 241] width 28 height 28
type input "09/22/2025"
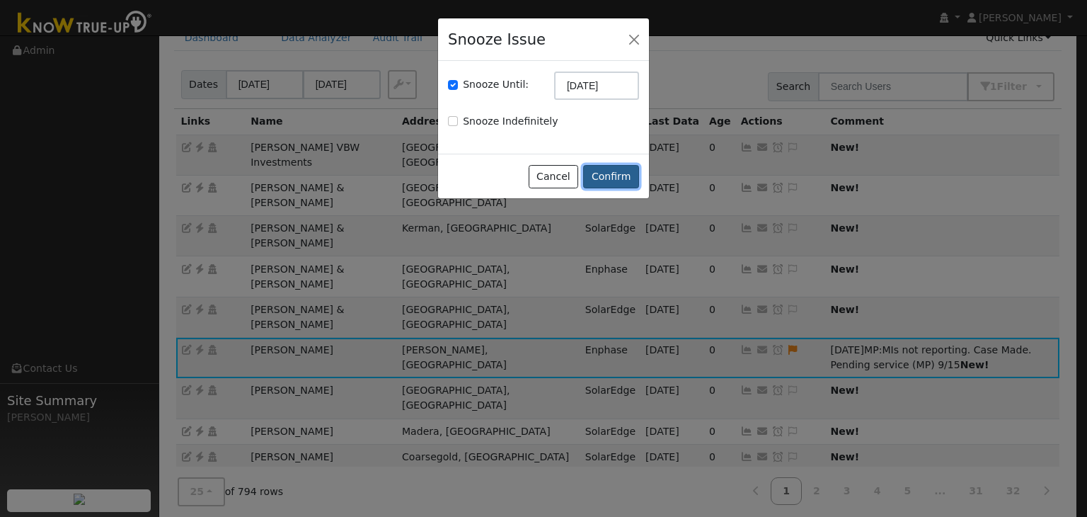
click at [620, 170] on button "Confirm" at bounding box center [611, 177] width 56 height 24
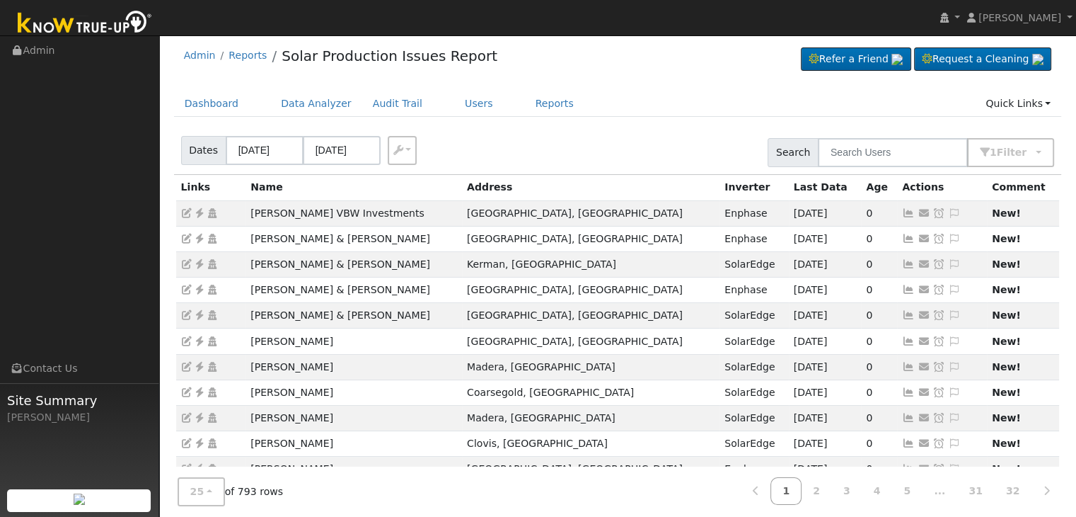
scroll to position [0, 0]
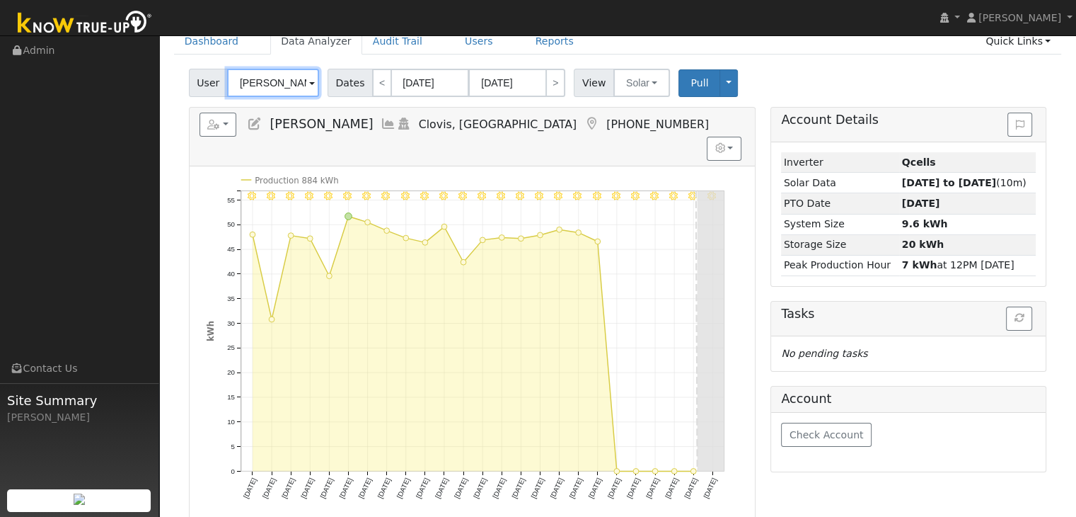
scroll to position [71, 0]
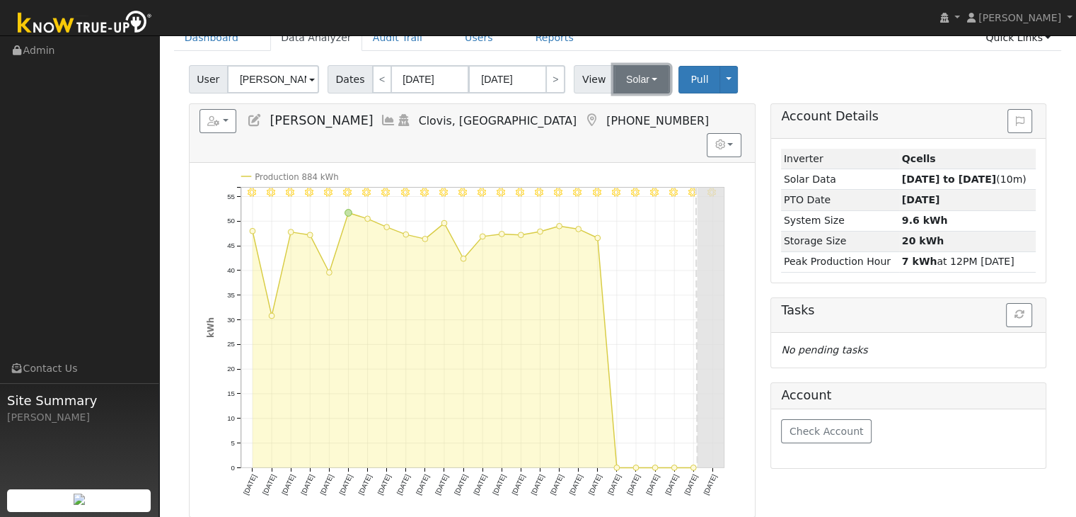
click at [640, 77] on button "Solar" at bounding box center [641, 79] width 57 height 28
click at [623, 114] on link "Utility" at bounding box center [660, 110] width 98 height 20
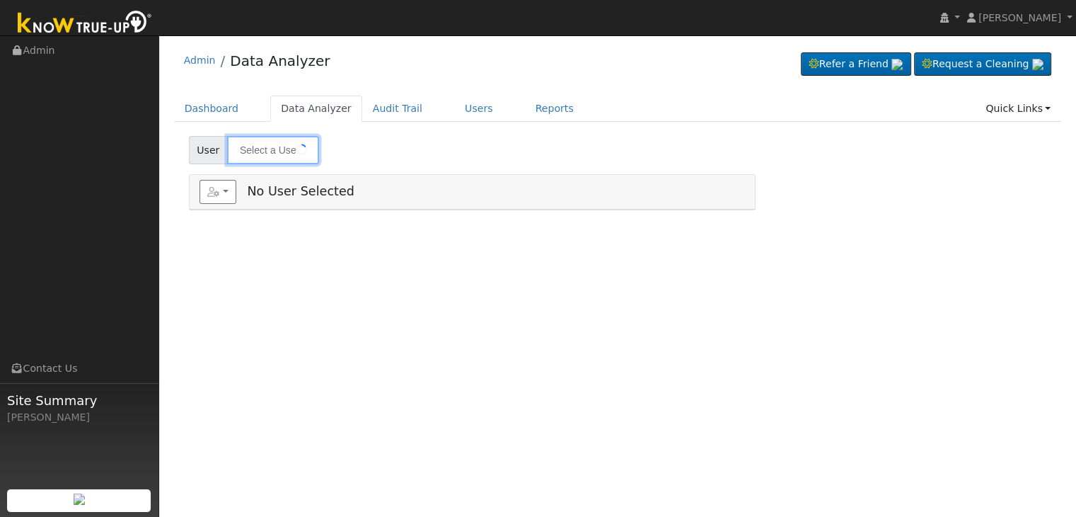
type input "[PERSON_NAME]"
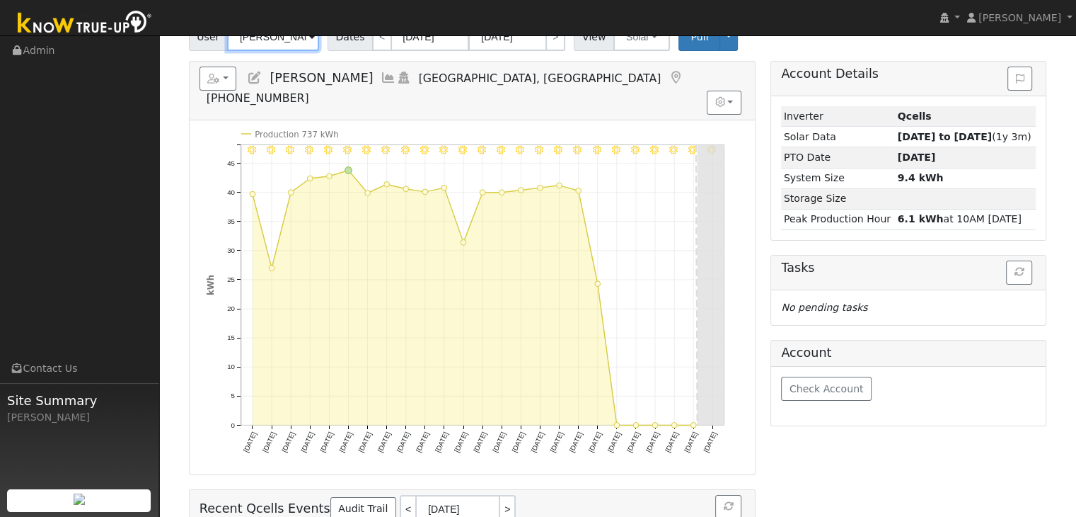
scroll to position [37, 0]
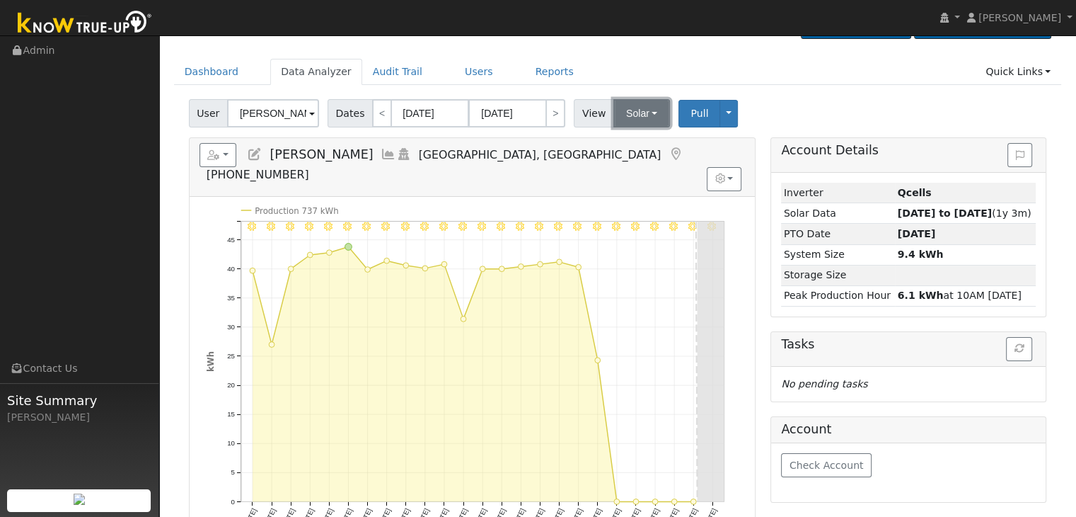
click at [647, 114] on button "Solar" at bounding box center [641, 113] width 57 height 28
click at [634, 145] on link "Utility" at bounding box center [660, 144] width 98 height 20
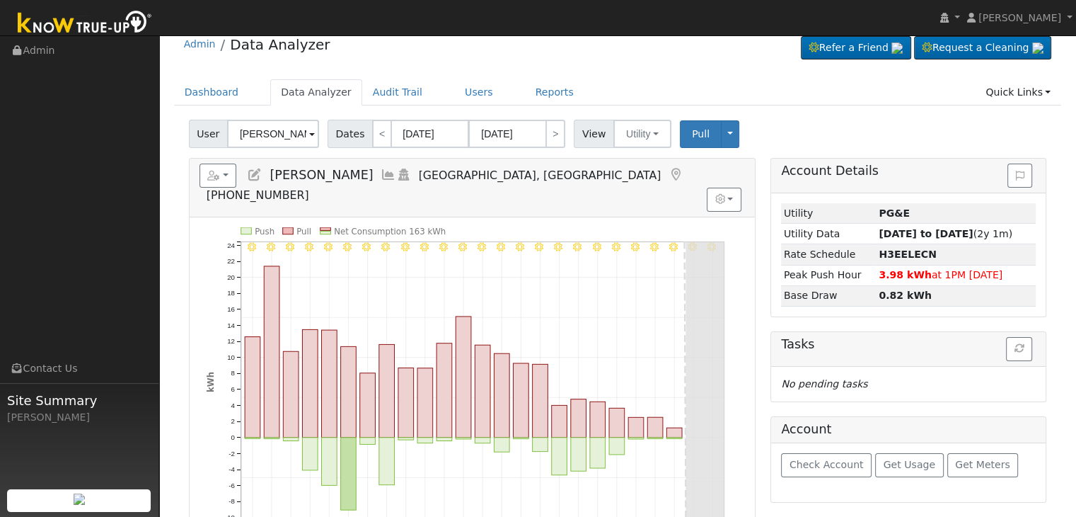
scroll to position [0, 0]
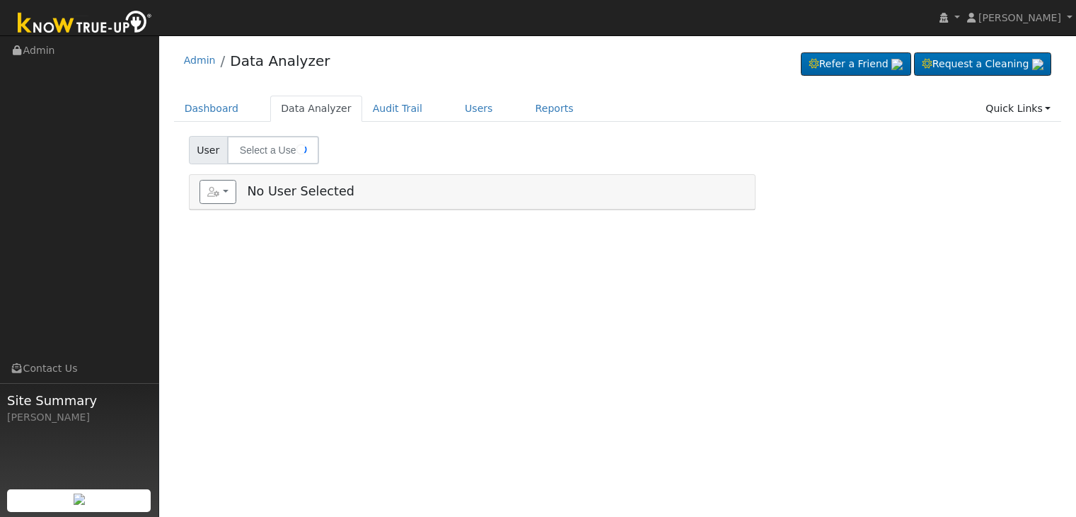
type input "[PERSON_NAME]"
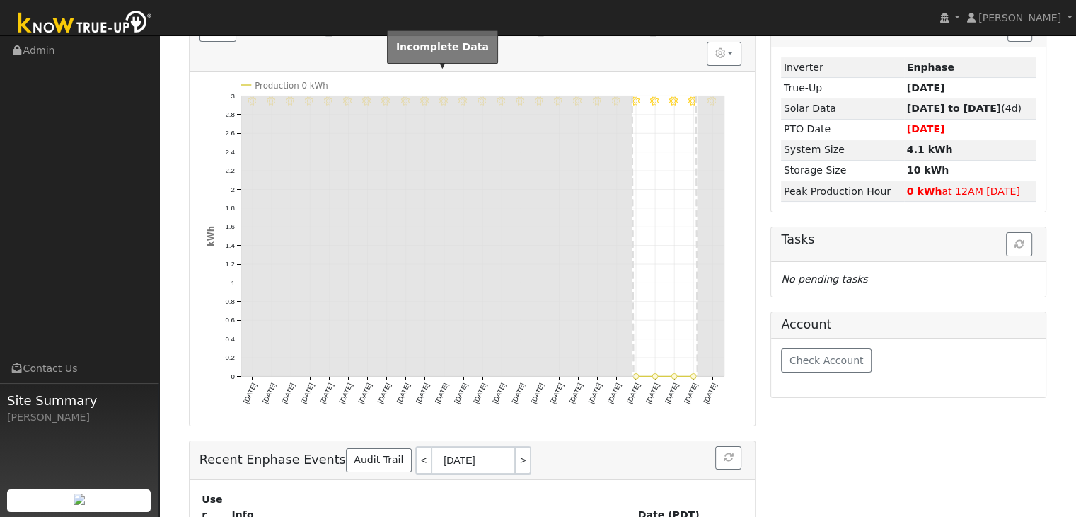
scroll to position [37, 0]
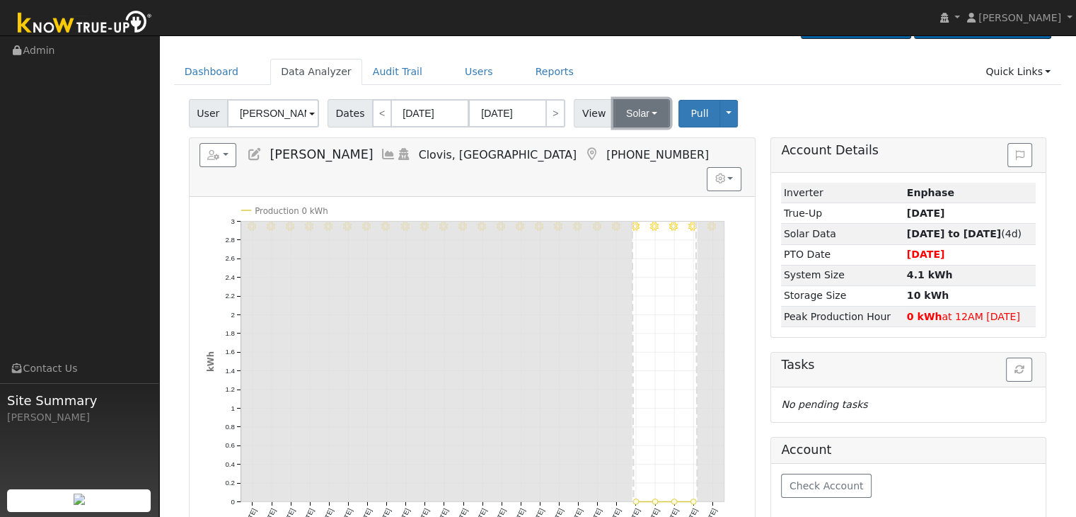
click at [640, 110] on button "Solar" at bounding box center [641, 113] width 57 height 28
click at [628, 142] on link "Utility" at bounding box center [660, 144] width 98 height 20
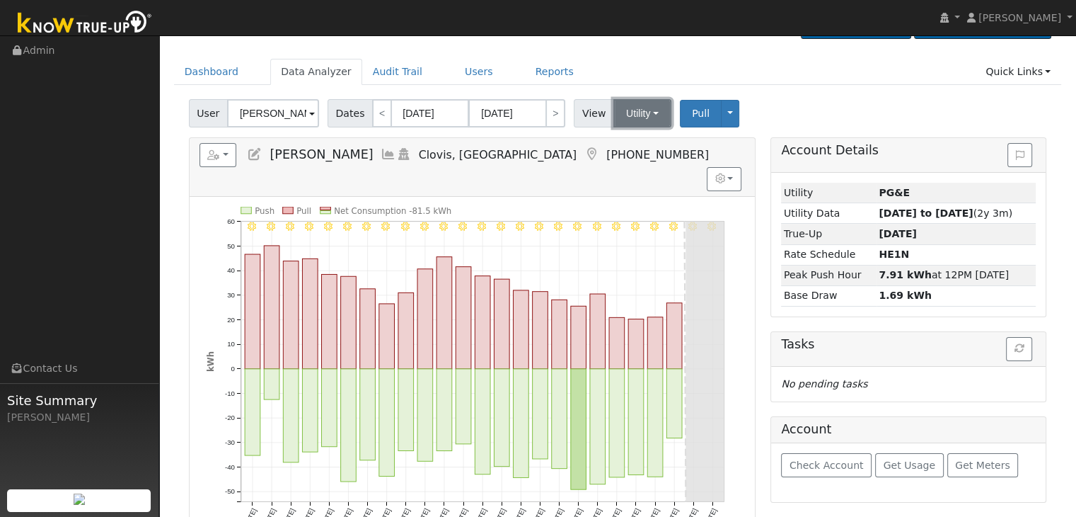
click at [613, 114] on button "Utility" at bounding box center [642, 113] width 58 height 28
click at [629, 159] on link "Solar" at bounding box center [660, 165] width 98 height 20
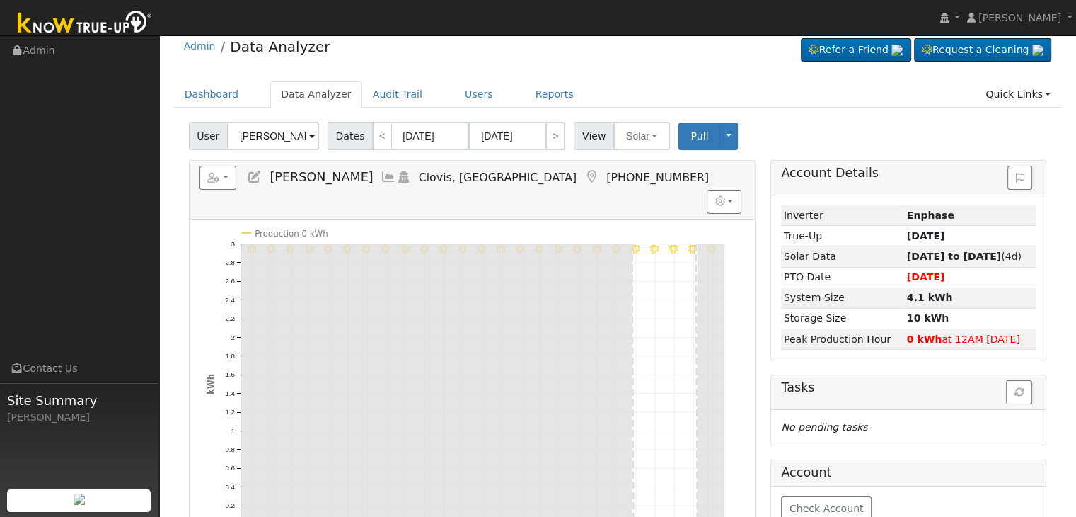
scroll to position [0, 0]
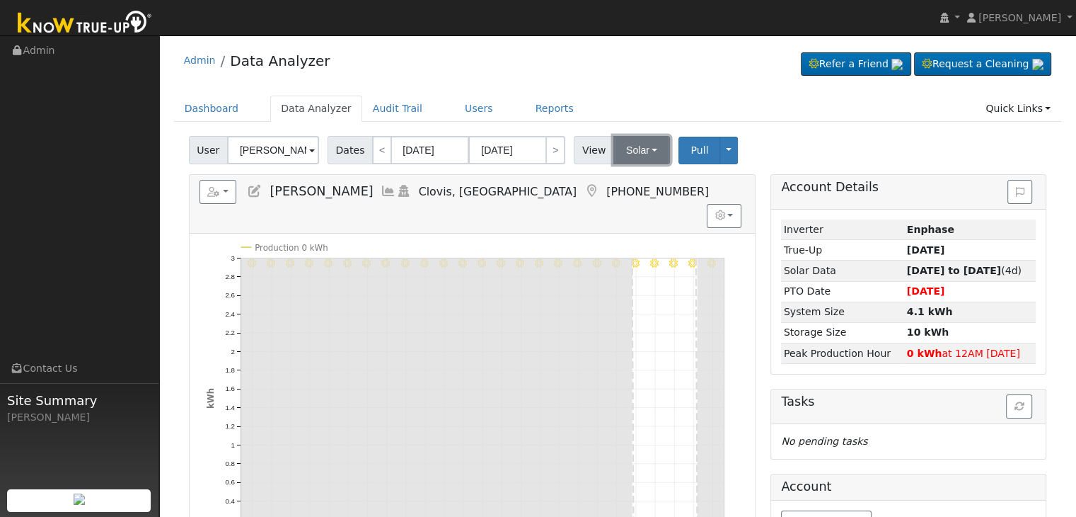
click at [640, 150] on button "Solar" at bounding box center [641, 150] width 57 height 28
click at [626, 183] on link "Utility" at bounding box center [660, 181] width 98 height 20
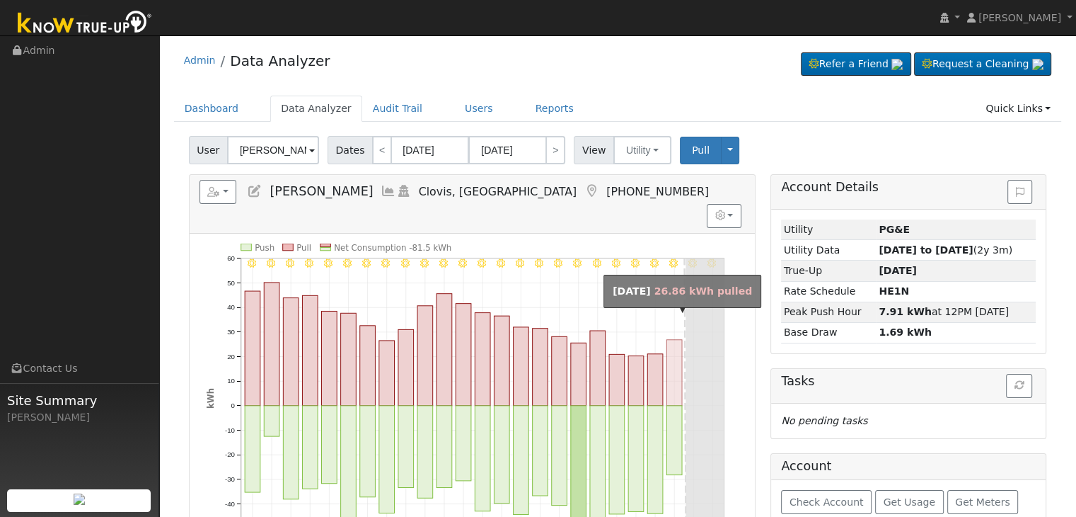
click at [676, 350] on rect "onclick=""" at bounding box center [675, 373] width 16 height 66
type input "[DATE]"
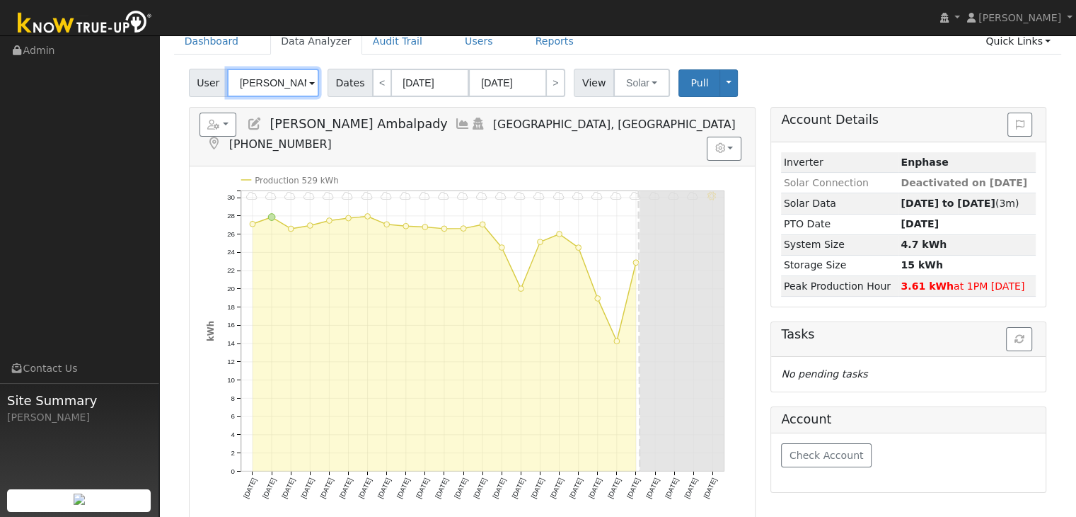
scroll to position [71, 0]
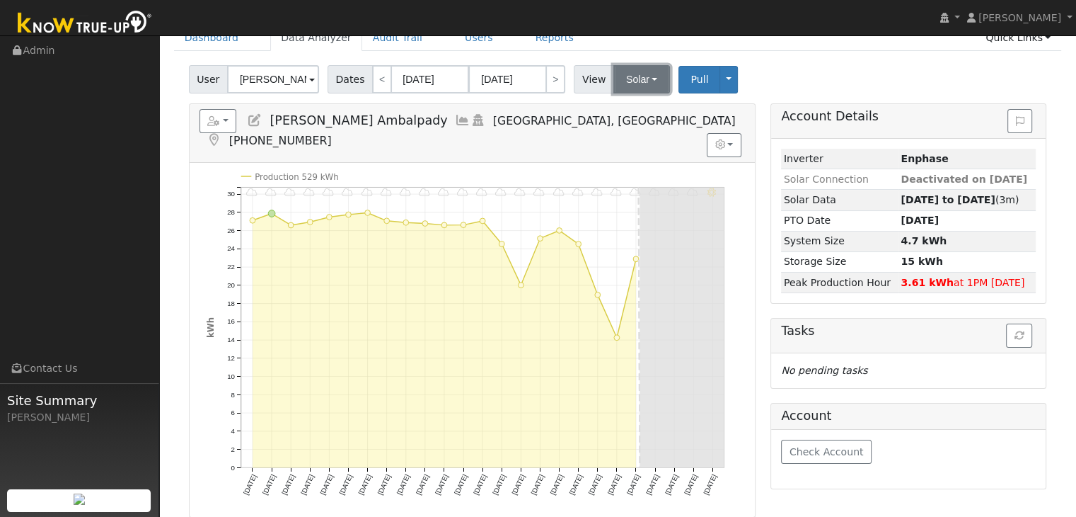
click at [633, 81] on button "Solar" at bounding box center [641, 79] width 57 height 28
click at [624, 108] on link "Utility" at bounding box center [660, 110] width 98 height 20
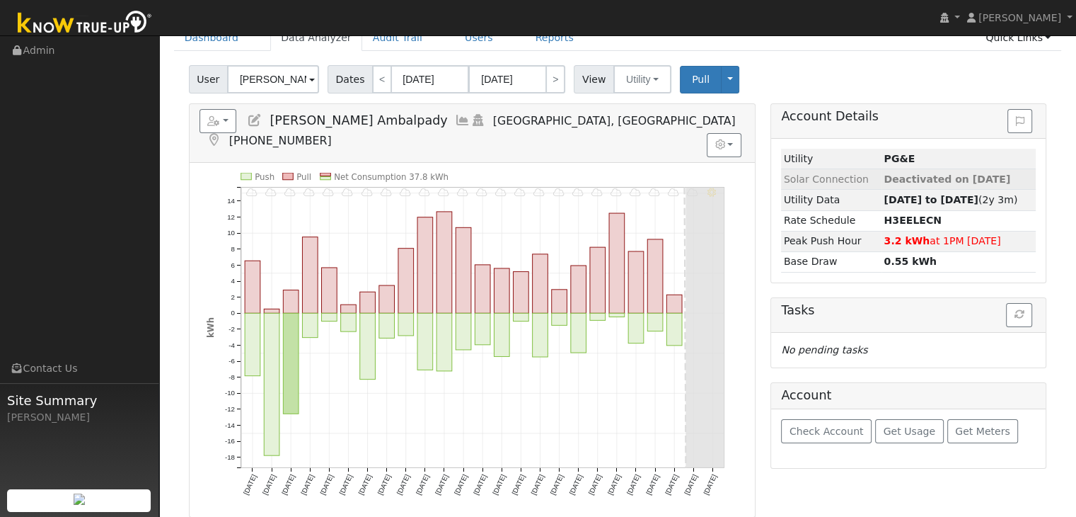
drag, startPoint x: 875, startPoint y: 175, endPoint x: 1015, endPoint y: 172, distance: 140.9
click at [1015, 172] on td "Deactivated on [DATE]" at bounding box center [959, 179] width 154 height 21
copy span "Deactivated on 09/13/25"
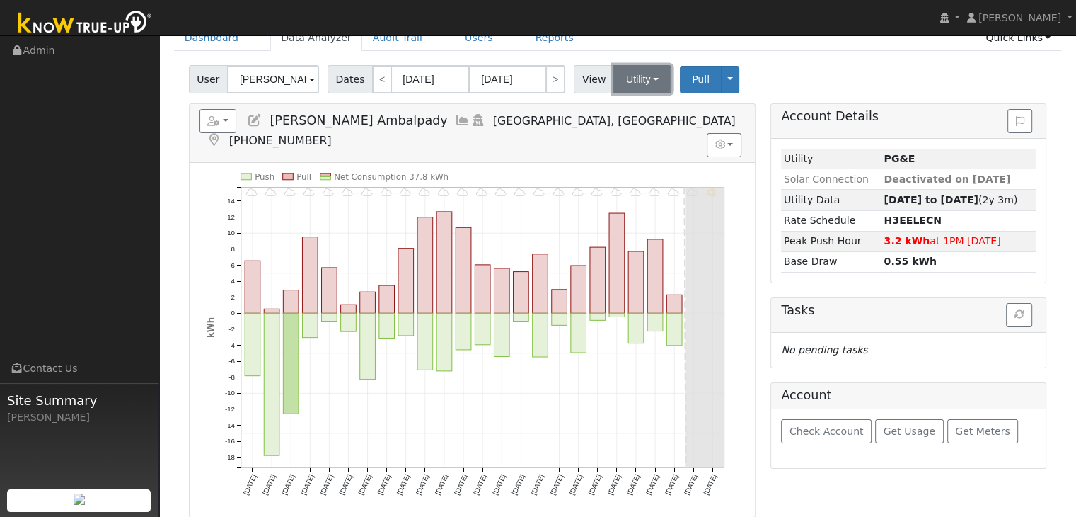
click at [650, 69] on button "Utility" at bounding box center [642, 79] width 58 height 28
click at [631, 132] on link "Solar" at bounding box center [660, 131] width 98 height 20
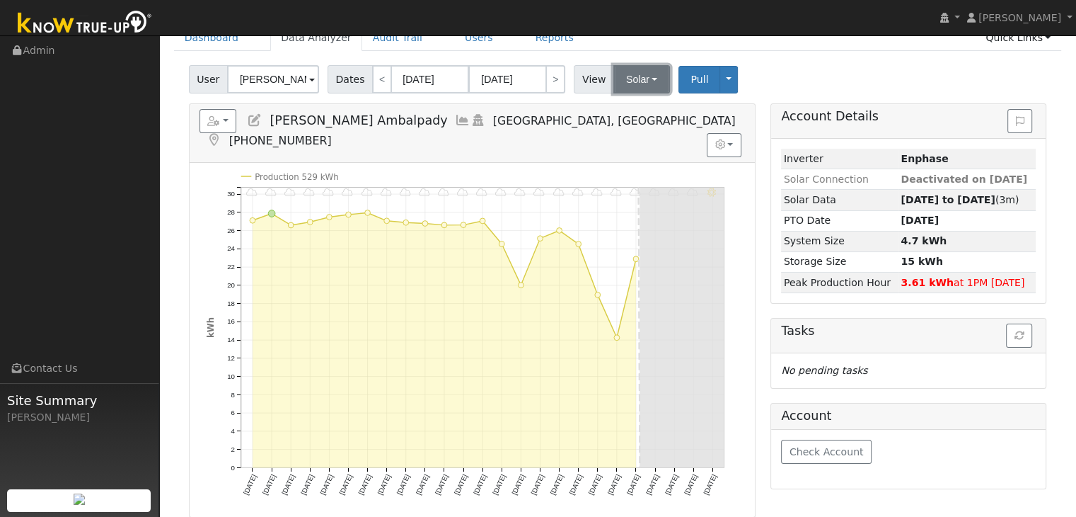
click at [638, 80] on button "Solar" at bounding box center [641, 79] width 57 height 28
click at [632, 105] on link "Utility" at bounding box center [660, 110] width 98 height 20
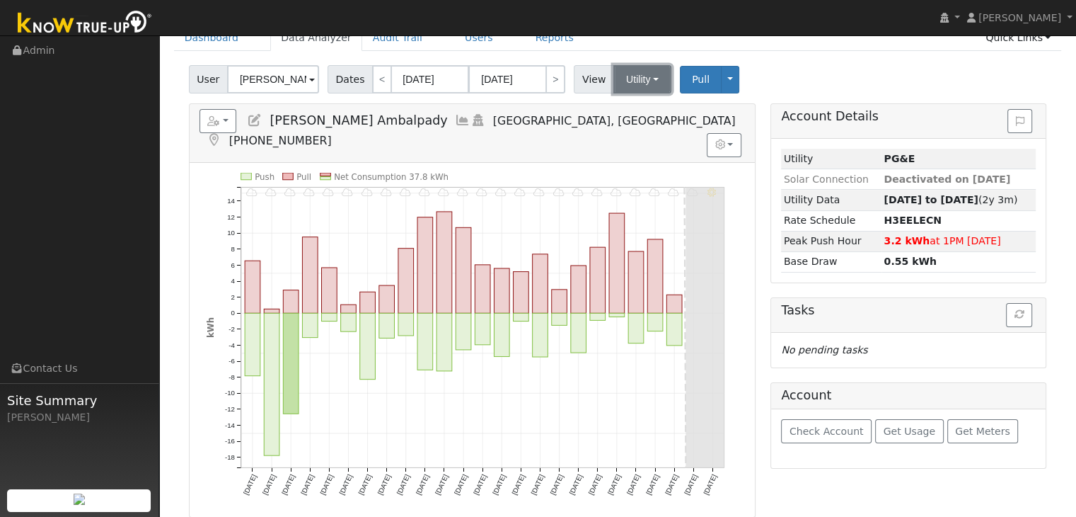
click at [638, 76] on button "Utility" at bounding box center [642, 79] width 58 height 28
click at [633, 132] on link "Solar" at bounding box center [660, 131] width 98 height 20
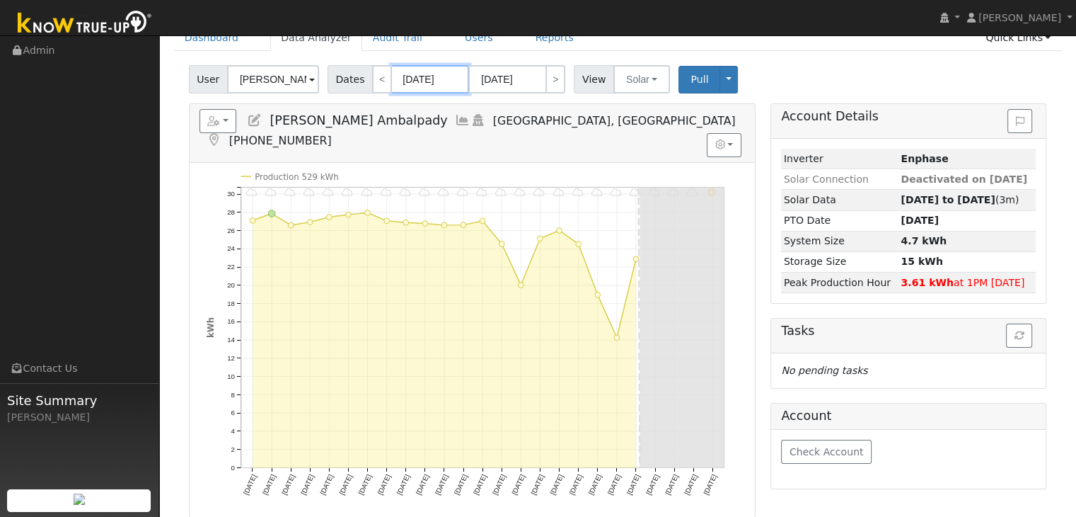
click at [413, 79] on input "[DATE]" at bounding box center [430, 79] width 78 height 28
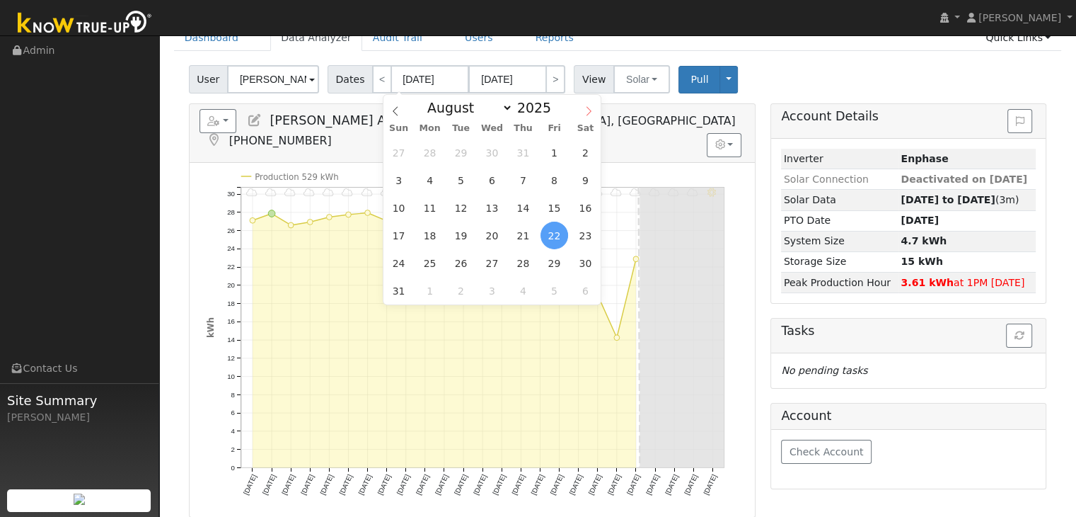
click at [578, 116] on span at bounding box center [589, 107] width 24 height 24
select select "8"
click at [425, 80] on input "[DATE]" at bounding box center [430, 79] width 78 height 28
click at [429, 175] on span "8" at bounding box center [430, 180] width 28 height 28
type input "09/08/2025"
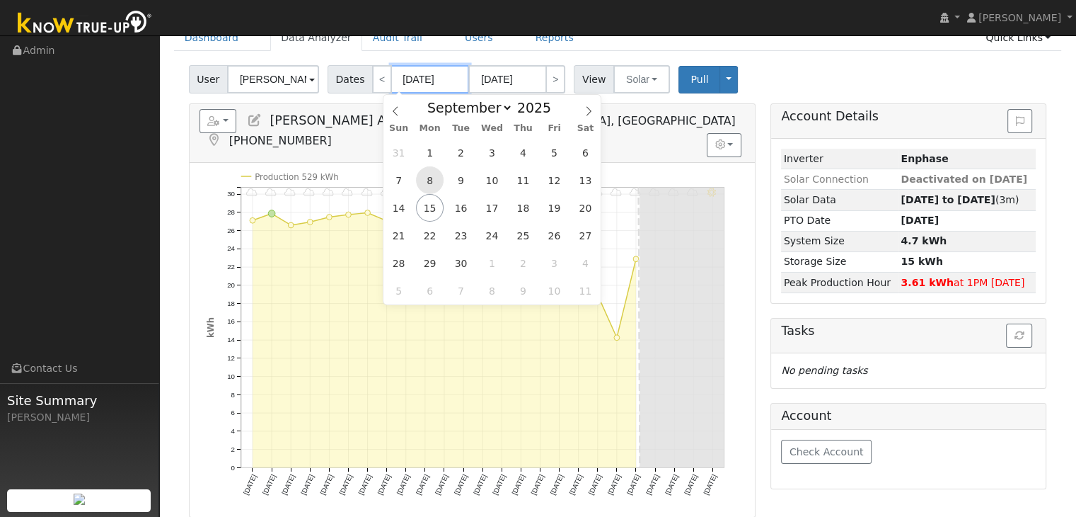
type input "10/02/2025"
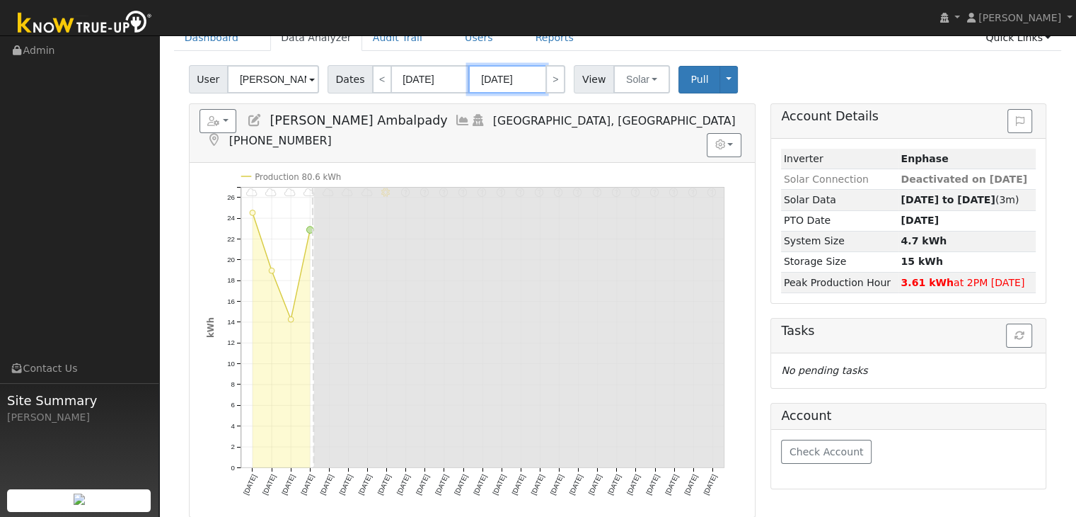
click at [490, 74] on input "10/02/2025" at bounding box center [507, 79] width 78 height 28
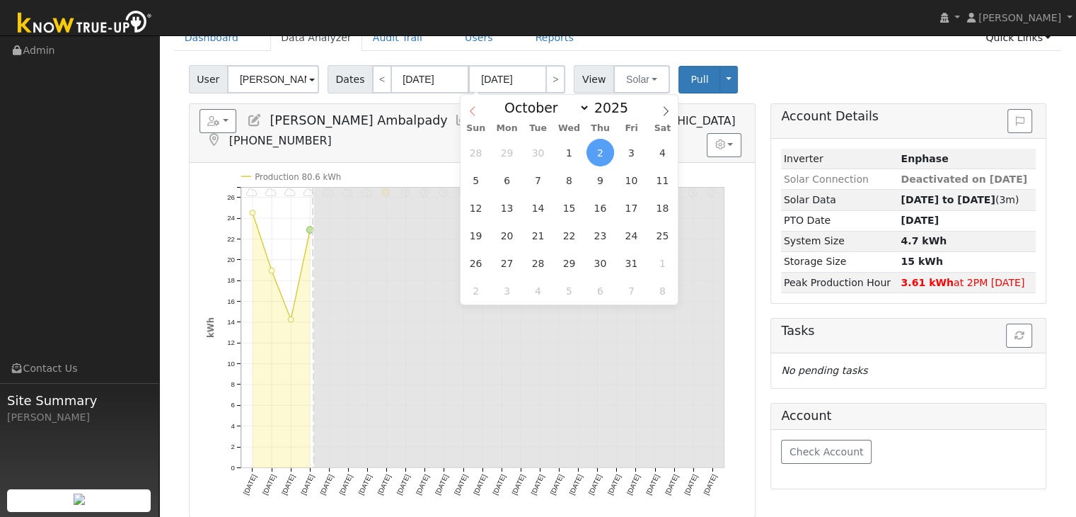
click at [472, 108] on icon at bounding box center [473, 111] width 10 height 10
select select "8"
click at [514, 213] on span "15" at bounding box center [507, 208] width 28 height 28
type input "[DATE]"
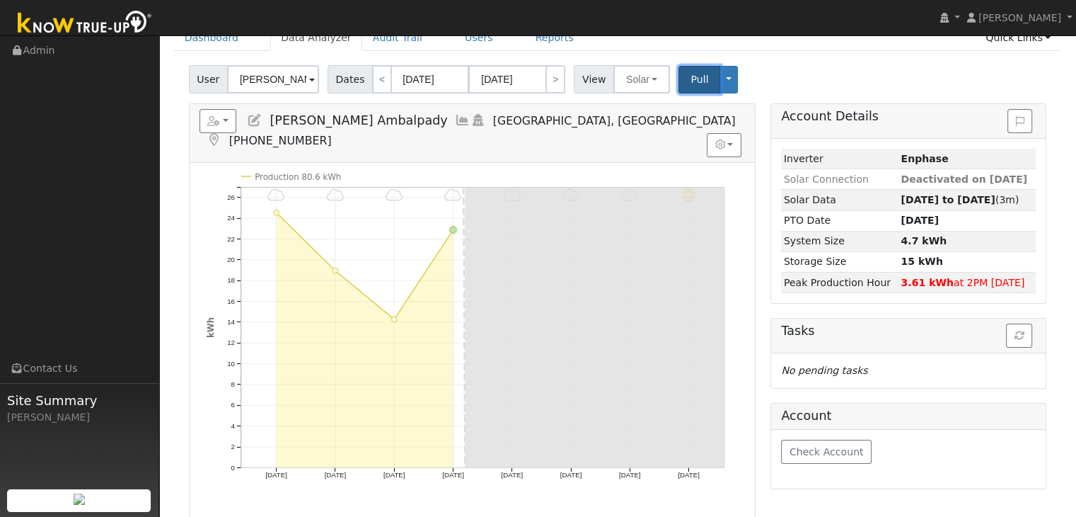
click at [691, 83] on span "Pull" at bounding box center [700, 79] width 18 height 11
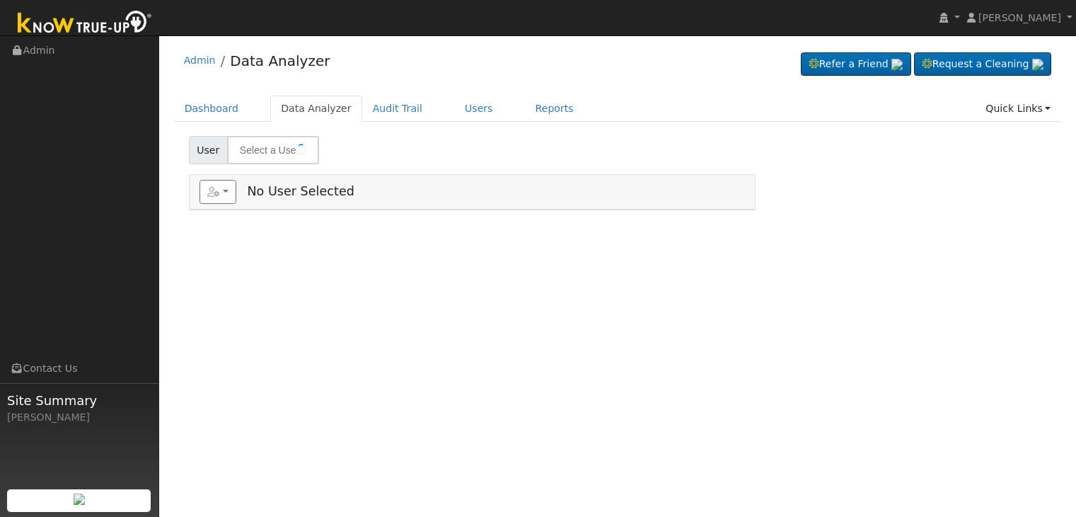
type input "[PERSON_NAME]"
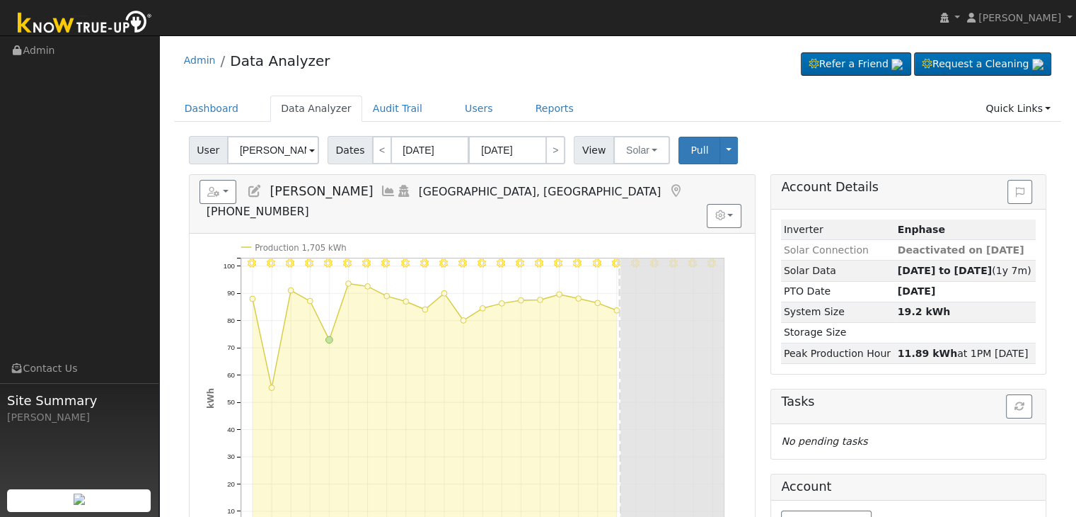
click at [668, 190] on icon at bounding box center [676, 191] width 16 height 13
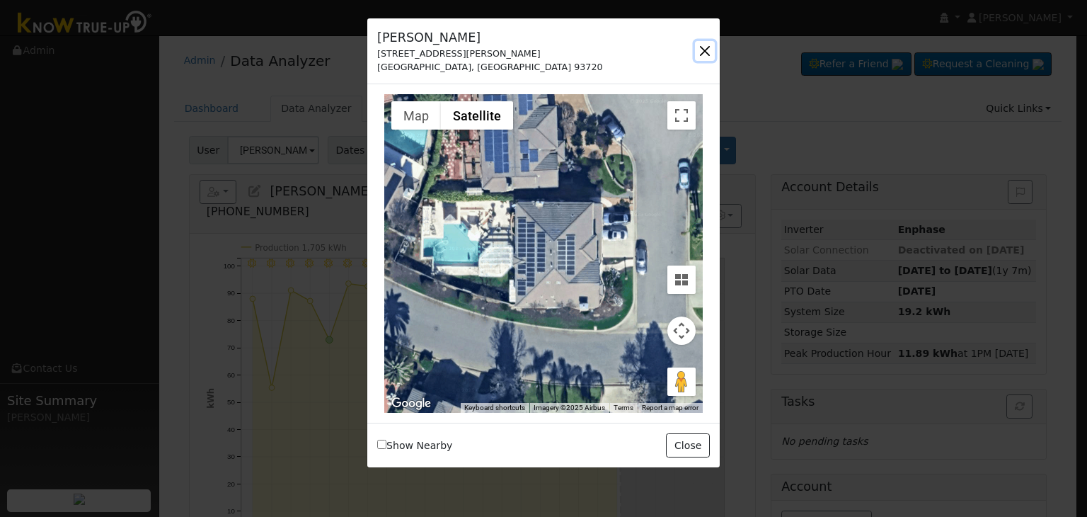
click at [707, 45] on button "button" at bounding box center [705, 51] width 20 height 20
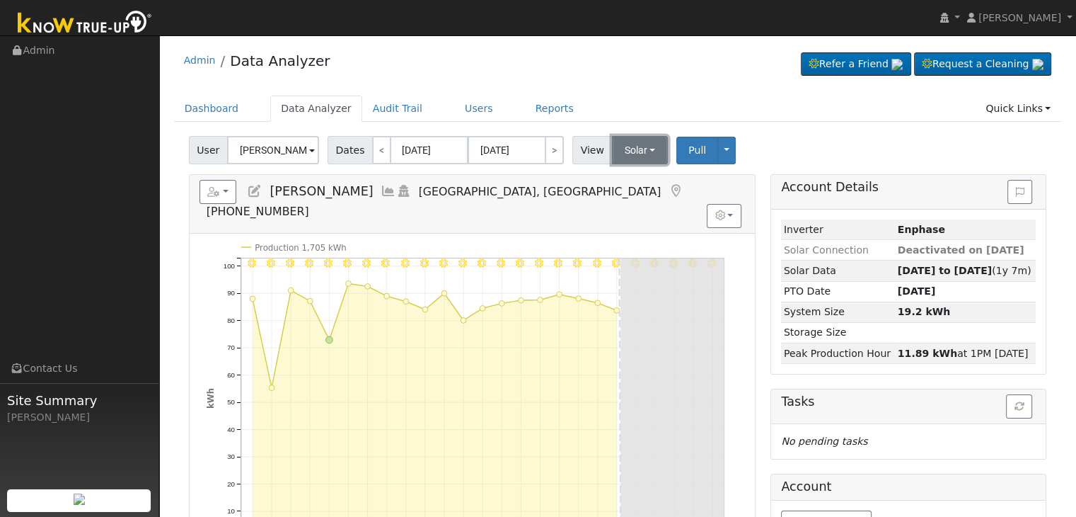
click at [640, 156] on button "Solar" at bounding box center [640, 150] width 57 height 28
click at [635, 177] on link "Utility" at bounding box center [658, 181] width 98 height 20
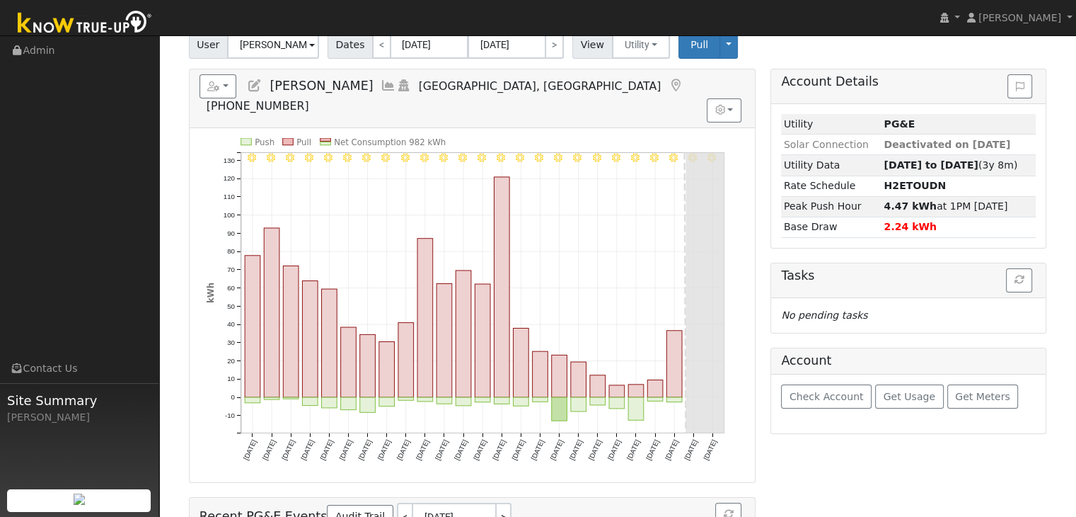
scroll to position [102, 0]
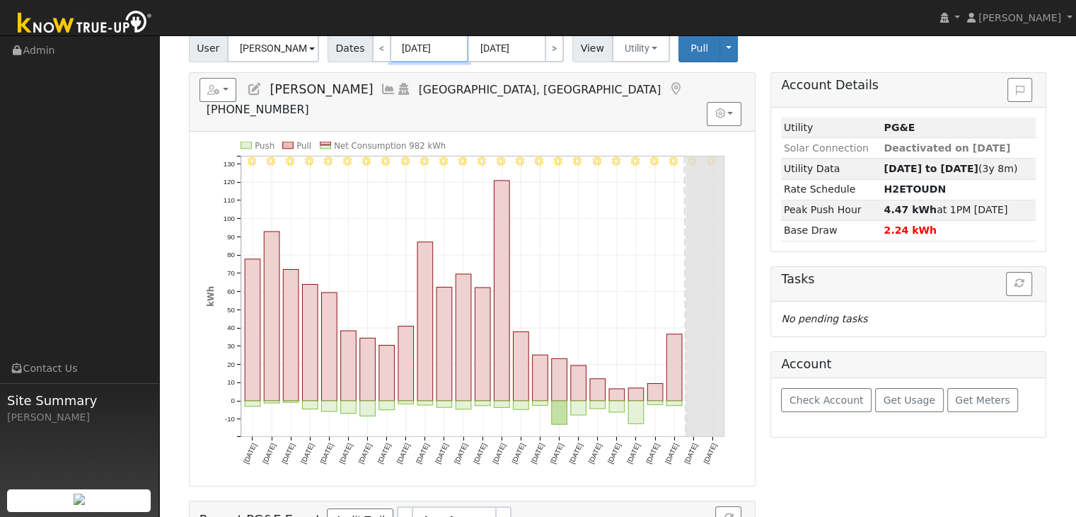
click at [426, 57] on input "[DATE]" at bounding box center [430, 48] width 78 height 28
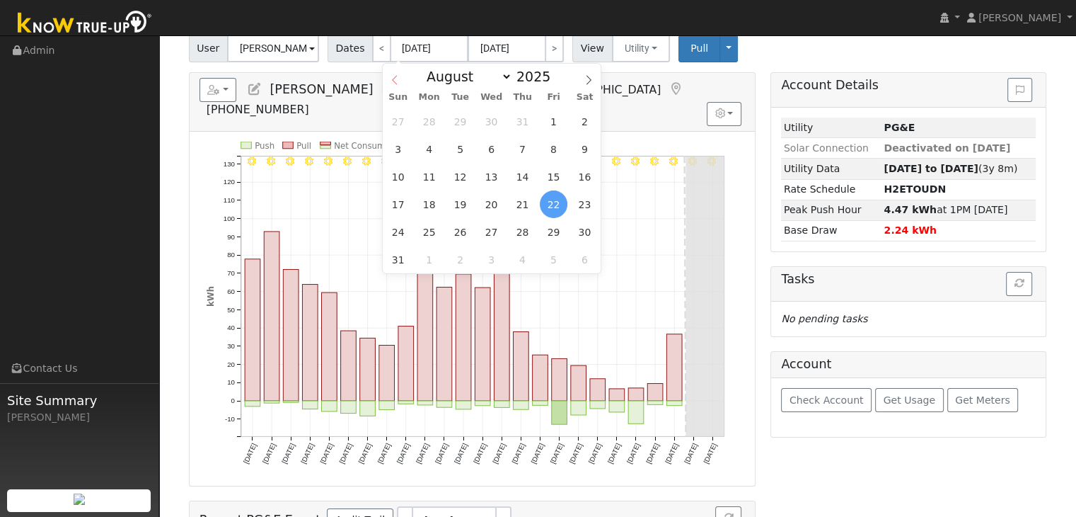
click at [385, 77] on span at bounding box center [395, 76] width 24 height 24
click at [594, 72] on span at bounding box center [589, 76] width 24 height 24
click at [592, 72] on span at bounding box center [589, 76] width 24 height 24
select select "8"
click at [425, 151] on span "8" at bounding box center [429, 149] width 28 height 28
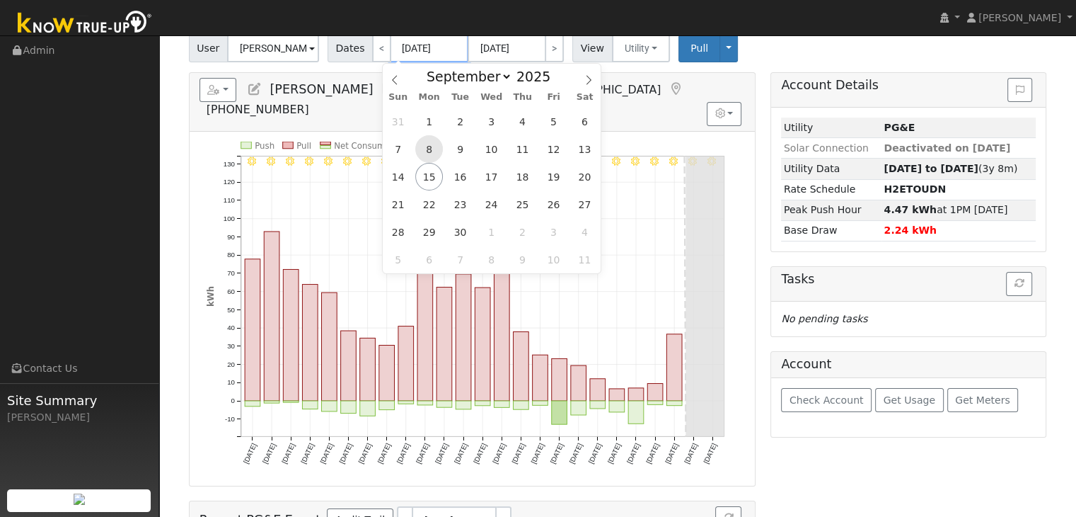
type input "09/08/2025"
type input "10/02/2025"
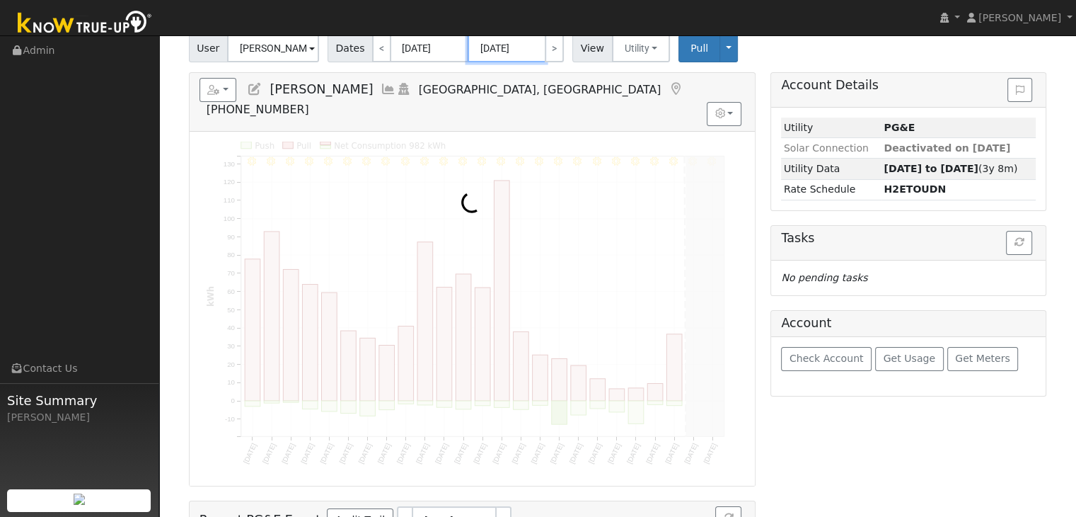
click at [486, 45] on input "10/02/2025" at bounding box center [507, 48] width 78 height 28
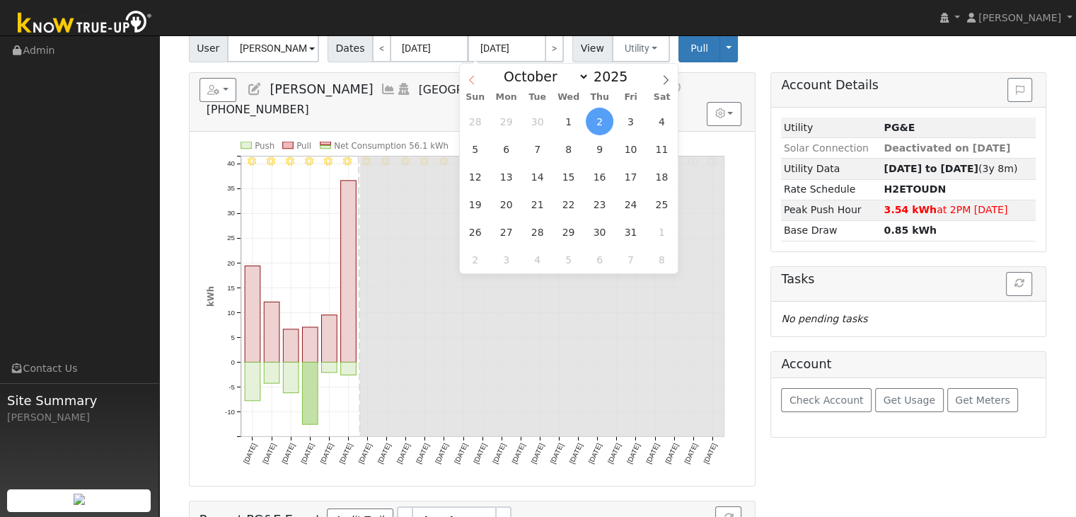
click at [468, 80] on icon at bounding box center [472, 80] width 10 height 10
select select "8"
click at [502, 179] on span "15" at bounding box center [506, 177] width 28 height 28
type input "[DATE]"
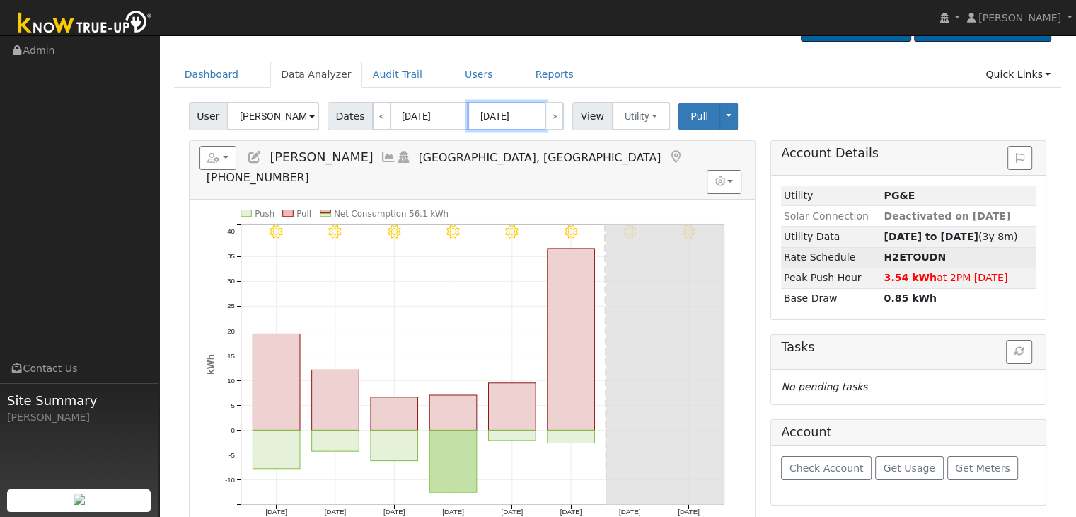
scroll to position [31, 0]
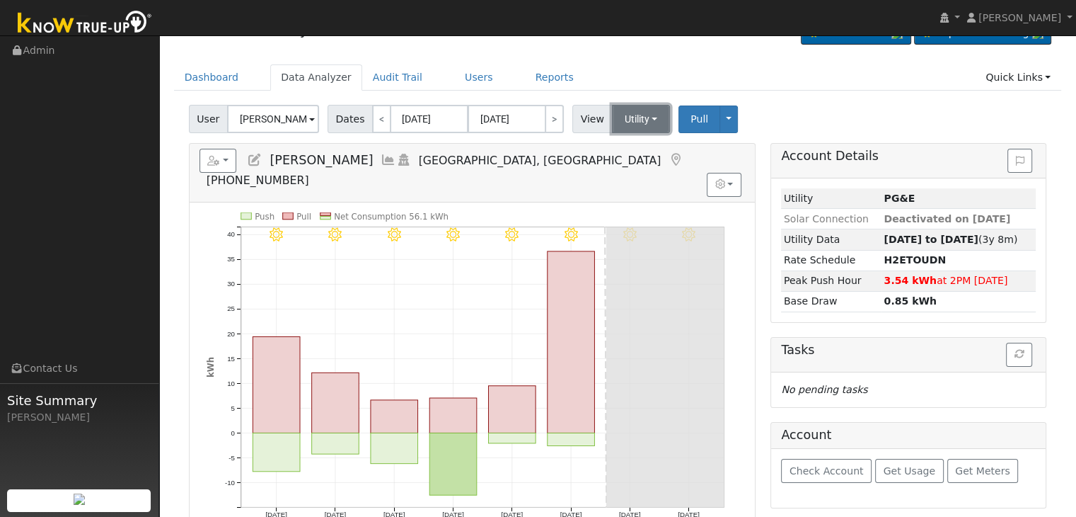
click at [652, 111] on button "Utility" at bounding box center [641, 119] width 59 height 28
click at [637, 171] on link "Solar" at bounding box center [658, 171] width 98 height 20
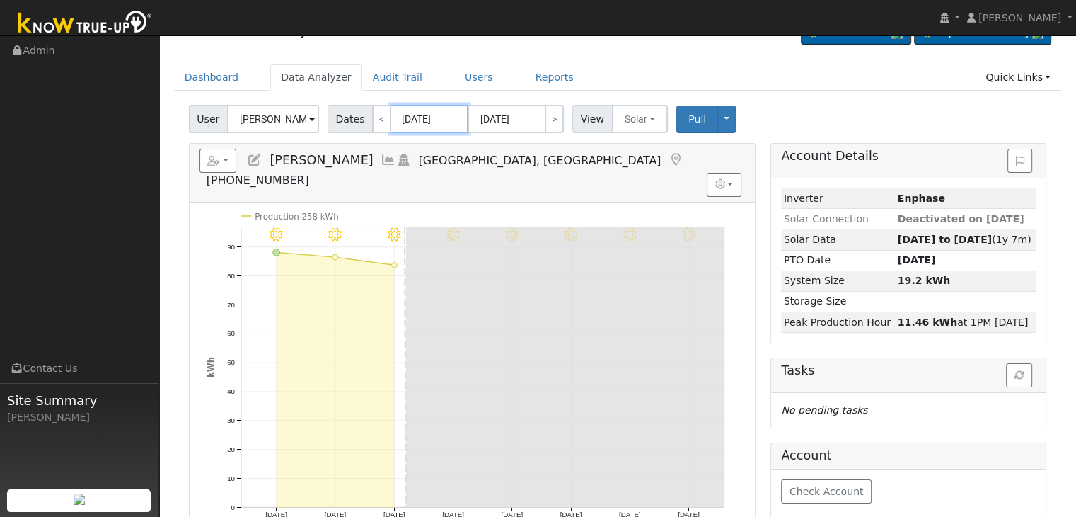
click at [399, 125] on input "09/08/2025" at bounding box center [430, 119] width 78 height 28
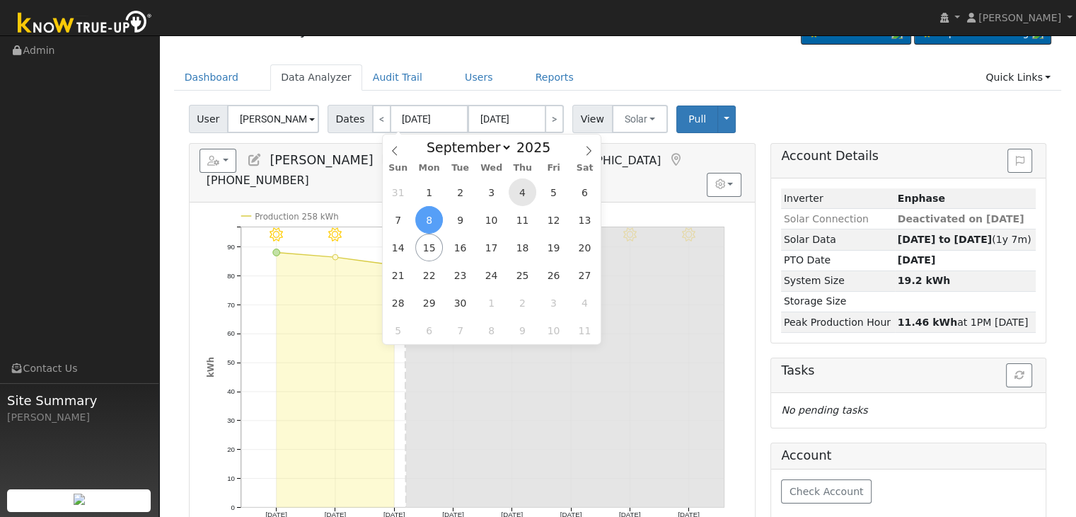
click at [524, 195] on span "4" at bounding box center [523, 192] width 28 height 28
type input "09/04/2025"
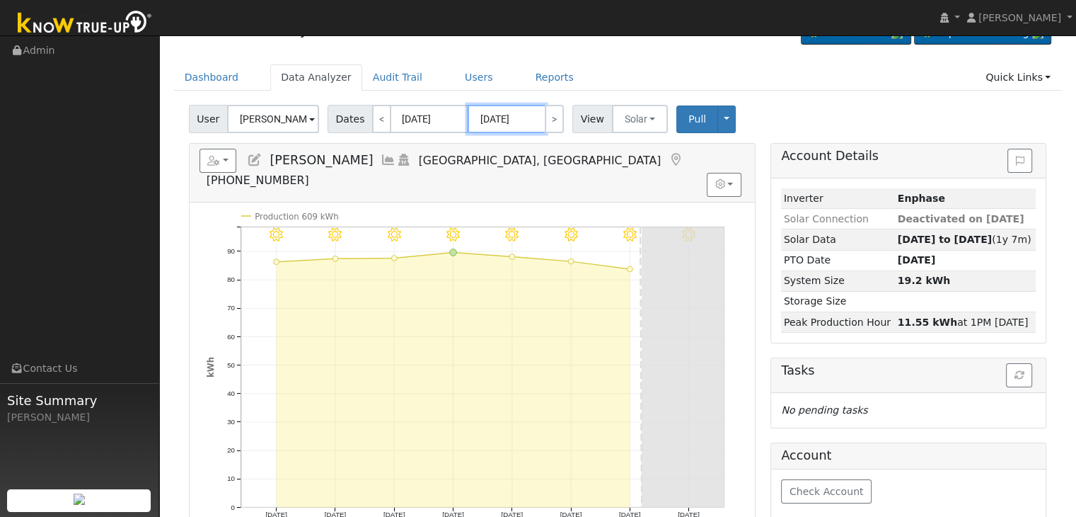
click at [484, 117] on input "09/11/2025" at bounding box center [507, 119] width 78 height 28
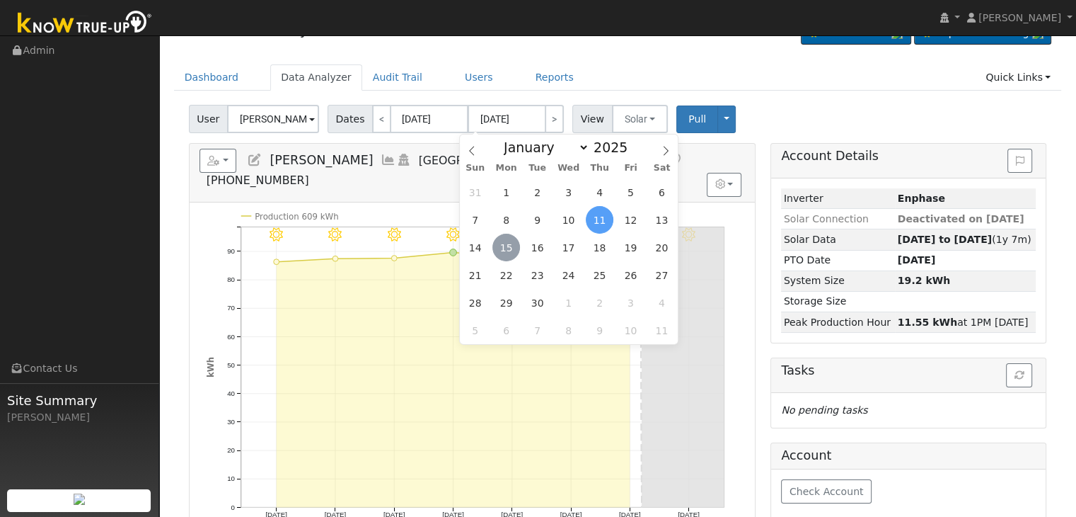
click at [507, 246] on span "15" at bounding box center [506, 248] width 28 height 28
type input "[DATE]"
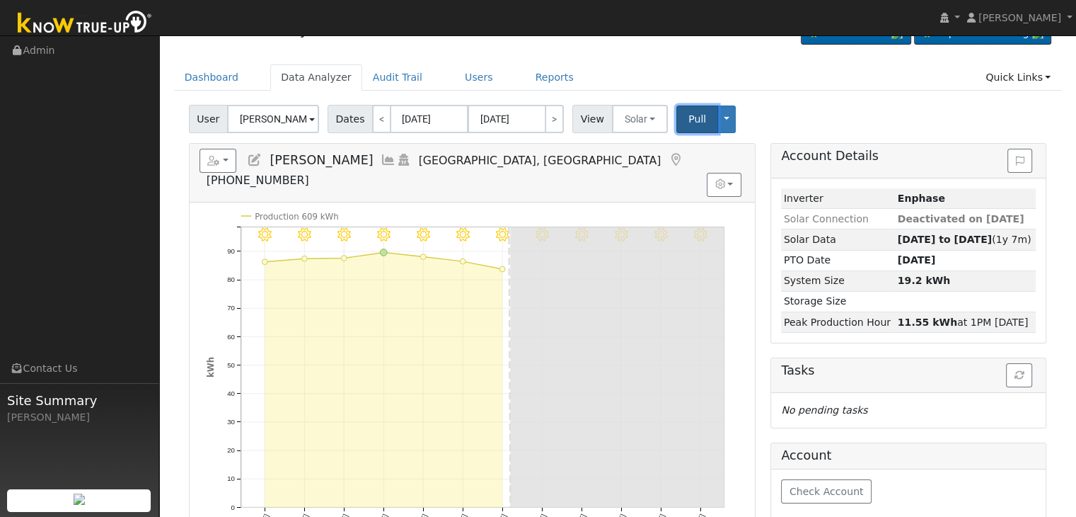
click at [689, 119] on span "Pull" at bounding box center [698, 118] width 18 height 11
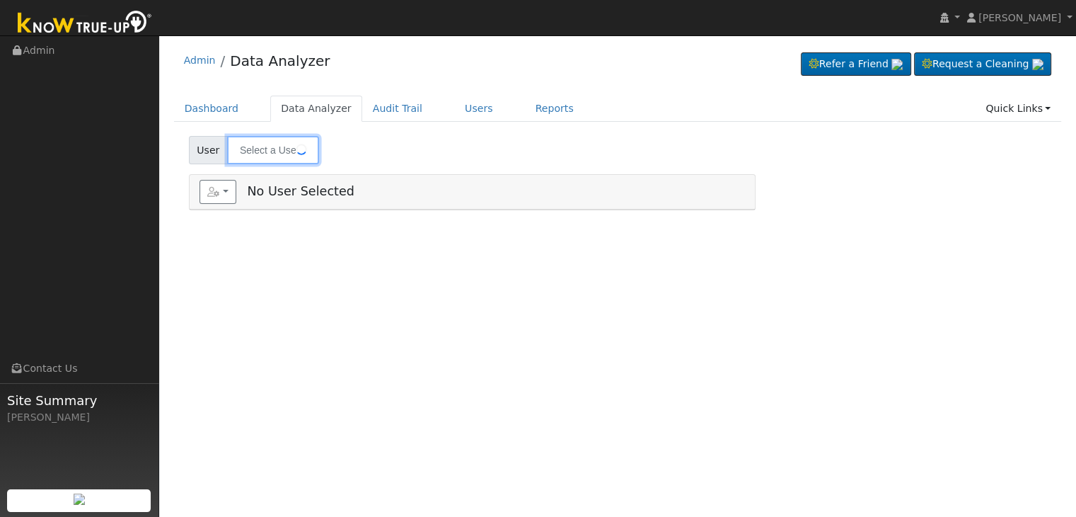
type input "[PERSON_NAME] & [PERSON_NAME]"
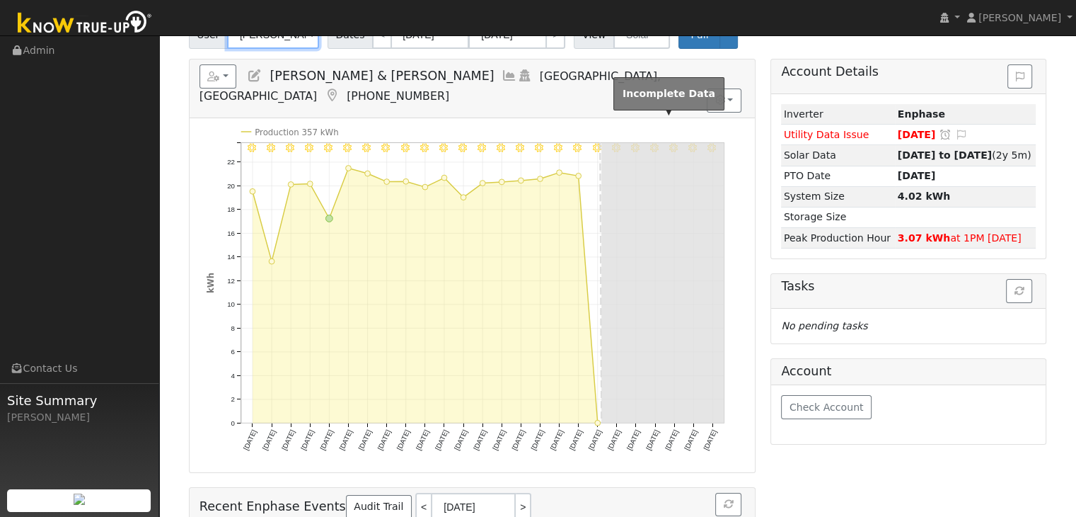
scroll to position [71, 0]
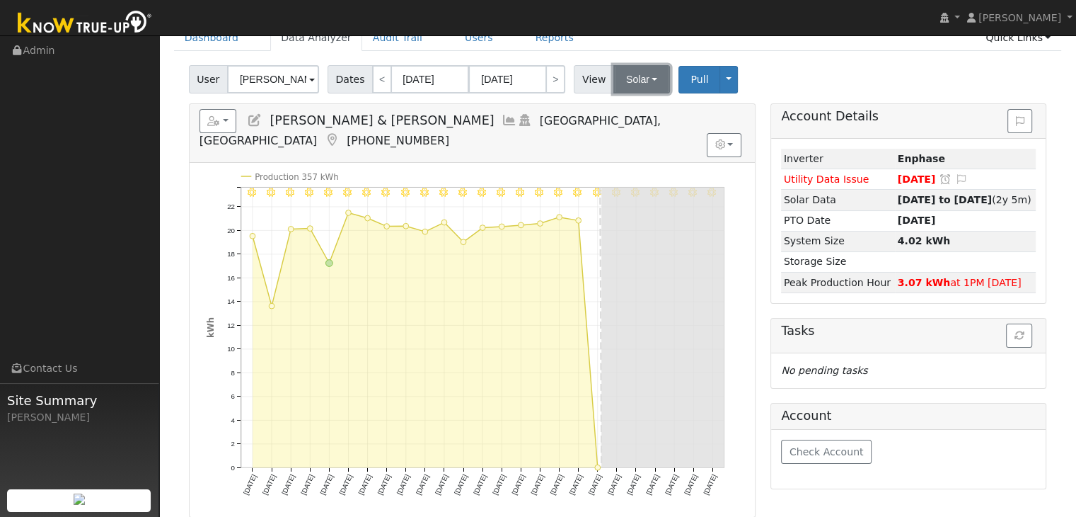
click at [640, 80] on button "Solar" at bounding box center [641, 79] width 57 height 28
click at [637, 113] on link "Utility" at bounding box center [660, 110] width 98 height 20
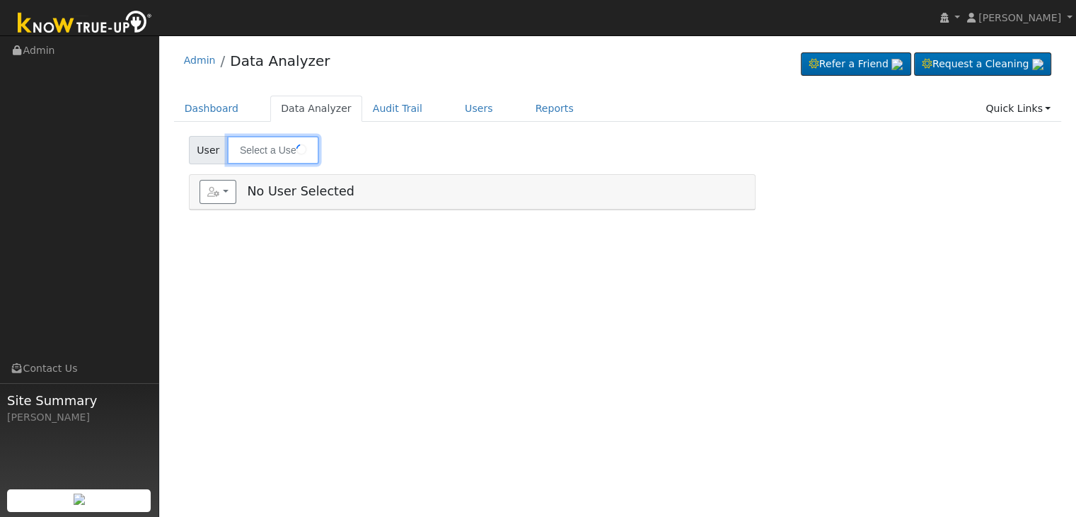
type input "[PERSON_NAME]"
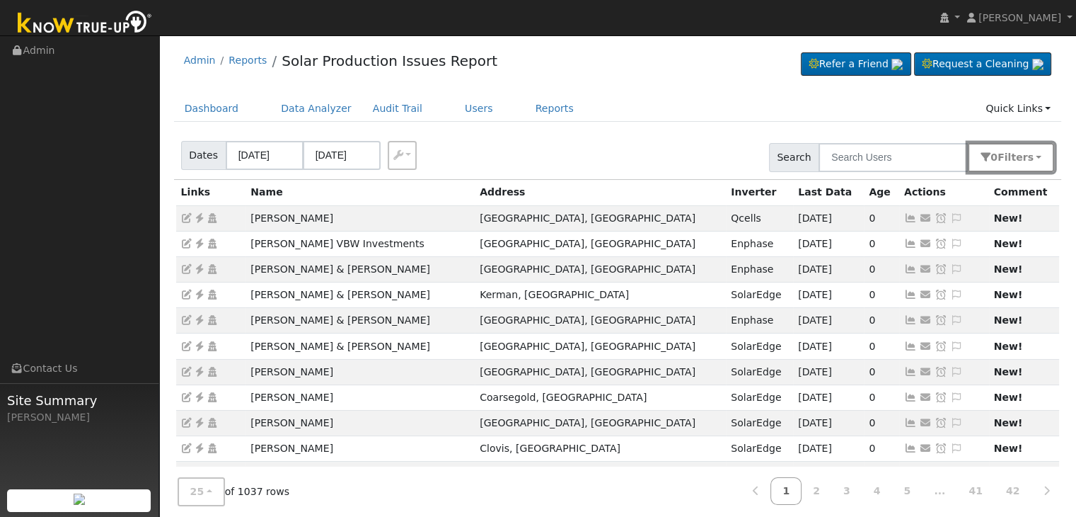
click at [1020, 159] on span "Filter s" at bounding box center [1016, 156] width 36 height 11
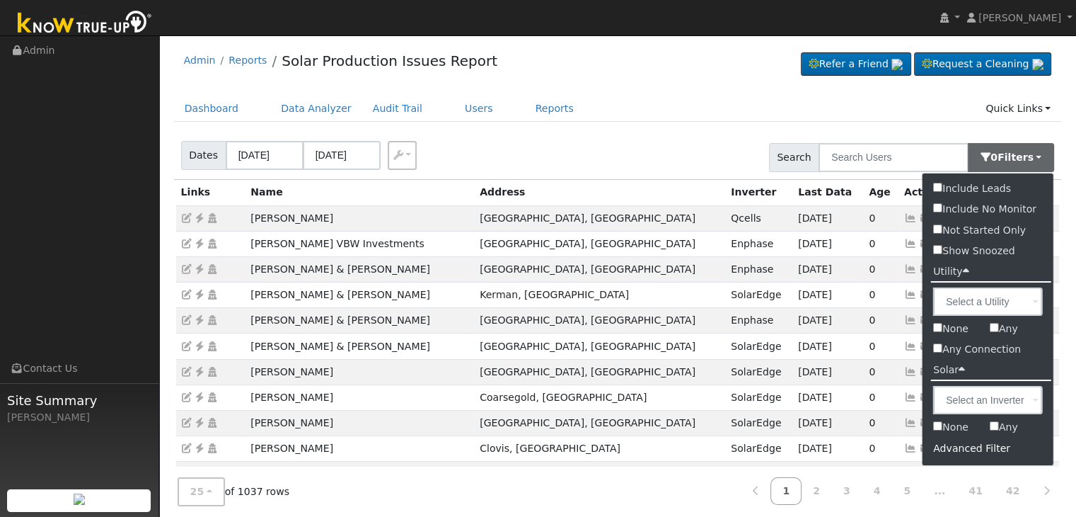
click at [973, 444] on div "Advanced Filter" at bounding box center [988, 448] width 131 height 22
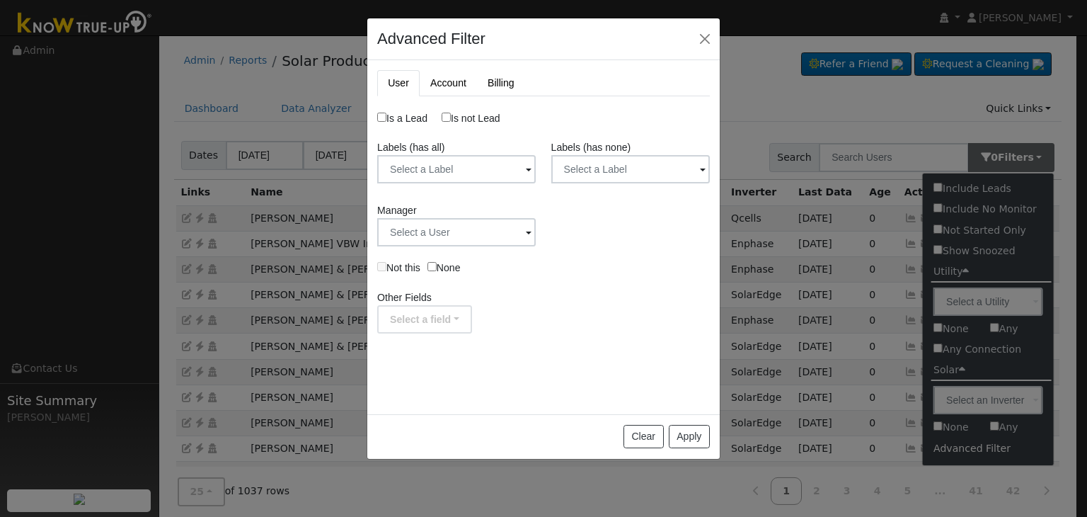
click at [701, 171] on span at bounding box center [703, 170] width 6 height 16
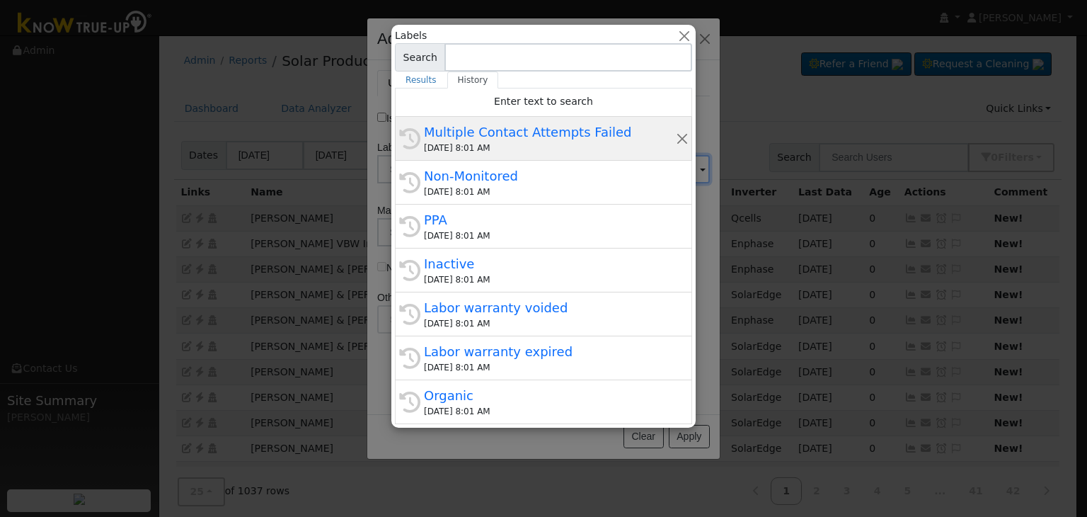
click at [543, 137] on div "Multiple Contact Attempts Failed" at bounding box center [550, 131] width 252 height 19
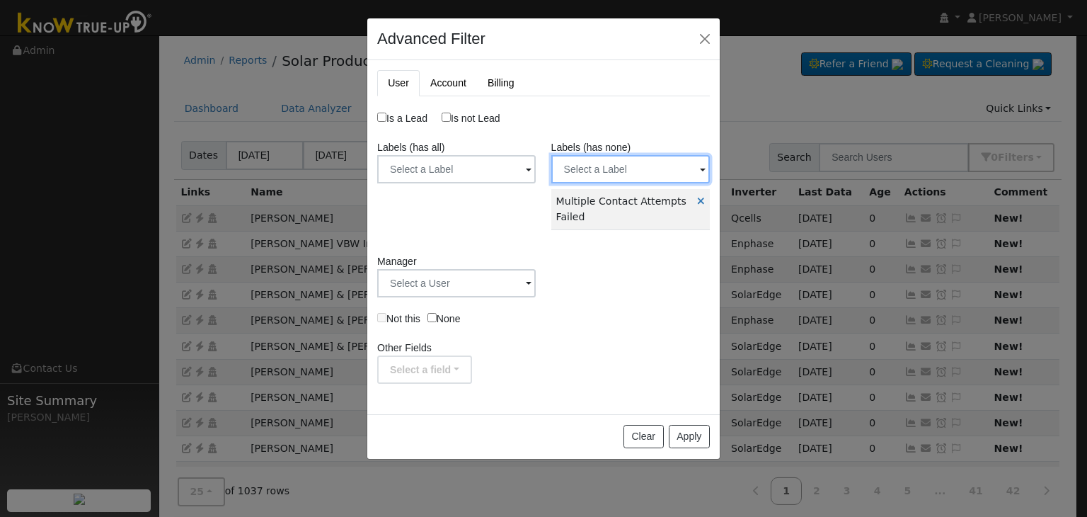
click at [690, 168] on input "text" at bounding box center [630, 169] width 159 height 28
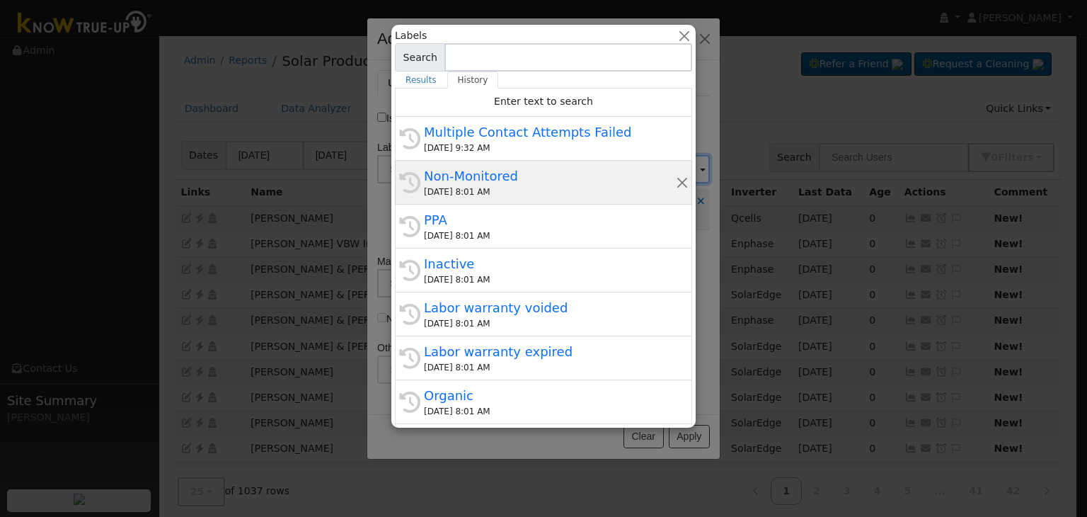
click at [495, 171] on div "Non-Monitored" at bounding box center [550, 175] width 252 height 19
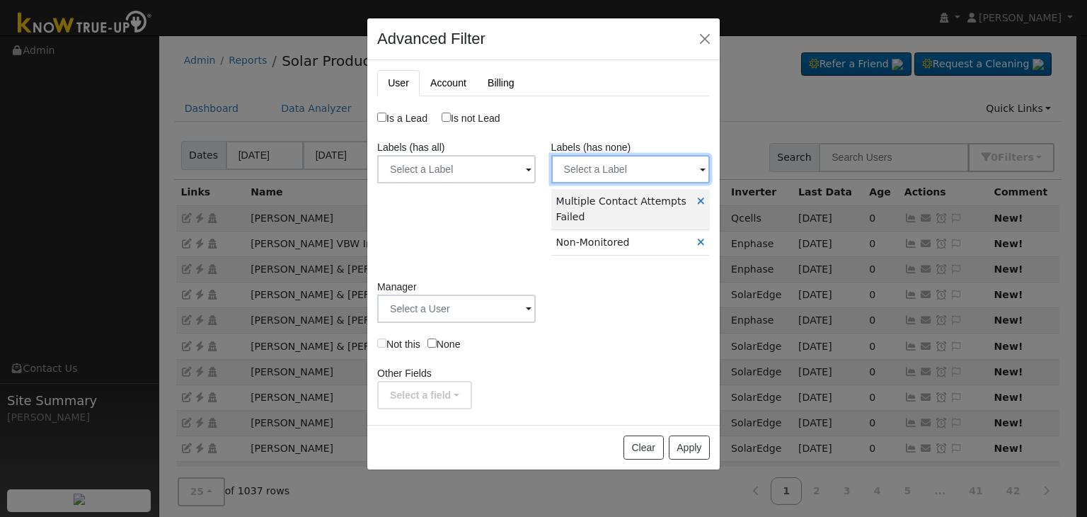
click at [691, 176] on input "text" at bounding box center [630, 169] width 159 height 28
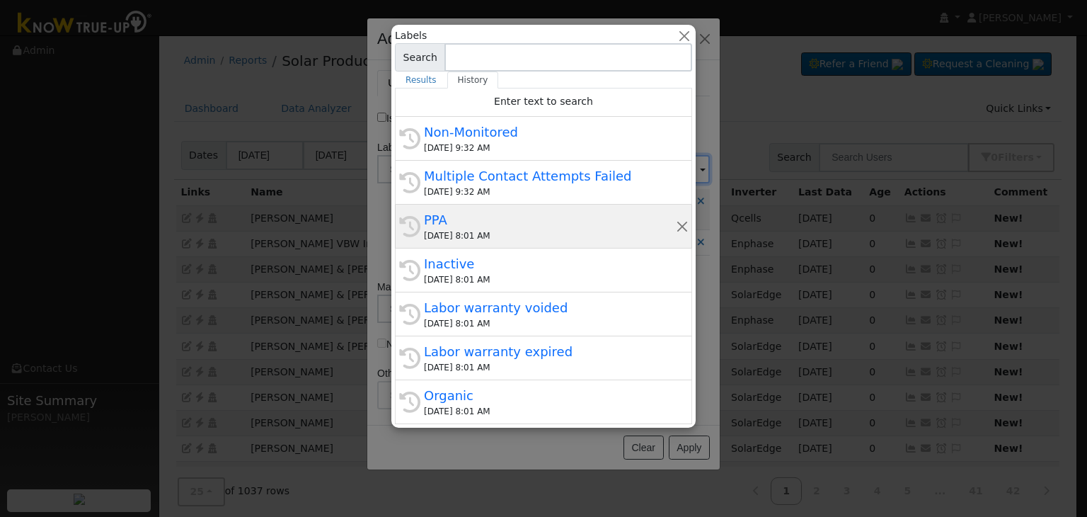
click at [463, 216] on div "PPA" at bounding box center [550, 219] width 252 height 19
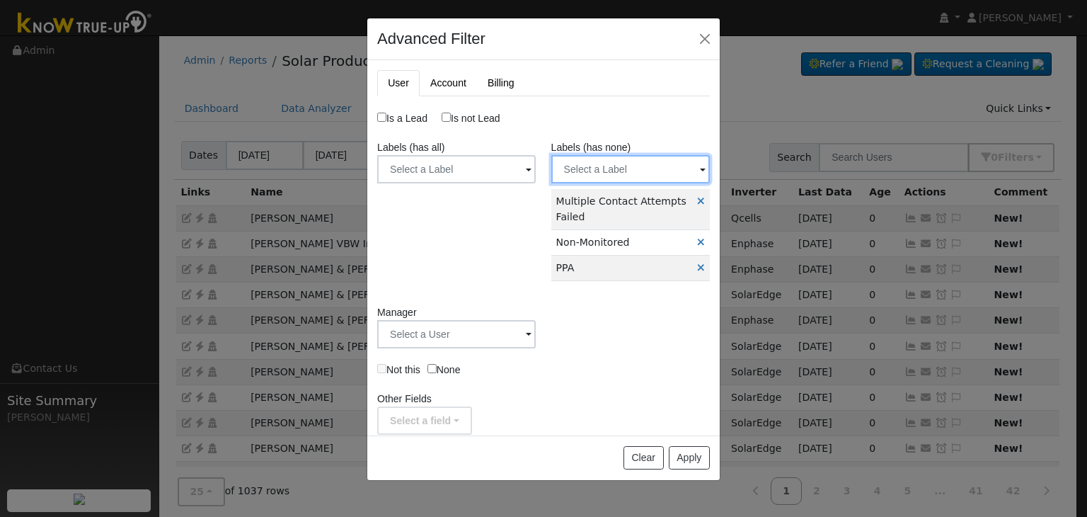
click at [685, 173] on input "text" at bounding box center [630, 169] width 159 height 28
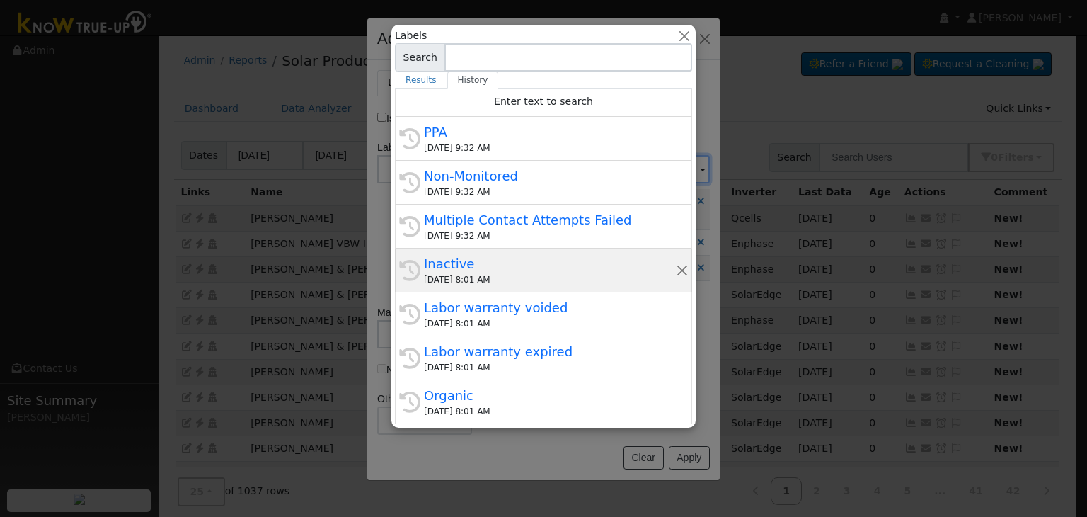
click at [443, 265] on div "Inactive" at bounding box center [550, 263] width 252 height 19
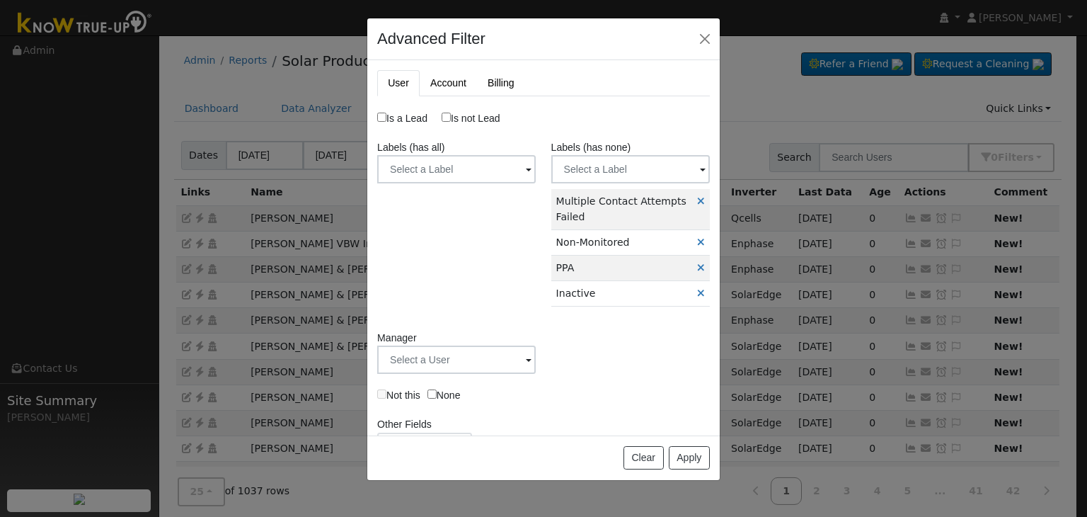
click at [700, 170] on span at bounding box center [703, 170] width 6 height 16
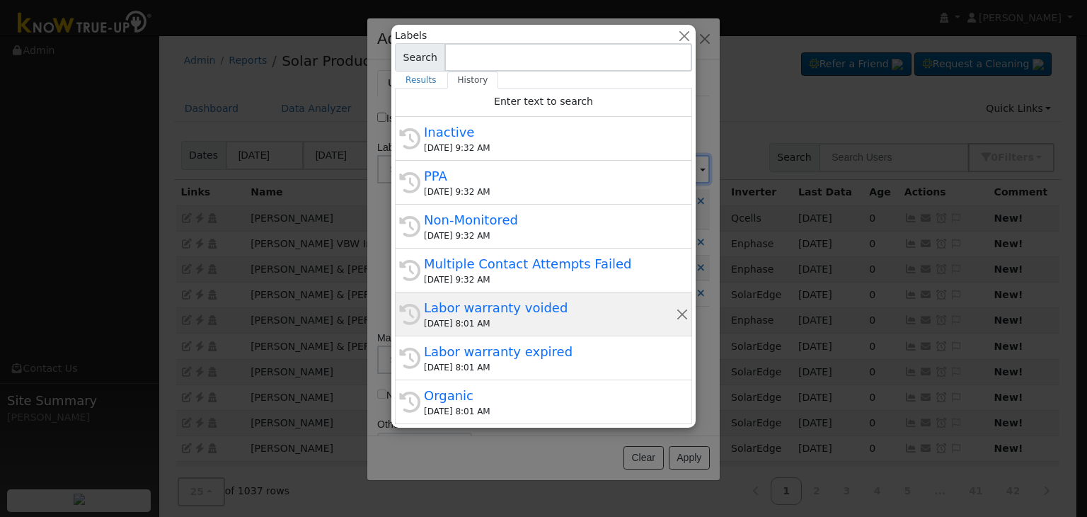
click at [479, 306] on div "Labor warranty voided" at bounding box center [550, 307] width 252 height 19
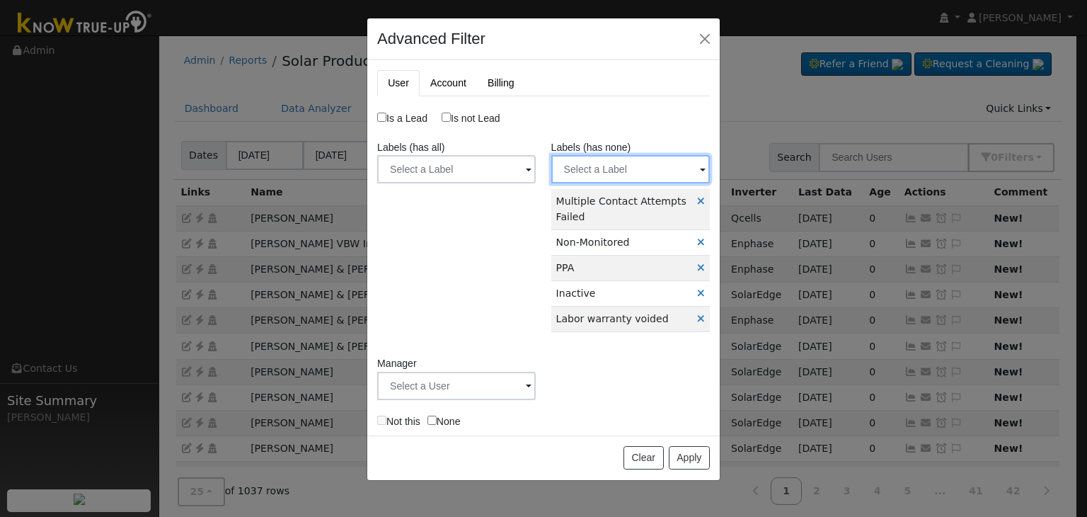
click at [682, 171] on input "text" at bounding box center [630, 169] width 159 height 28
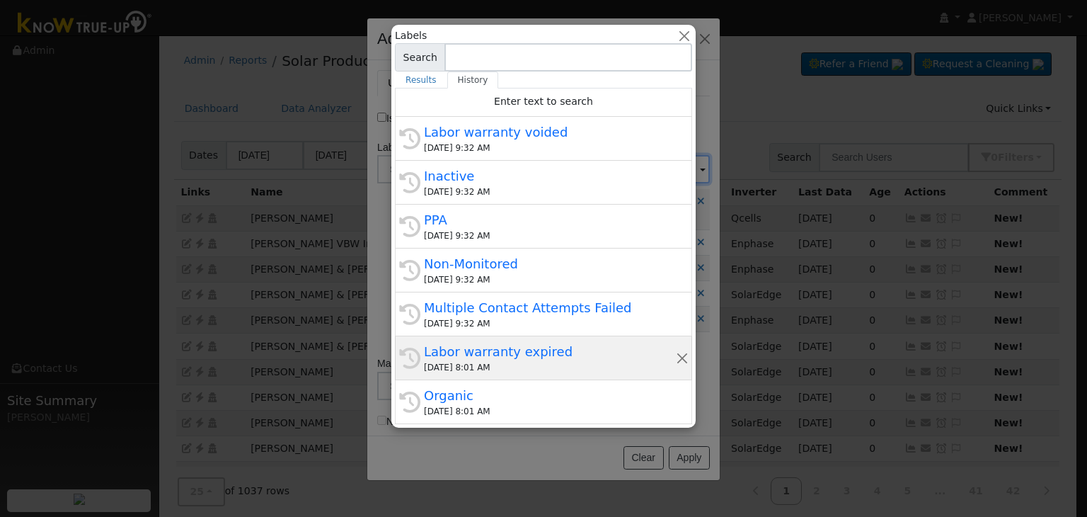
click at [481, 342] on div "Labor warranty expired" at bounding box center [550, 351] width 252 height 19
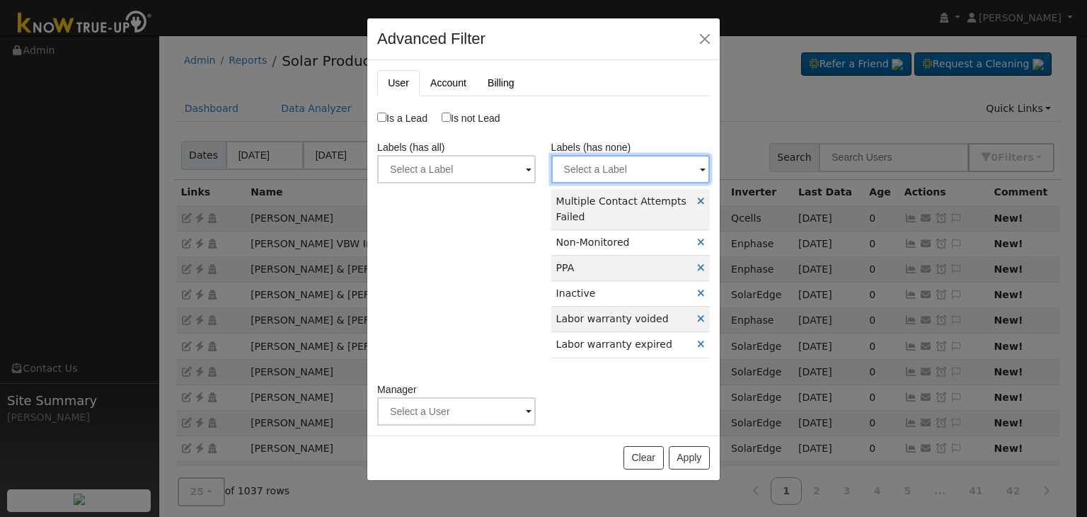
click at [683, 165] on input "text" at bounding box center [630, 169] width 159 height 28
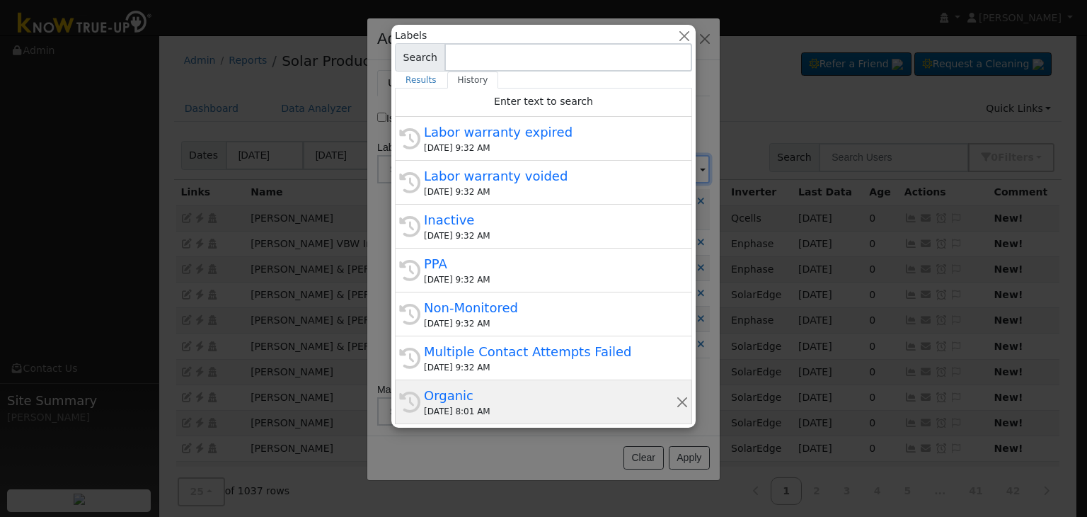
click at [466, 401] on div "Organic" at bounding box center [550, 395] width 252 height 19
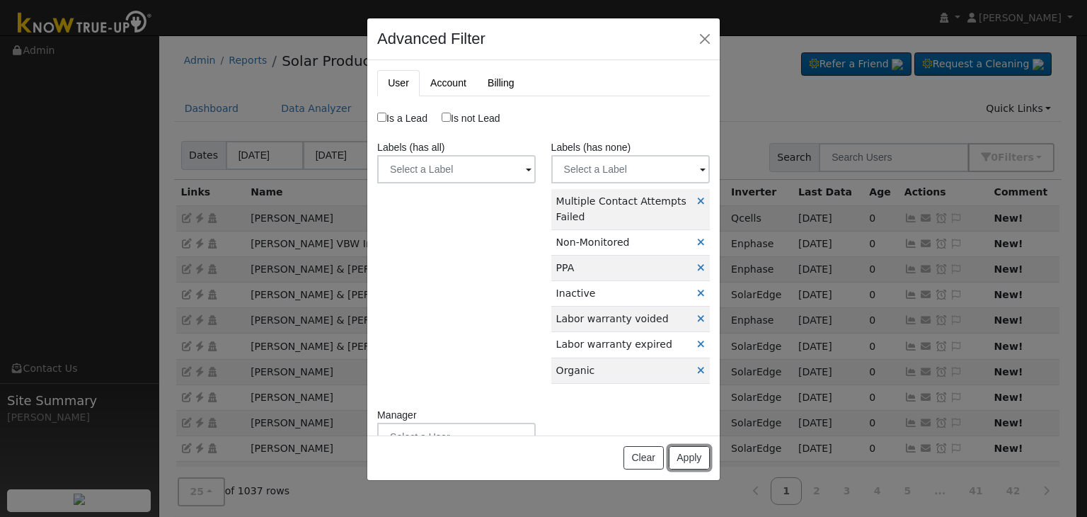
click at [676, 459] on button "Apply" at bounding box center [689, 458] width 41 height 24
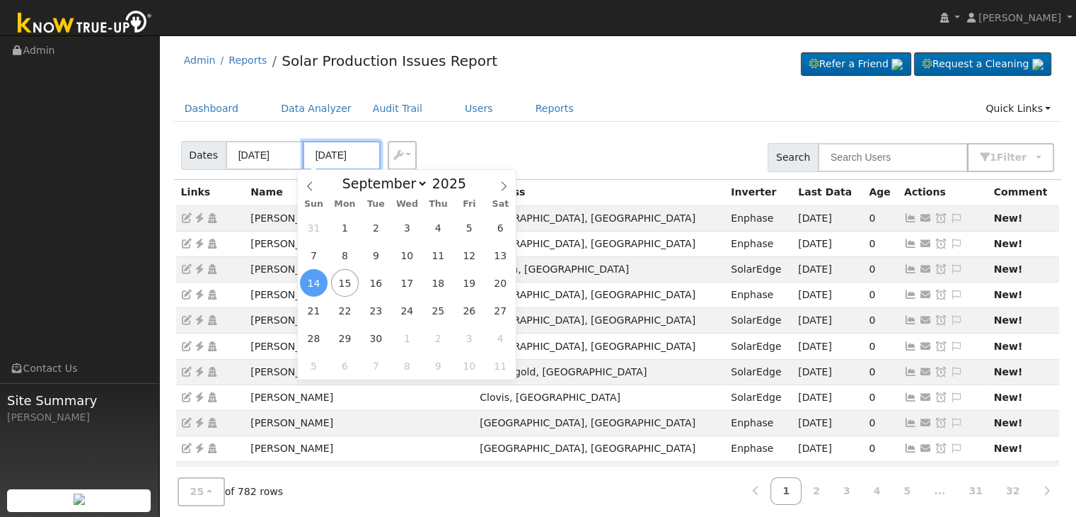
click at [315, 156] on input "09/14/2025" at bounding box center [342, 155] width 78 height 29
click at [357, 280] on span "15" at bounding box center [345, 283] width 28 height 28
type input "[DATE]"
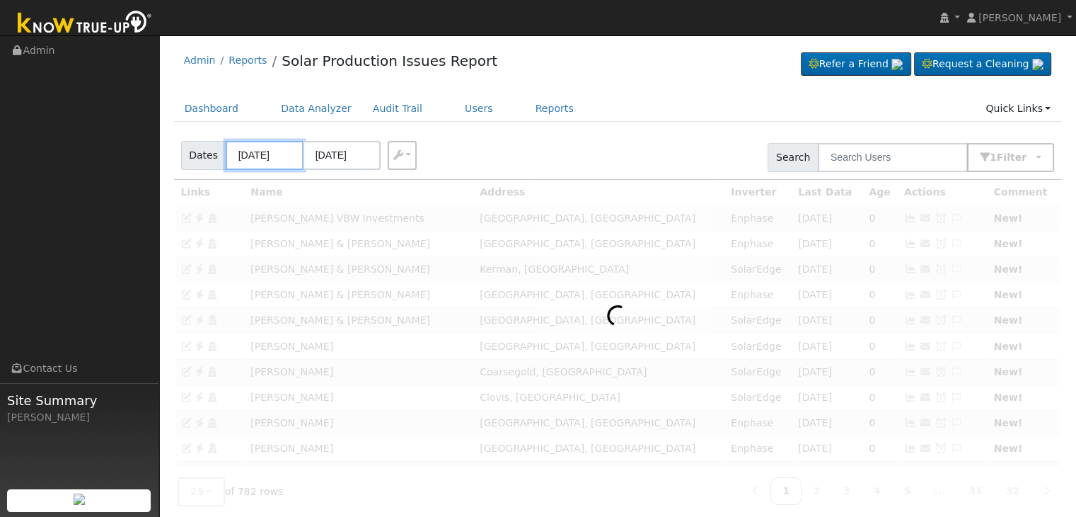
click at [248, 156] on input "09/11/2025" at bounding box center [265, 155] width 78 height 29
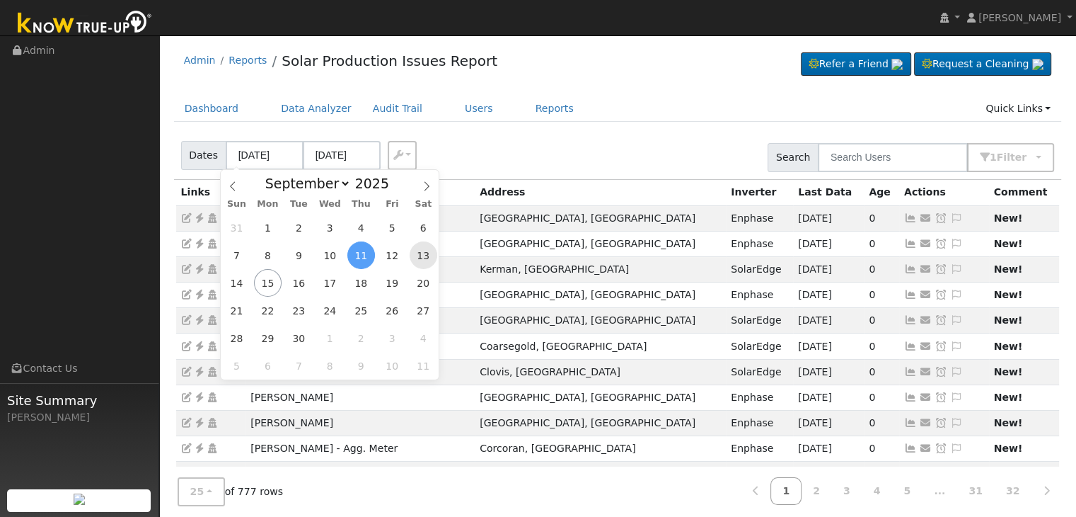
click at [414, 258] on span "13" at bounding box center [424, 255] width 28 height 28
type input "[DATE]"
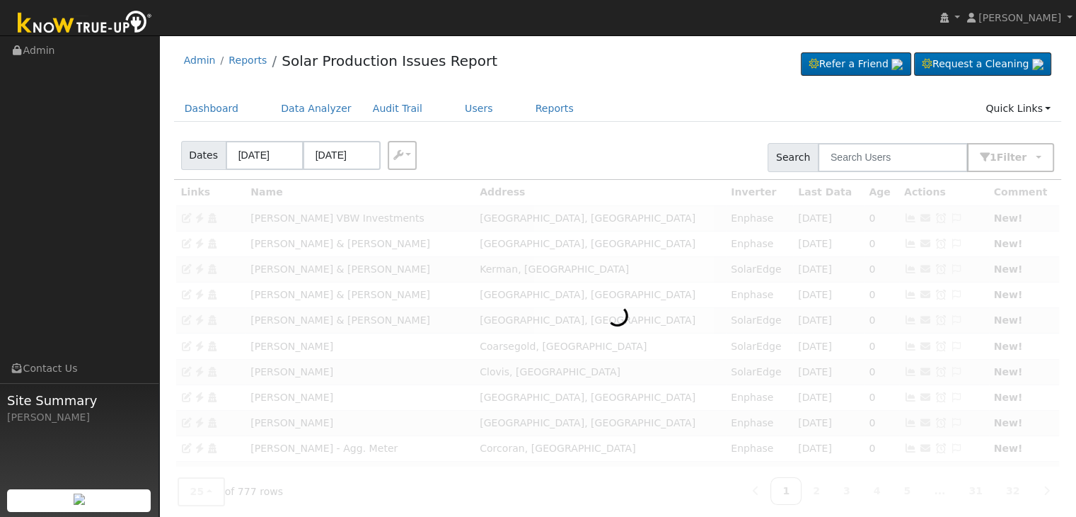
click at [336, 139] on div "Dates 09/13/2025 09/17/2025 Export CSV Search 1 Filter Include Leads Include No…" at bounding box center [617, 155] width 893 height 48
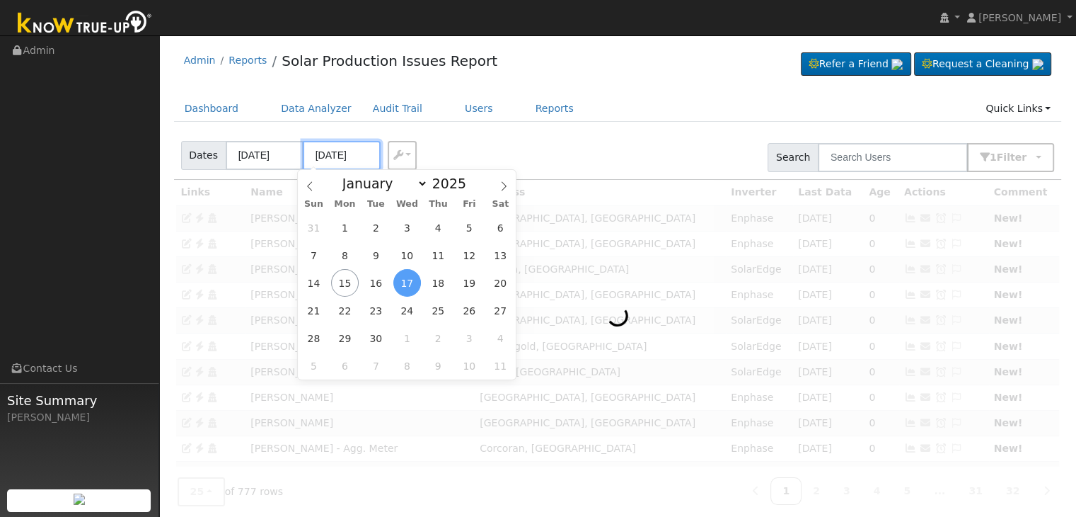
click at [330, 154] on input "09/17/2025" at bounding box center [342, 155] width 78 height 29
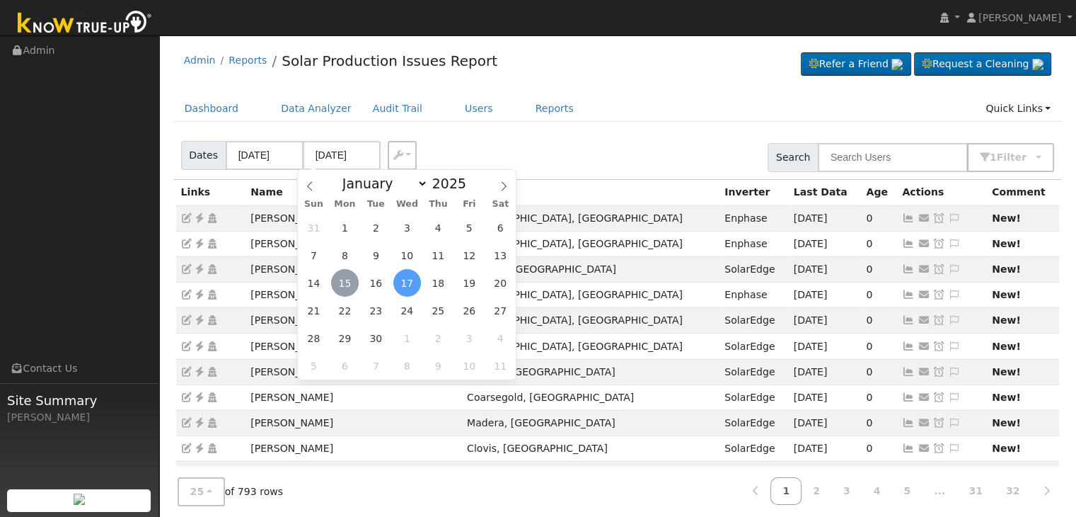
click at [348, 283] on span "15" at bounding box center [345, 283] width 28 height 28
type input "[DATE]"
click at [640, 154] on div "Dates 09/13/2025 09/15/2025 Export CSV Search 1 Filter Include Leads Include No…" at bounding box center [617, 155] width 893 height 48
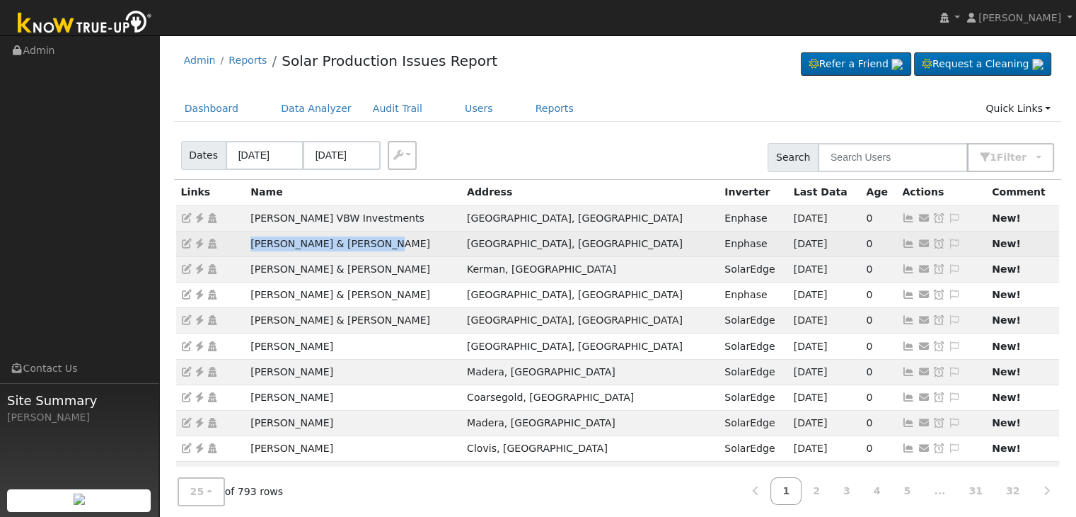
drag, startPoint x: 241, startPoint y: 241, endPoint x: 388, endPoint y: 243, distance: 146.5
click at [388, 243] on tr "Laura Shue & Aaron Larson Fresno, CA Enphase 09/09/25 0 Send Email... Copy a Li…" at bounding box center [618, 243] width 884 height 25
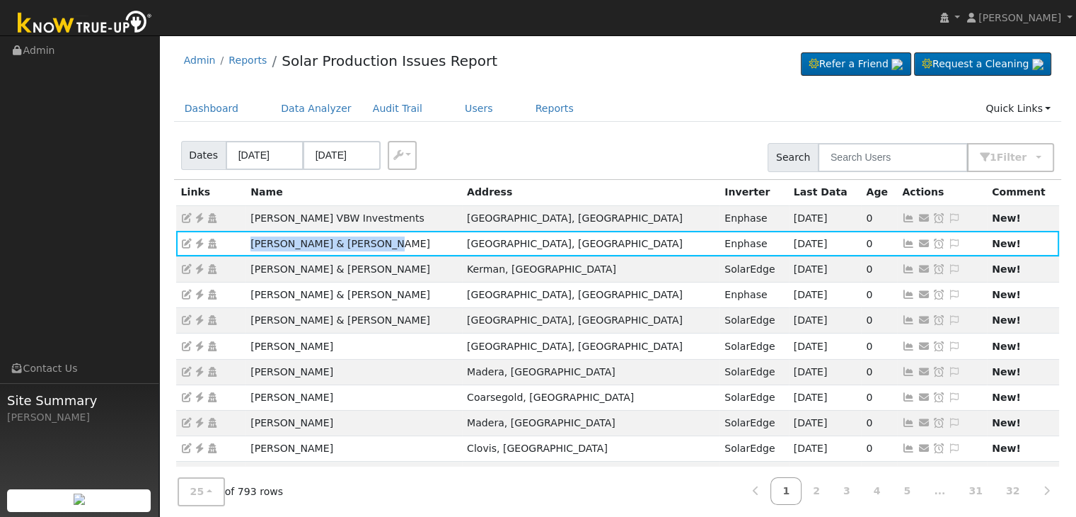
copy tr "Laura Shue & Aaron Larson"
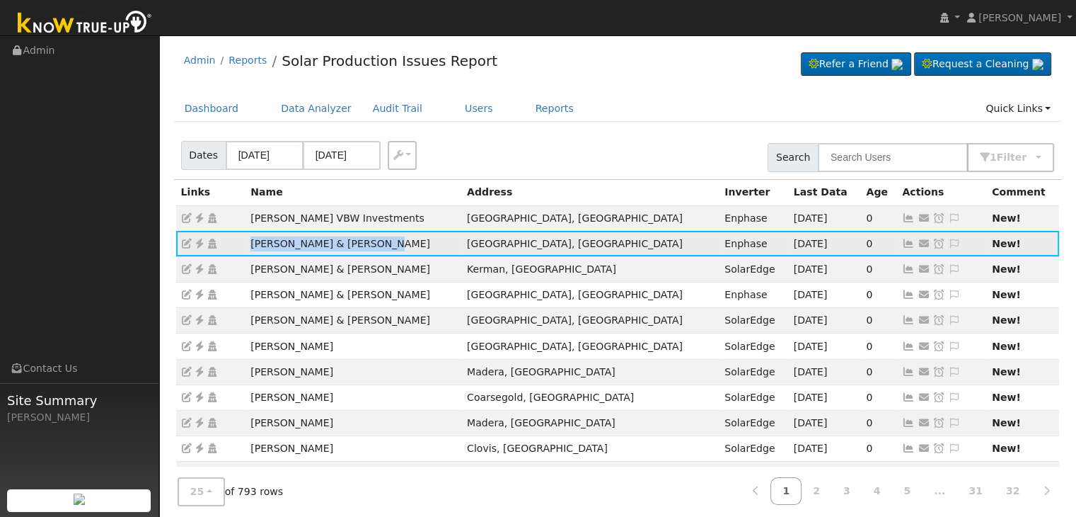
click at [198, 238] on icon at bounding box center [199, 243] width 13 height 10
click at [948, 243] on icon at bounding box center [954, 243] width 13 height 10
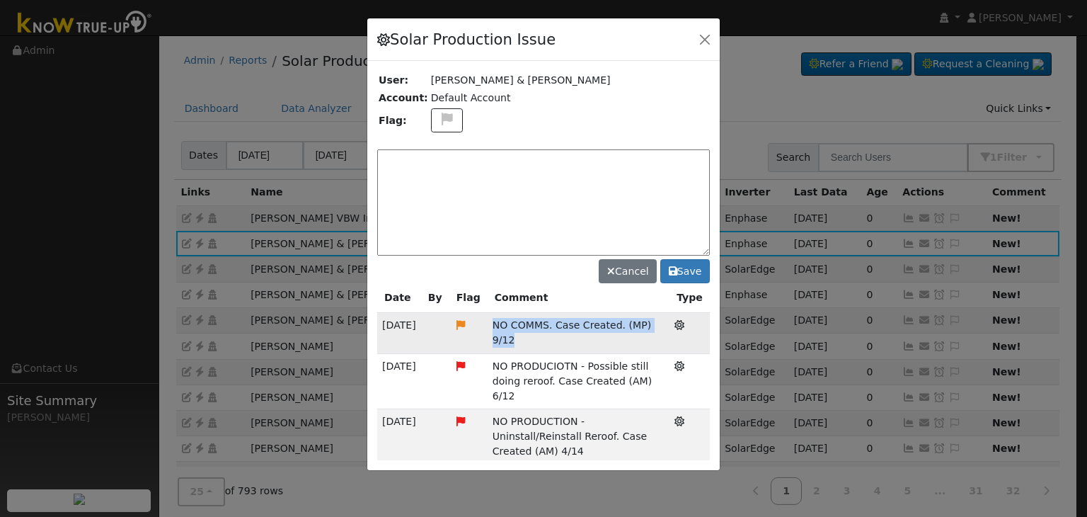
drag, startPoint x: 488, startPoint y: 324, endPoint x: 659, endPoint y: 318, distance: 171.4
click at [659, 318] on td "NO COMMS. Case Created. (MP) 9/12" at bounding box center [579, 333] width 182 height 40
copy span "NO COMMS. Case Created. (MP) 9/12"
click at [527, 160] on textarea at bounding box center [543, 202] width 333 height 106
paste textarea "NO COMMS. Case Created. (MP) 9/12"
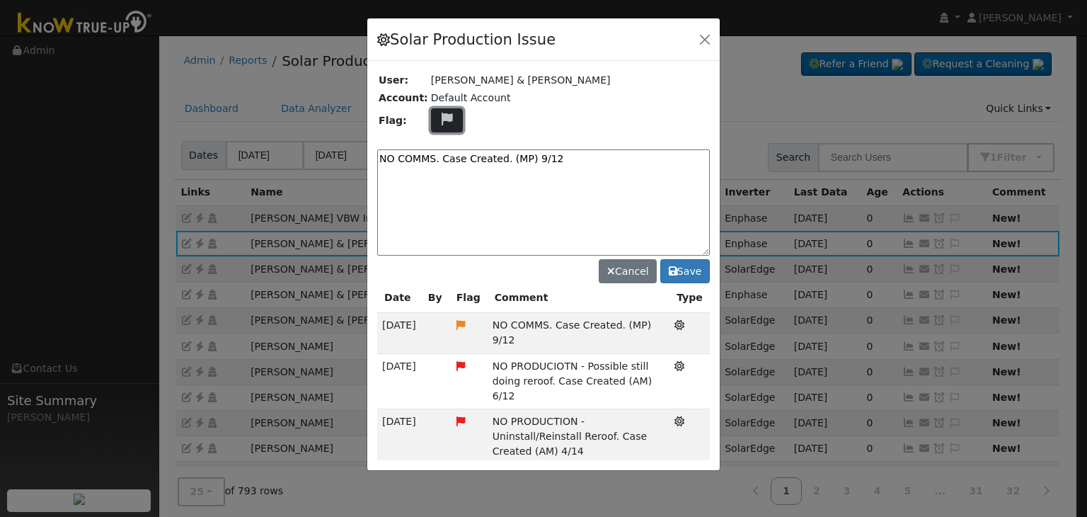
click at [439, 125] on icon at bounding box center [447, 119] width 16 height 13
click at [442, 182] on icon at bounding box center [446, 186] width 16 height 13
click at [581, 163] on textarea "NO COMMS. Case Created. (MP) 9/12" at bounding box center [543, 202] width 333 height 106
type textarea "NO COMMS. Case Created. (MP) 9/15"
click at [698, 259] on button "Save" at bounding box center [685, 271] width 50 height 24
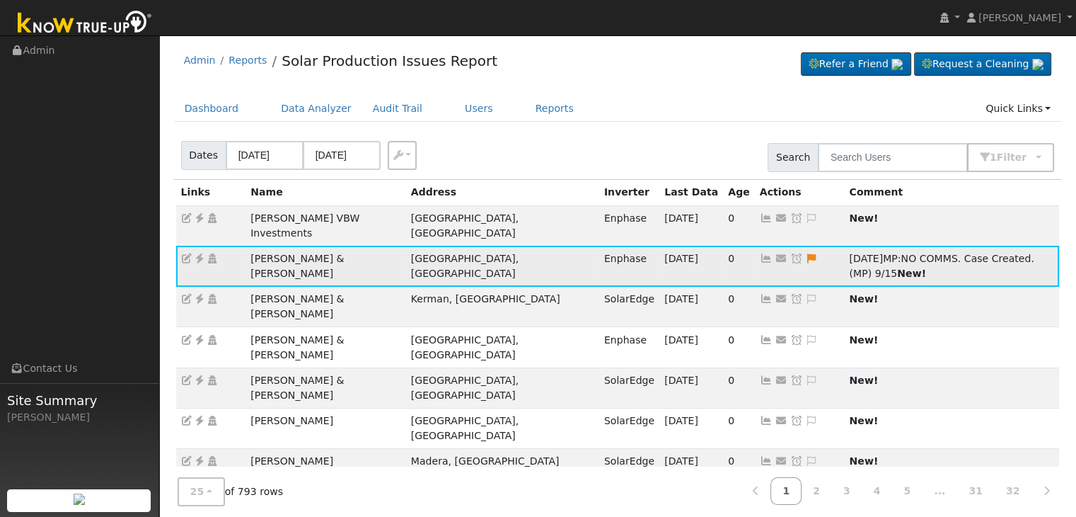
click at [790, 253] on icon at bounding box center [796, 258] width 13 height 10
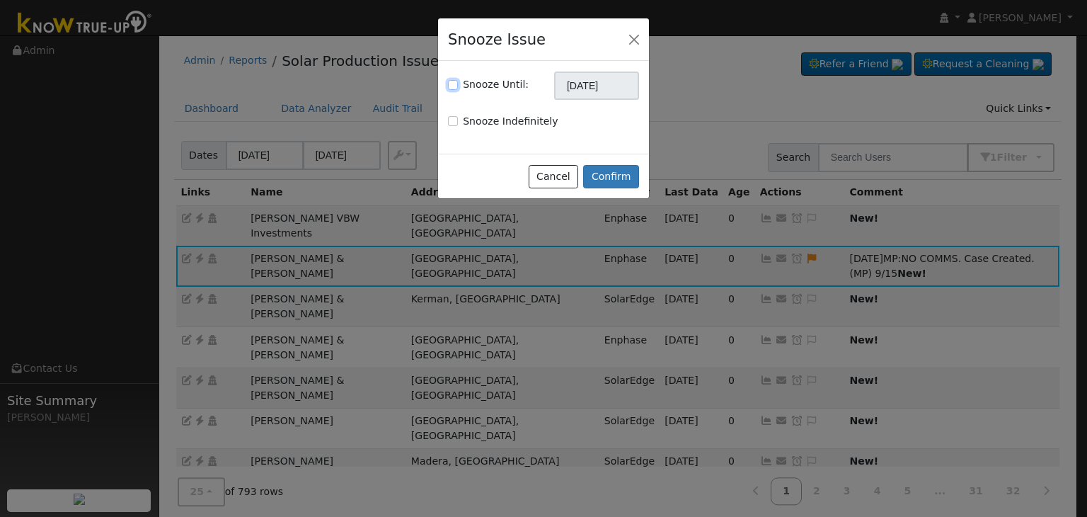
click at [454, 83] on input "Snooze Until:" at bounding box center [453, 85] width 10 height 10
checkbox input "true"
click at [604, 77] on input "10/15/2025" at bounding box center [596, 85] width 85 height 28
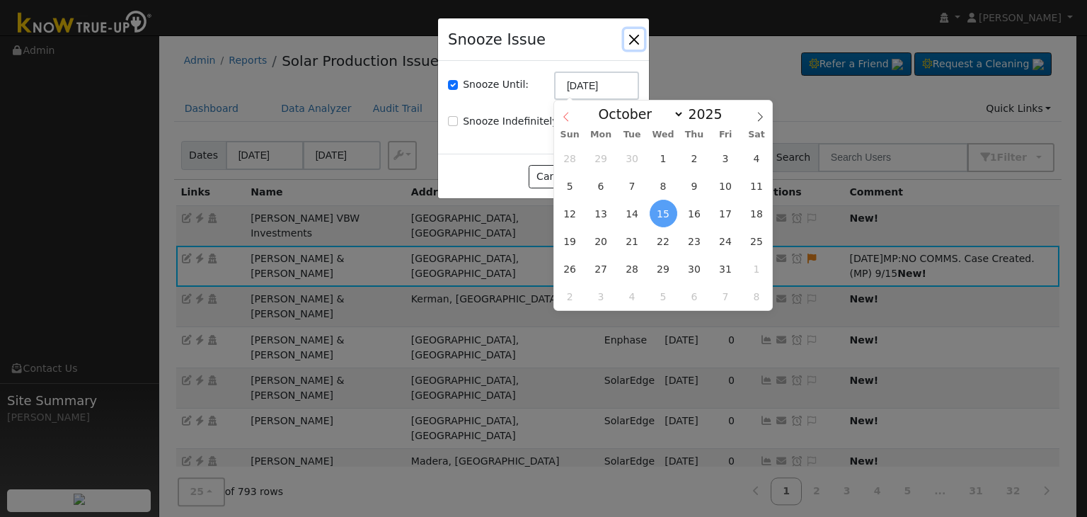
click at [565, 120] on icon at bounding box center [566, 117] width 10 height 10
select select "8"
click at [597, 238] on span "22" at bounding box center [601, 241] width 28 height 28
type input "09/22/2025"
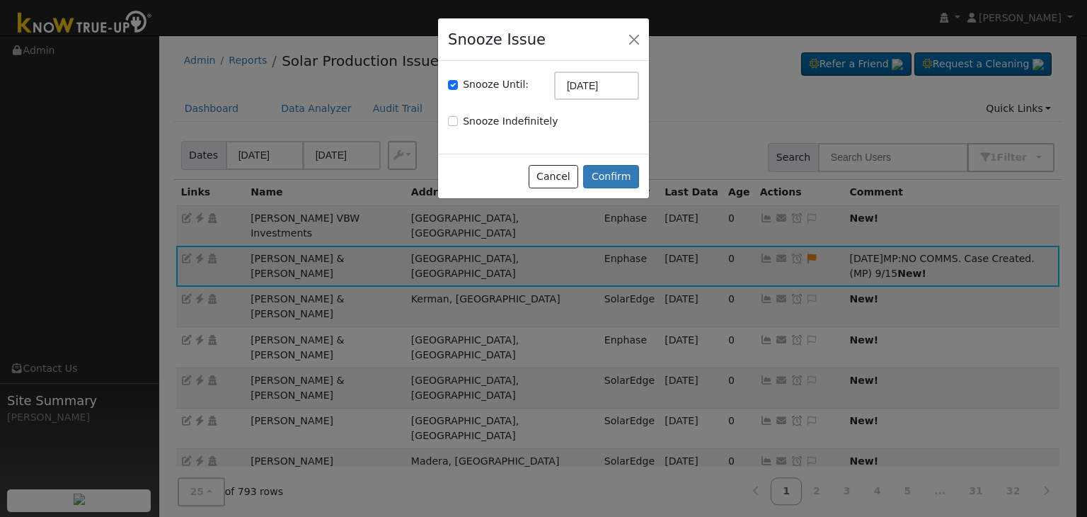
click at [615, 161] on div "Cancel Confirm" at bounding box center [543, 176] width 211 height 45
click at [614, 182] on button "Confirm" at bounding box center [611, 177] width 56 height 24
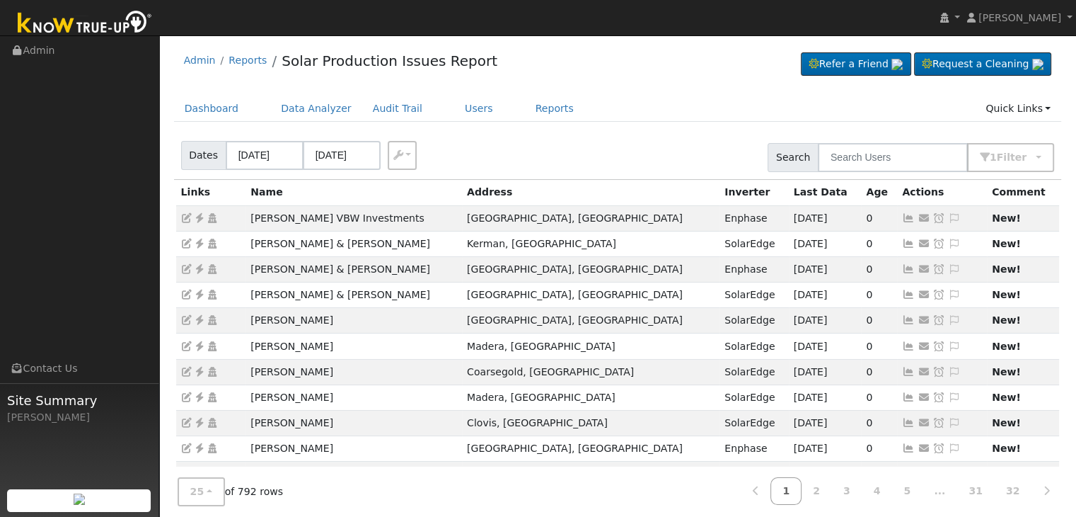
click at [633, 110] on ul "Dashboard Data Analyzer Audit Trail Users Reports Quick Links Quick Add Quick C…" at bounding box center [618, 109] width 888 height 26
click at [628, 106] on ul "Dashboard Data Analyzer Audit Trail Users Reports Quick Links Quick Add Quick C…" at bounding box center [618, 109] width 888 height 26
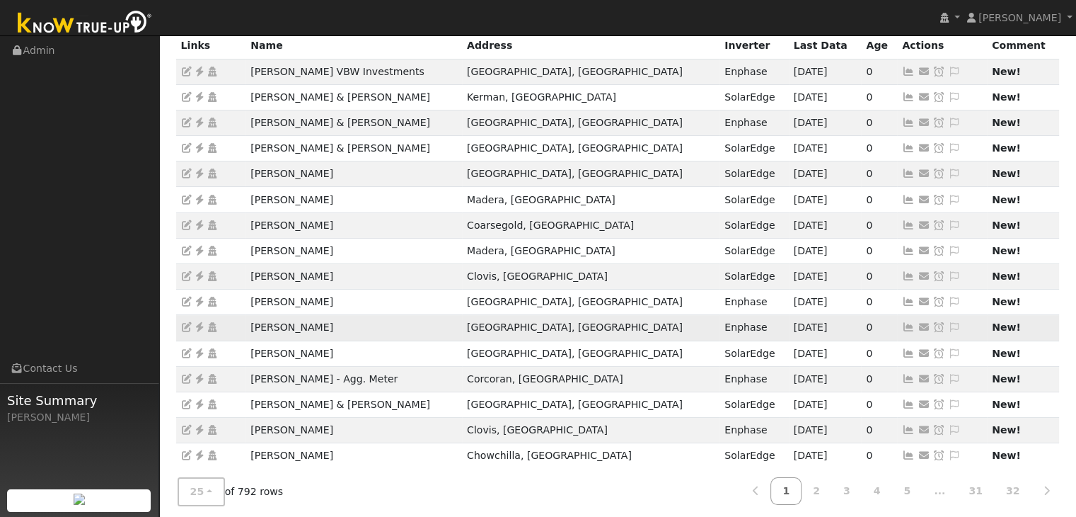
scroll to position [142, 0]
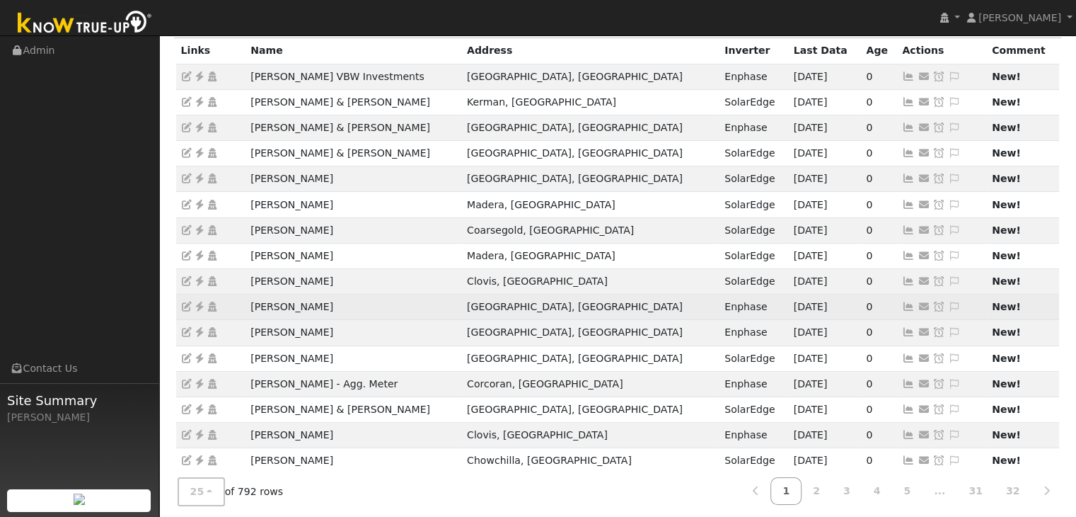
drag, startPoint x: 246, startPoint y: 306, endPoint x: 342, endPoint y: 304, distance: 96.3
click at [342, 304] on td "[PERSON_NAME]" at bounding box center [354, 306] width 217 height 25
copy td "[PERSON_NAME]"
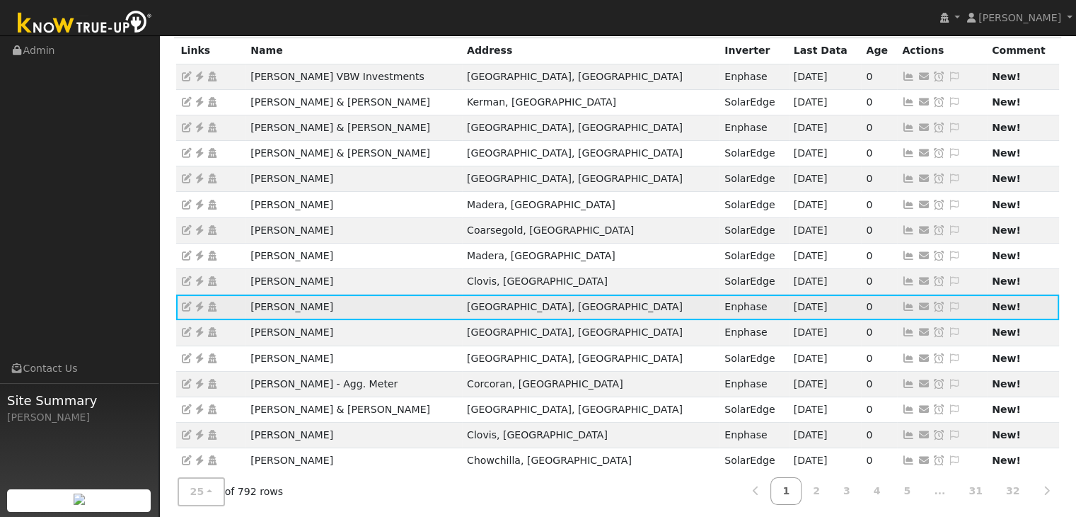
click at [198, 302] on icon at bounding box center [199, 306] width 13 height 10
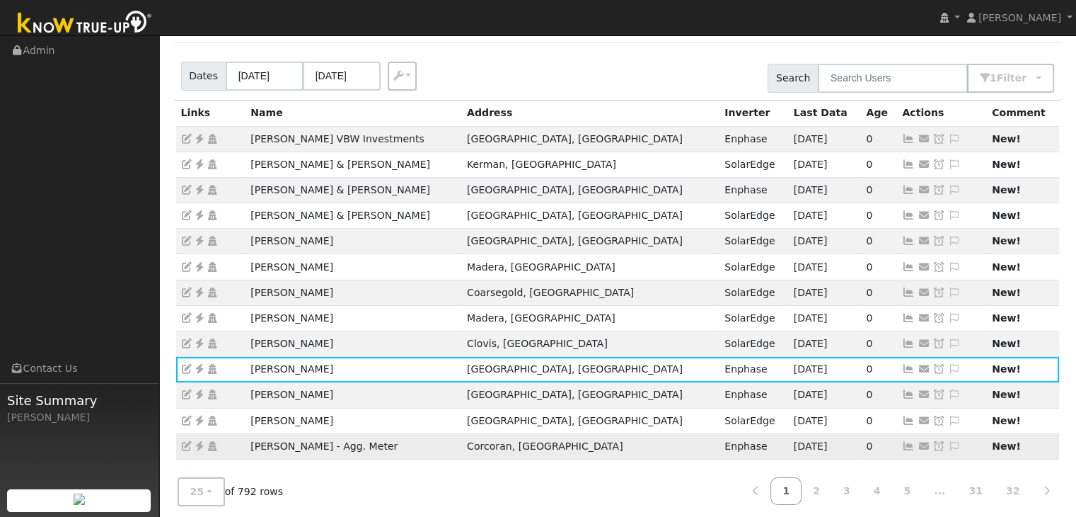
scroll to position [212, 0]
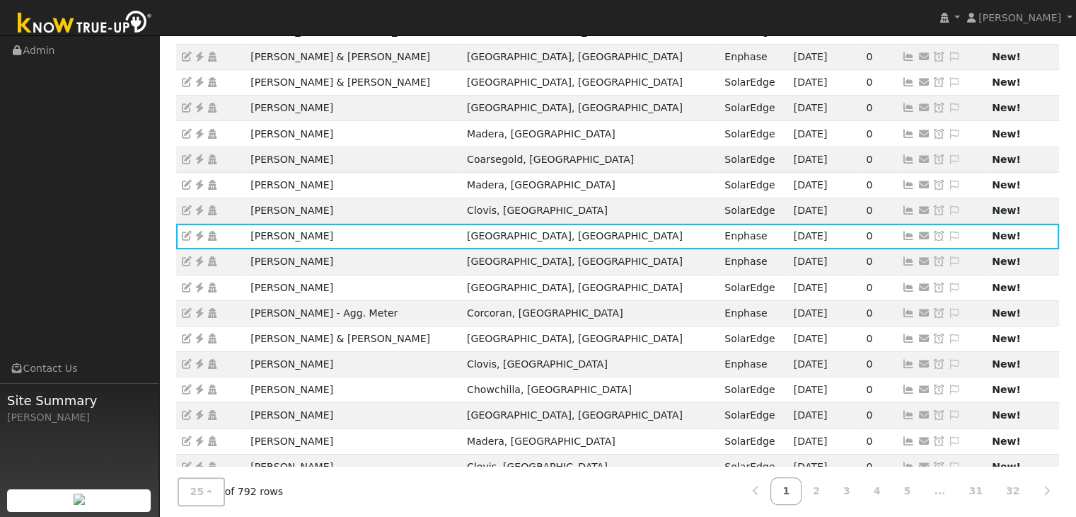
drag, startPoint x: 147, startPoint y: 235, endPoint x: 168, endPoint y: 232, distance: 21.4
click at [147, 235] on ul "Navigation Admin Links Contact Us Site Summary Mara Panganiban" at bounding box center [79, 294] width 159 height 517
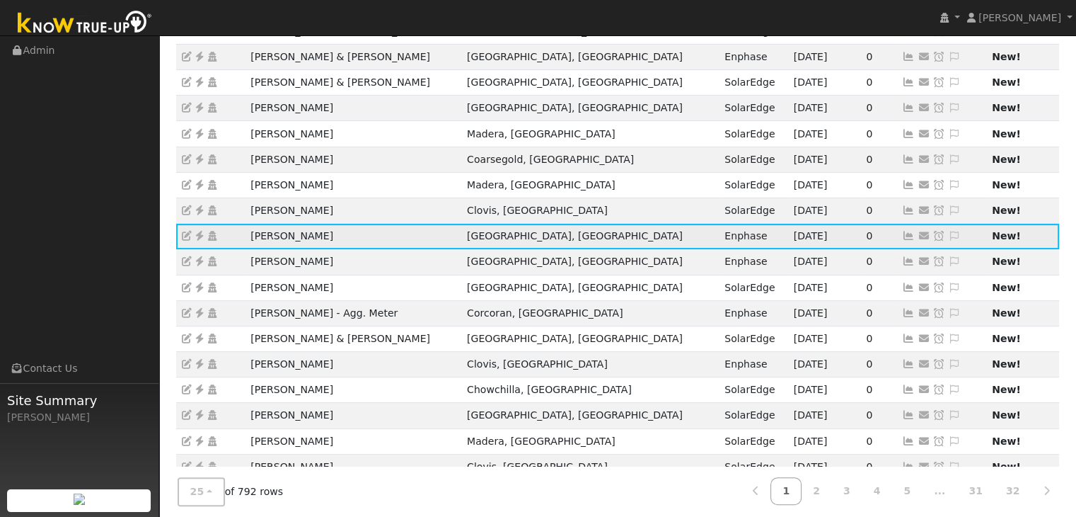
drag, startPoint x: 241, startPoint y: 238, endPoint x: 341, endPoint y: 236, distance: 100.5
click at [341, 236] on tr "Scott Fridlund Kingsburg, CA Enphase 09/14/25 0 Send Email... Copy a Link Reset…" at bounding box center [618, 236] width 884 height 25
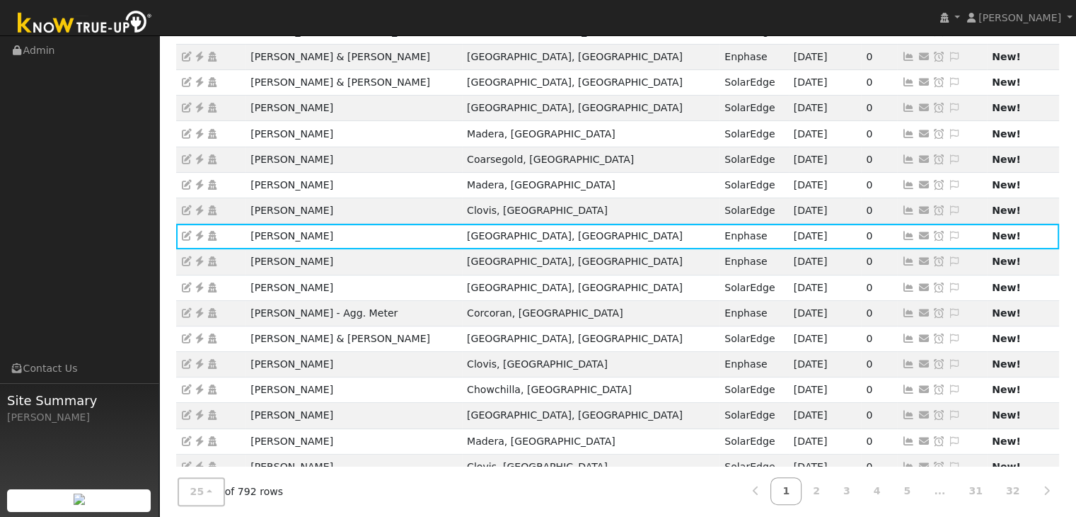
copy tr "[PERSON_NAME]"
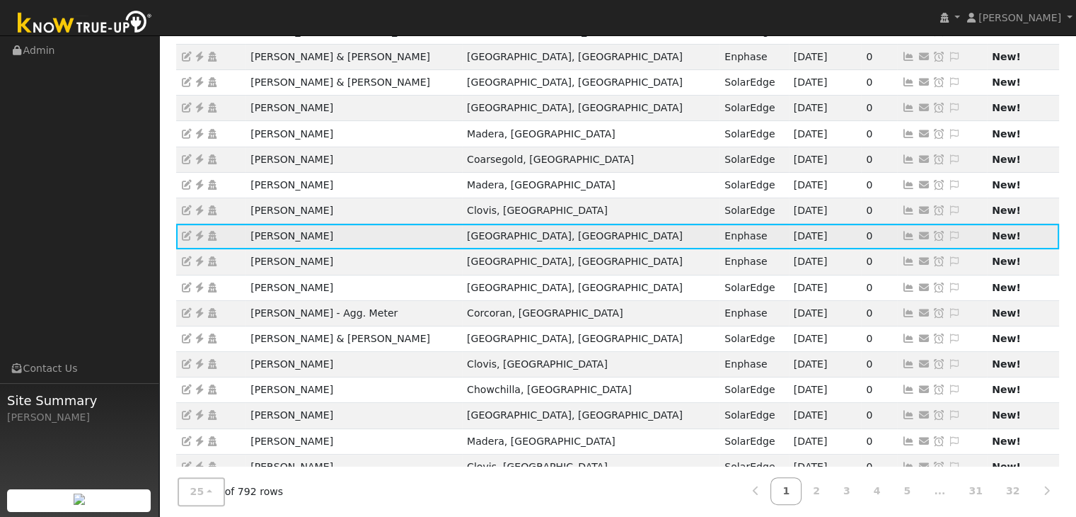
click at [948, 234] on icon at bounding box center [954, 236] width 13 height 10
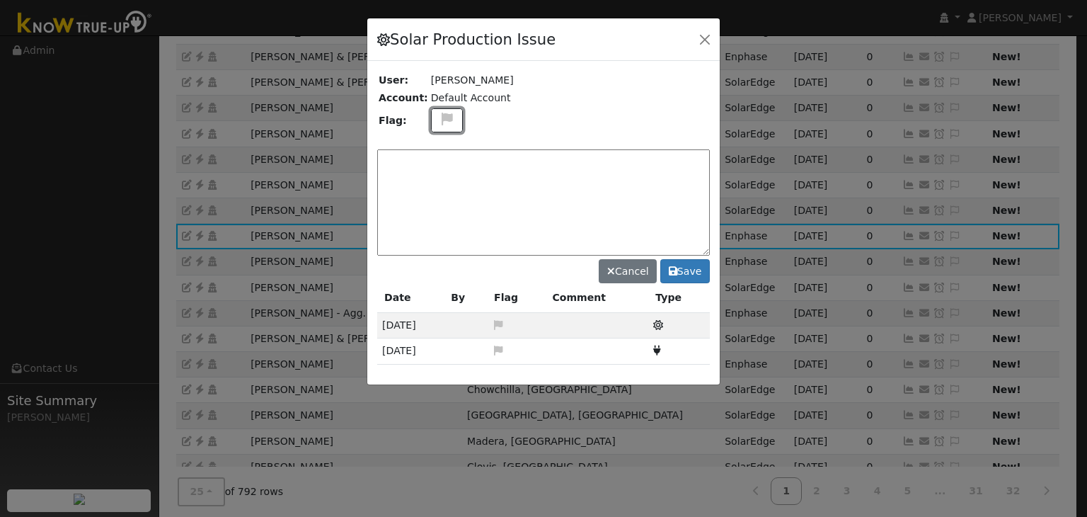
click at [439, 119] on icon at bounding box center [447, 119] width 16 height 13
click at [439, 180] on icon at bounding box center [446, 186] width 16 height 13
click at [439, 179] on textarea at bounding box center [543, 202] width 333 height 106
type textarea "NO COMMS. Case Made. (MP) 9/15"
click at [695, 270] on button "Save" at bounding box center [685, 271] width 50 height 24
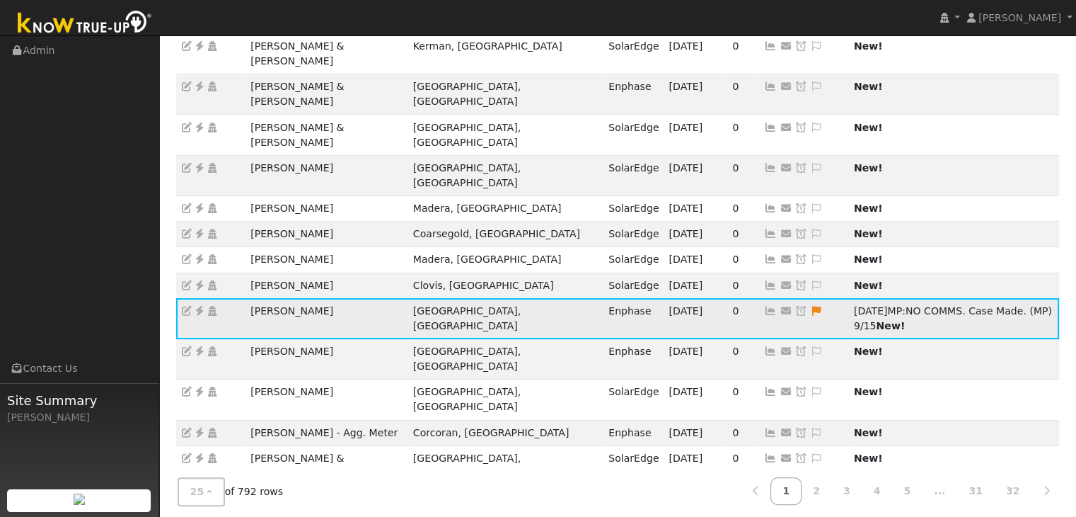
drag, startPoint x: 704, startPoint y: 238, endPoint x: 611, endPoint y: 173, distance: 113.3
click at [795, 306] on icon at bounding box center [801, 311] width 13 height 10
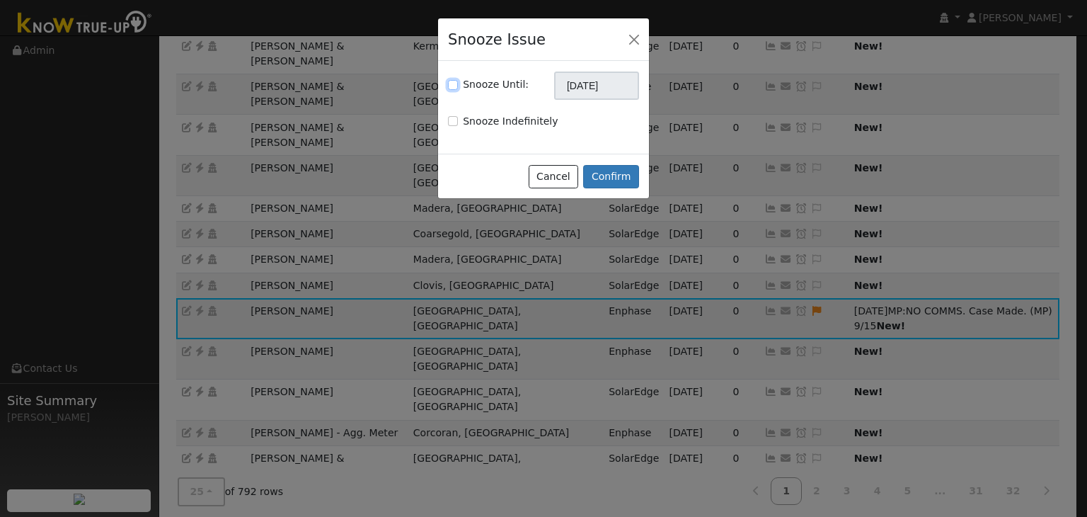
click at [448, 86] on input "Snooze Until:" at bounding box center [453, 85] width 10 height 10
checkbox input "true"
click at [586, 90] on input "10/15/2025" at bounding box center [596, 85] width 85 height 28
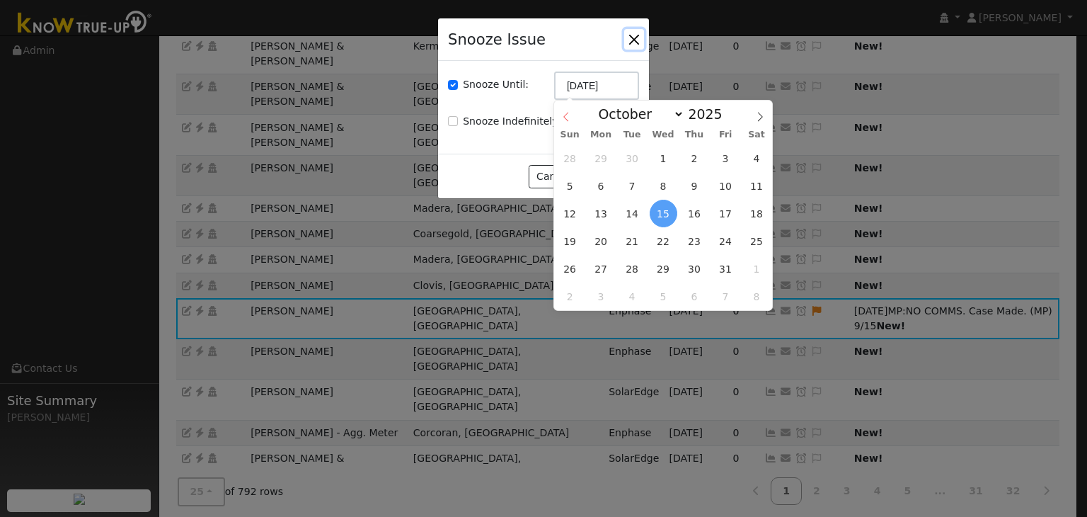
click at [565, 116] on icon at bounding box center [565, 117] width 5 height 9
select select "8"
click at [597, 242] on span "22" at bounding box center [601, 241] width 28 height 28
type input "09/22/2025"
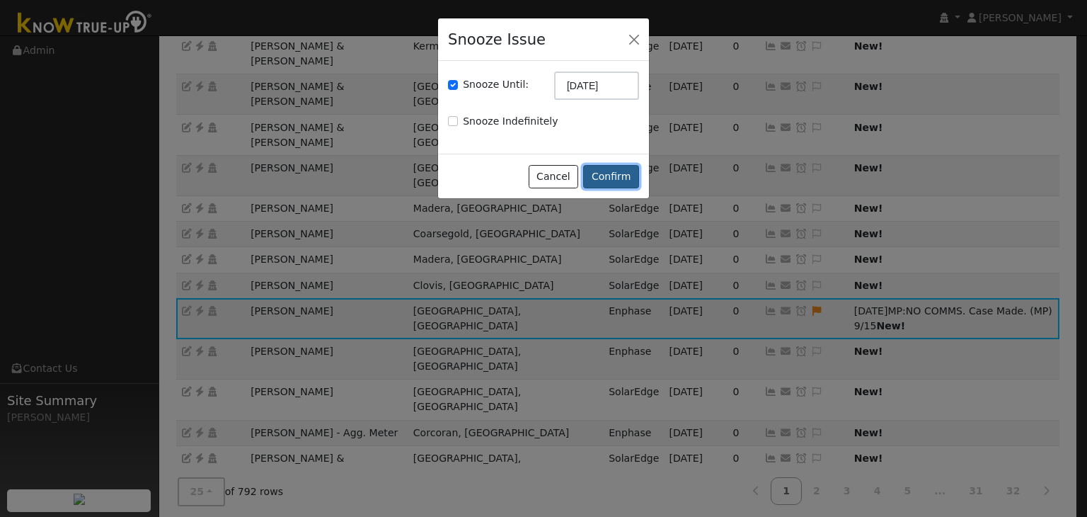
click at [608, 178] on button "Confirm" at bounding box center [611, 177] width 56 height 24
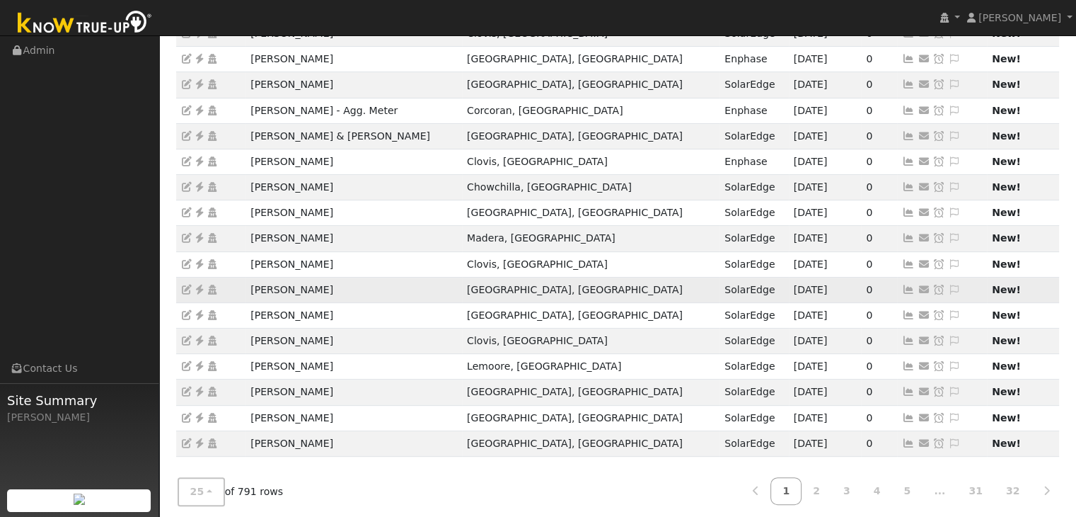
scroll to position [393, 0]
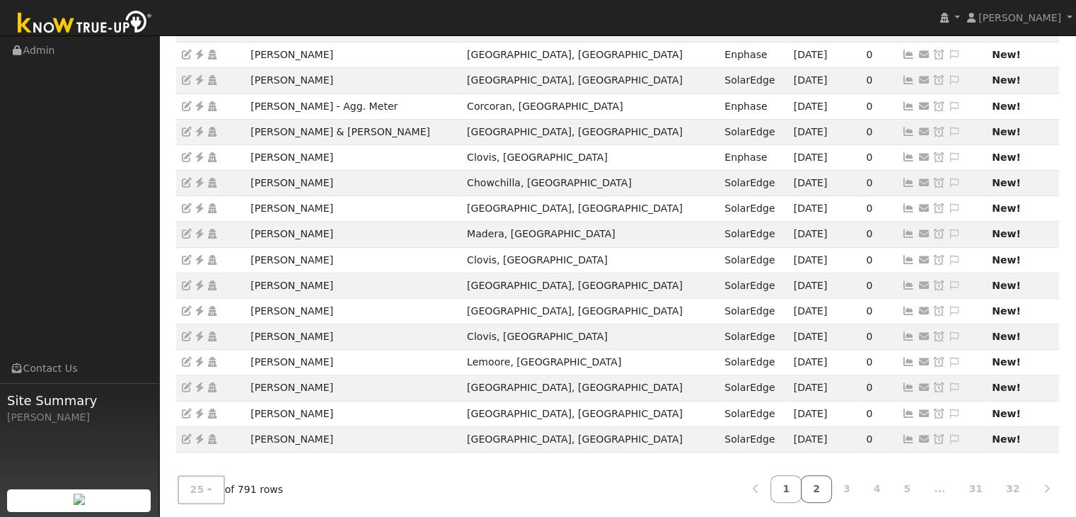
click at [832, 479] on link "2" at bounding box center [816, 489] width 31 height 28
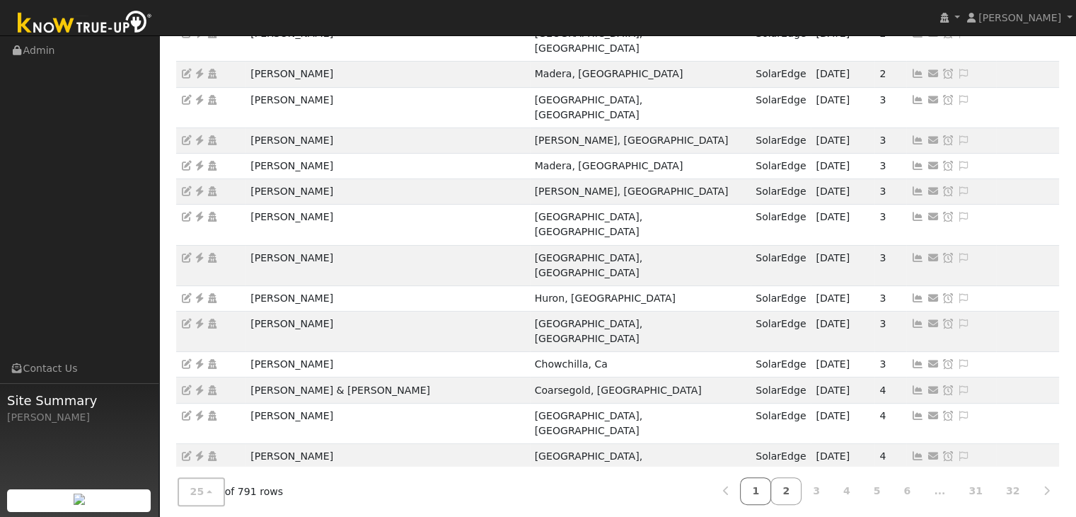
click at [770, 485] on link "1" at bounding box center [755, 491] width 31 height 28
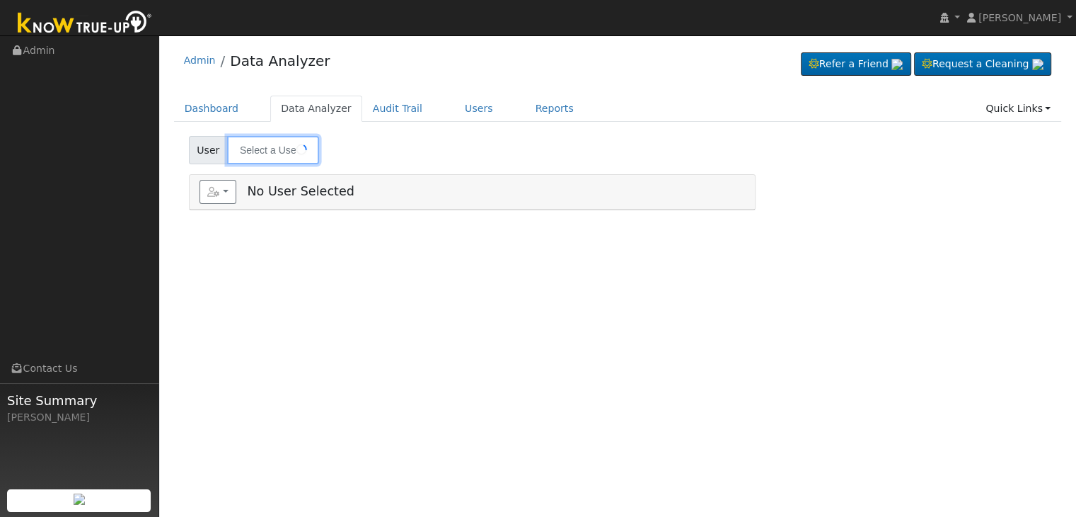
type input "[PERSON_NAME] & [PERSON_NAME]"
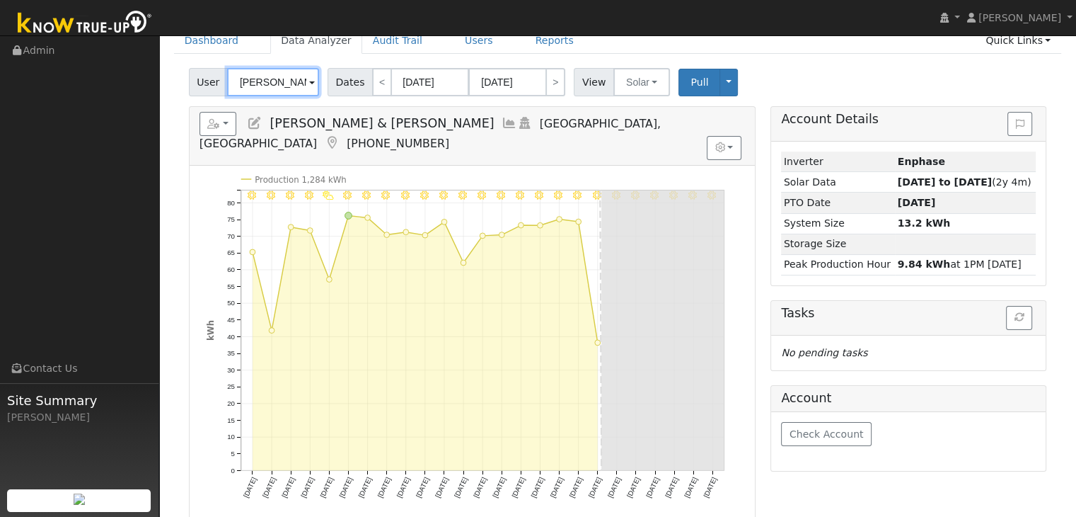
scroll to position [71, 0]
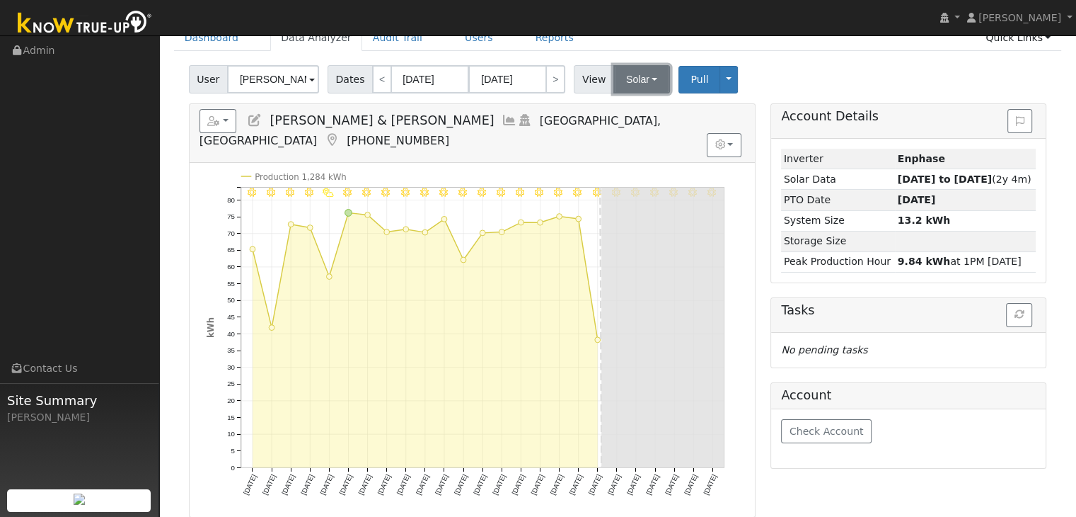
click at [643, 81] on button "Solar" at bounding box center [641, 79] width 57 height 28
click at [634, 109] on link "Utility" at bounding box center [660, 110] width 98 height 20
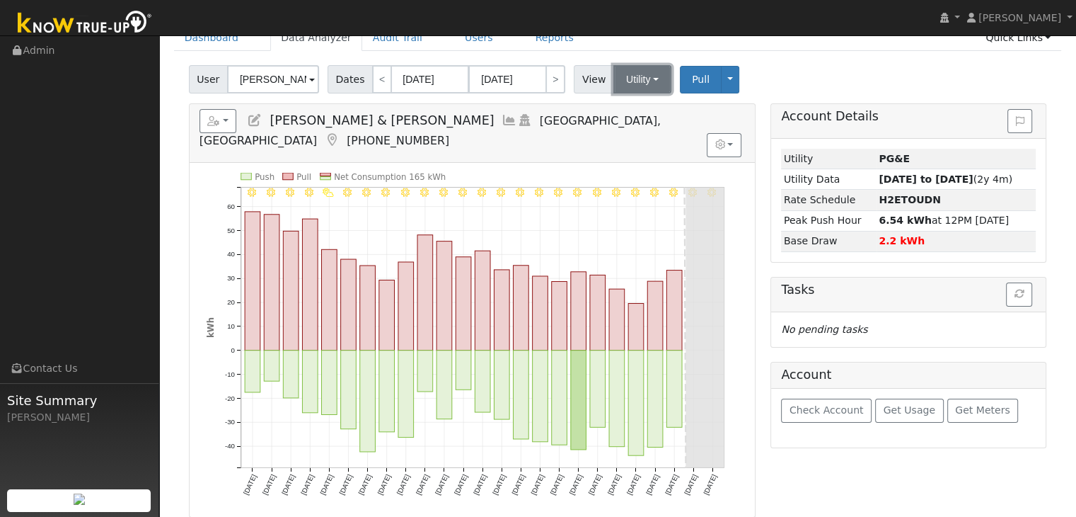
click at [640, 74] on button "Utility" at bounding box center [642, 79] width 58 height 28
click at [641, 125] on link "Solar" at bounding box center [660, 131] width 98 height 20
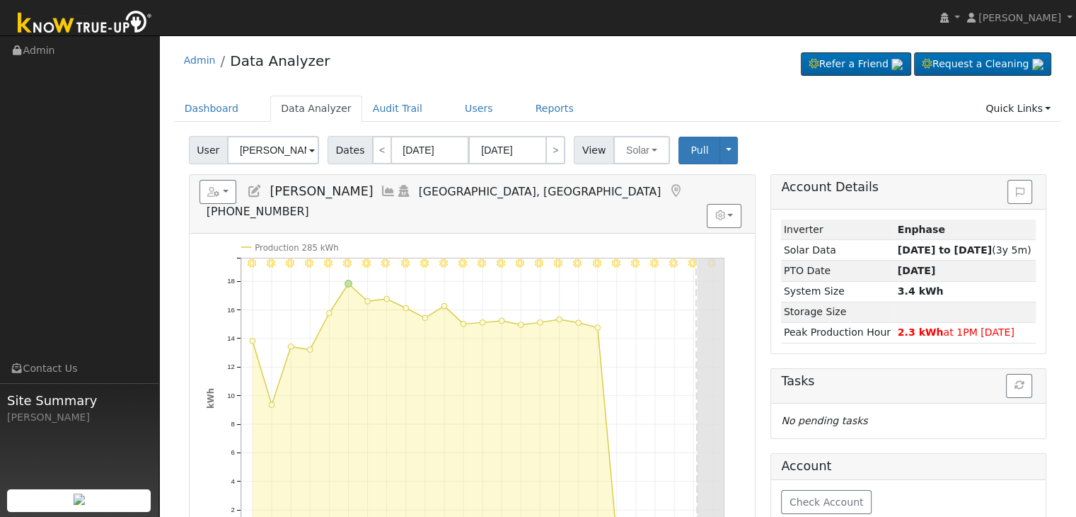
click at [471, 69] on div "Admin Data Analyzer Refer a Friend Request a Cleaning" at bounding box center [618, 63] width 888 height 43
click at [637, 149] on button "Solar" at bounding box center [641, 150] width 57 height 28
click at [637, 185] on link "Utility" at bounding box center [660, 181] width 98 height 20
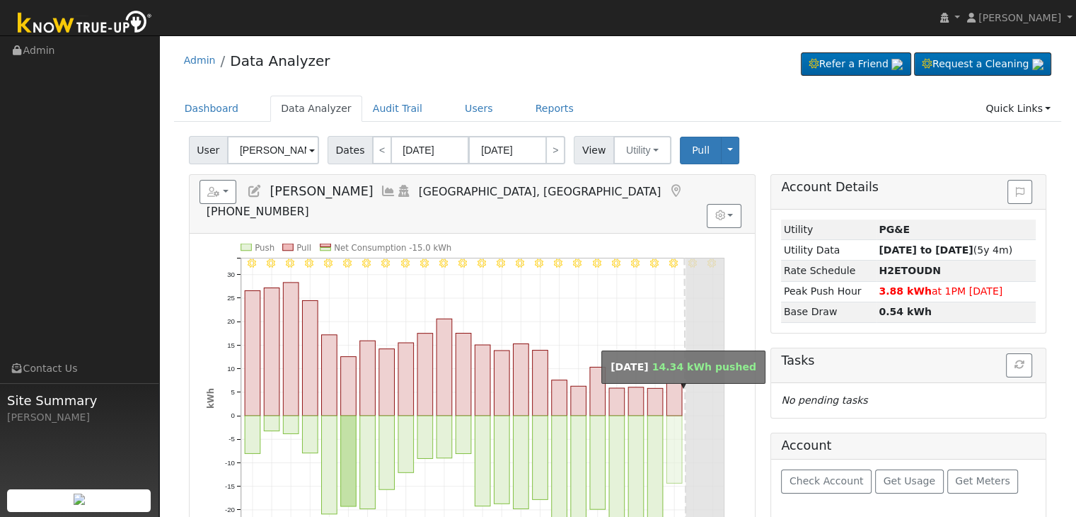
click at [679, 415] on rect "onclick=""" at bounding box center [675, 448] width 16 height 67
type input "[DATE]"
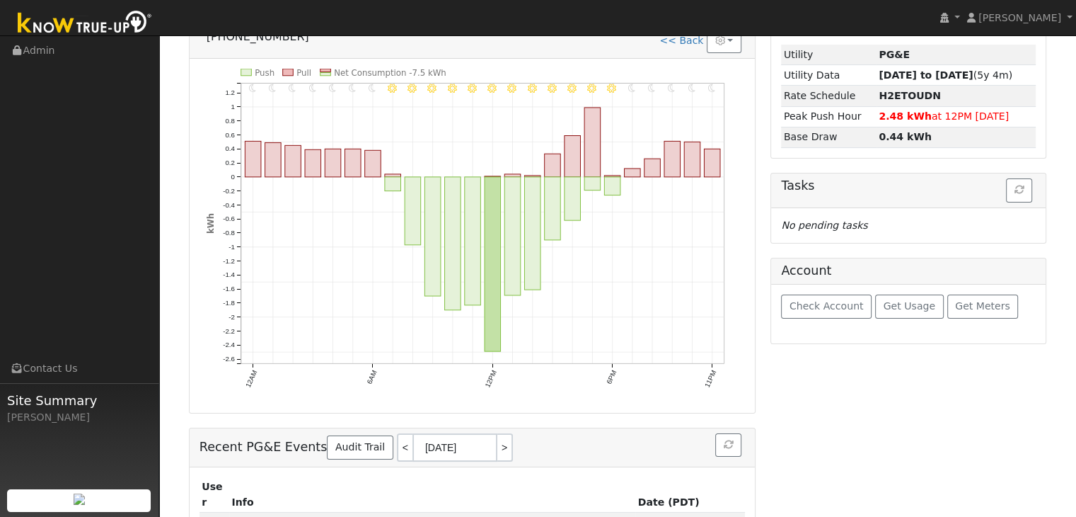
scroll to position [66, 0]
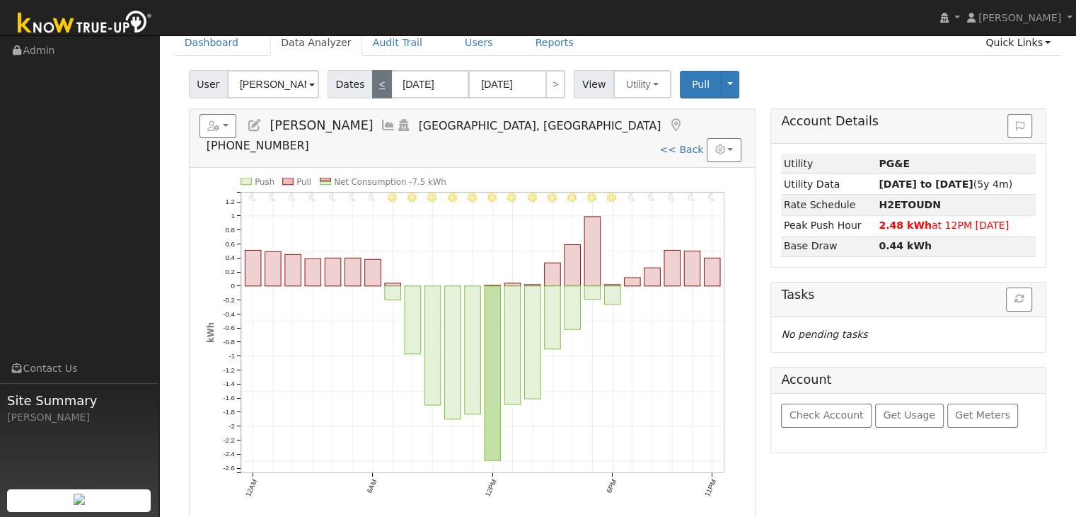
click at [372, 83] on link "<" at bounding box center [382, 84] width 20 height 28
type input "[DATE]"
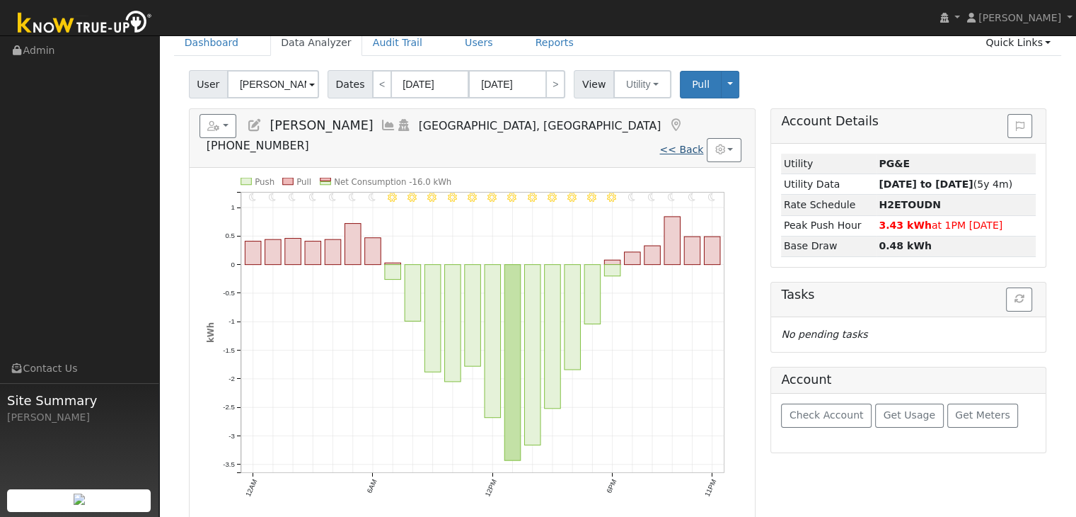
click at [675, 144] on link "<< Back" at bounding box center [681, 149] width 44 height 11
type input "[DATE]"
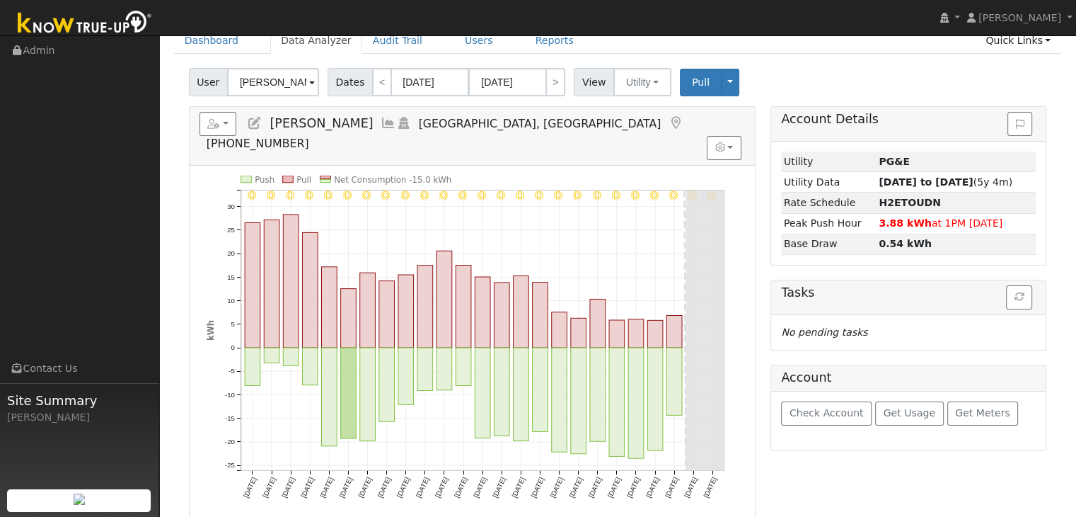
scroll to position [71, 0]
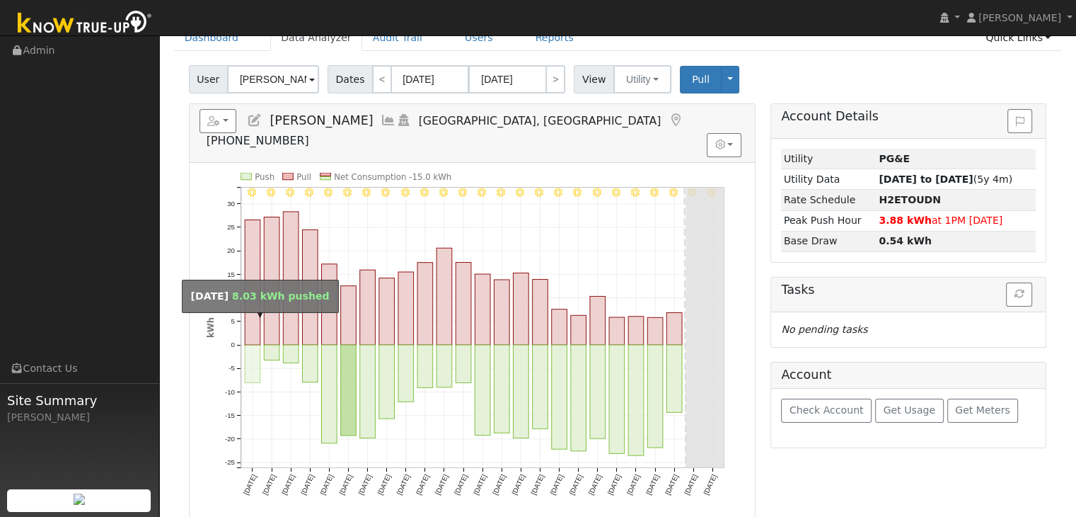
click at [250, 345] on rect "onclick=""" at bounding box center [253, 364] width 16 height 38
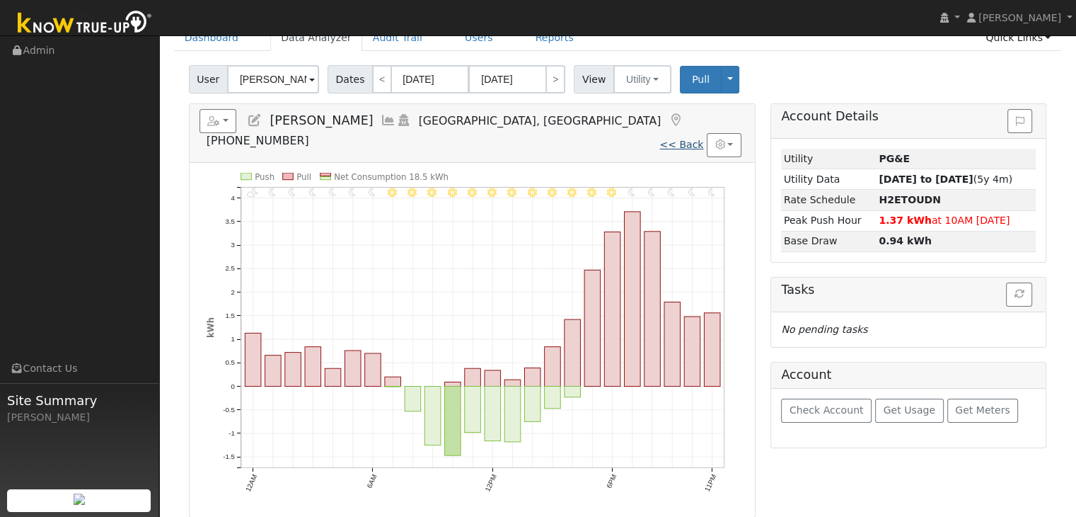
click at [686, 139] on link "<< Back" at bounding box center [681, 144] width 44 height 11
type input "[DATE]"
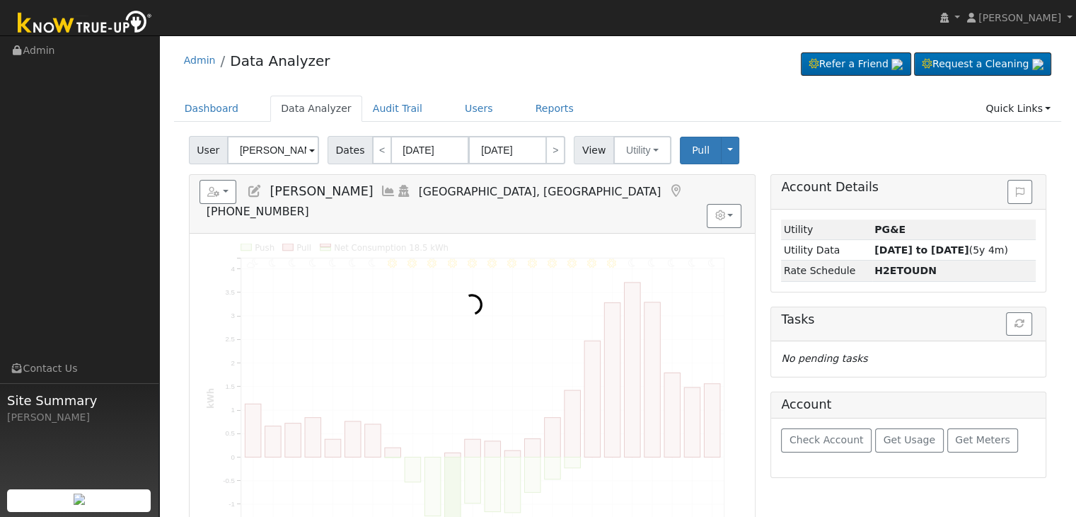
scroll to position [0, 0]
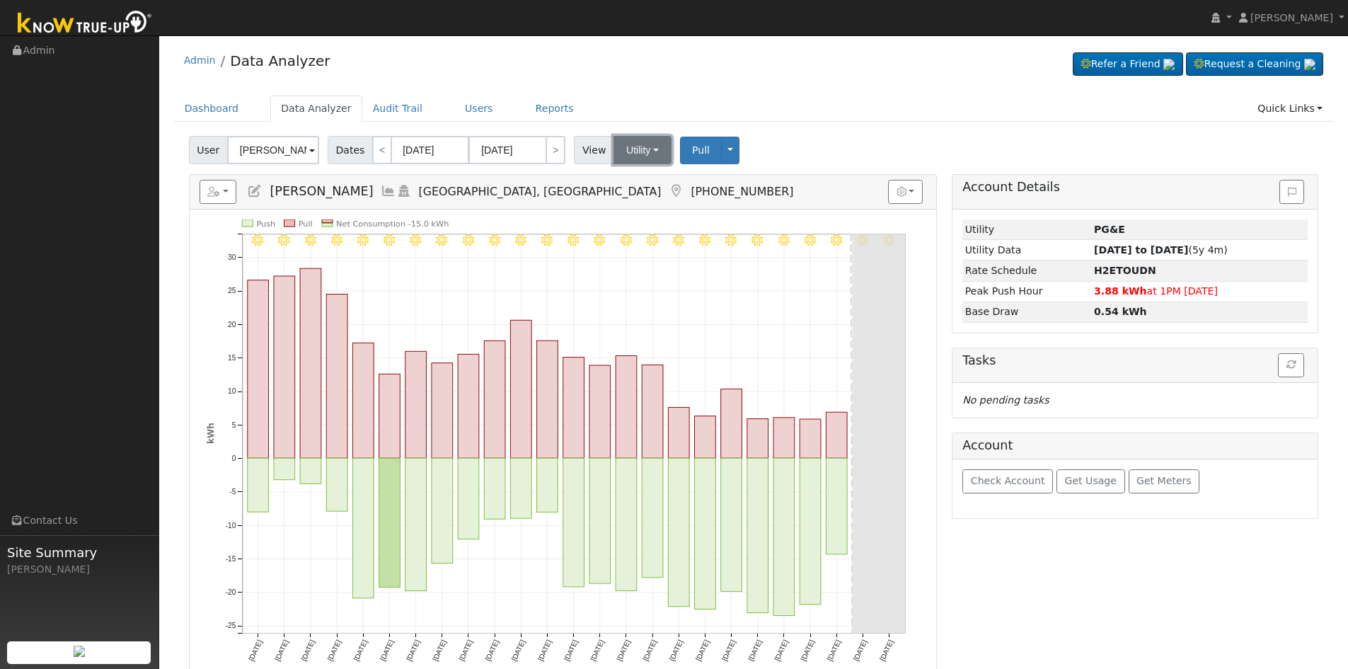
click at [642, 139] on button "Utility" at bounding box center [642, 150] width 58 height 28
click at [639, 199] on link "Solar" at bounding box center [660, 202] width 98 height 20
